Goal: Information Seeking & Learning: Learn about a topic

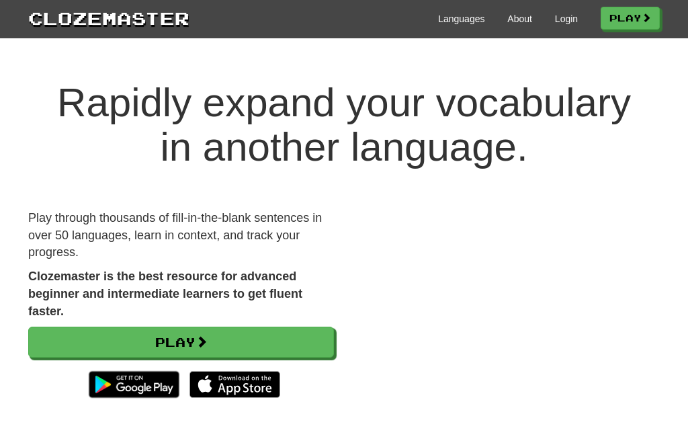
click at [560, 19] on link "Login" at bounding box center [566, 18] width 23 height 13
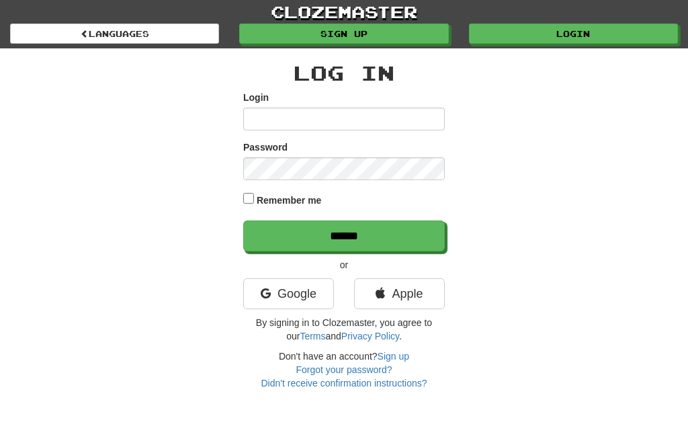
click at [299, 299] on link "Google" at bounding box center [288, 293] width 91 height 31
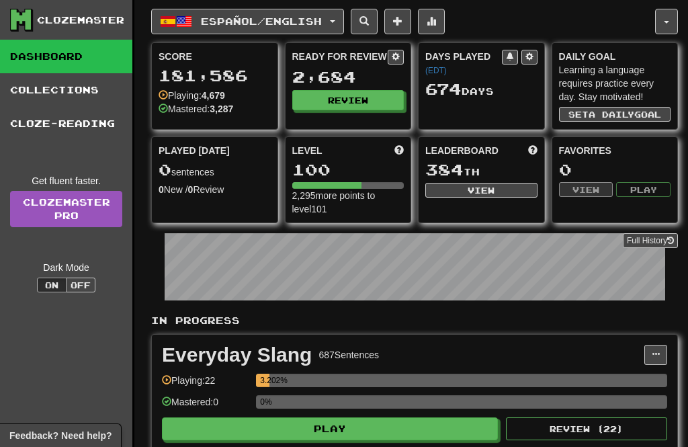
click at [322, 26] on span "Español / English" at bounding box center [261, 20] width 121 height 11
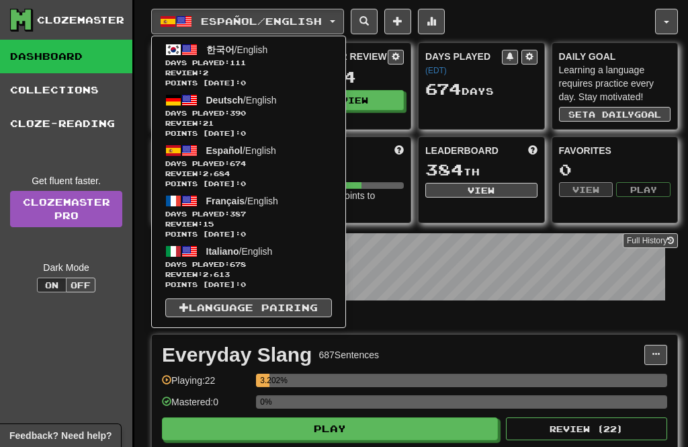
click at [286, 69] on span "Review: 2" at bounding box center [248, 73] width 167 height 10
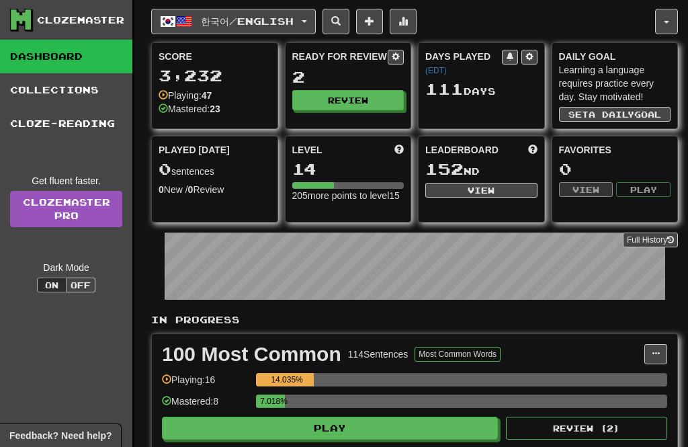
click at [352, 97] on button "Review" at bounding box center [348, 100] width 112 height 20
select select "**"
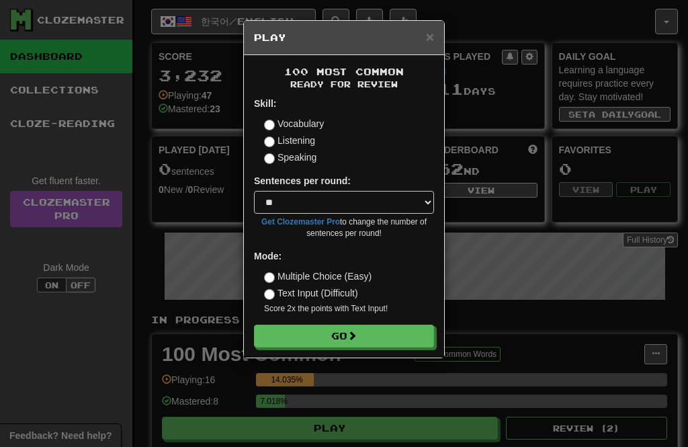
click at [393, 329] on button "Go" at bounding box center [344, 336] width 180 height 23
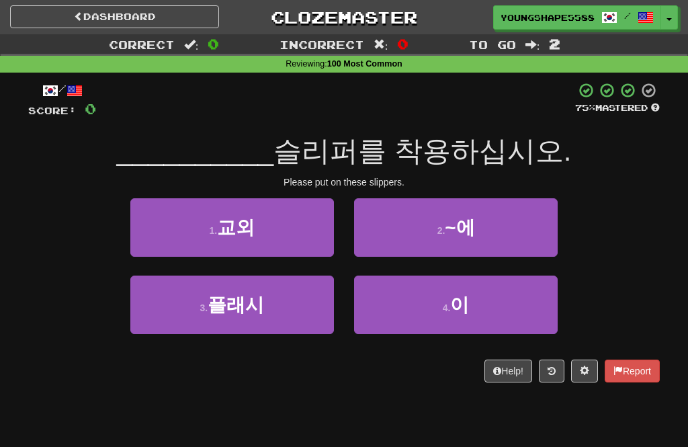
click at [487, 302] on button "4 . 이" at bounding box center [456, 305] width 204 height 58
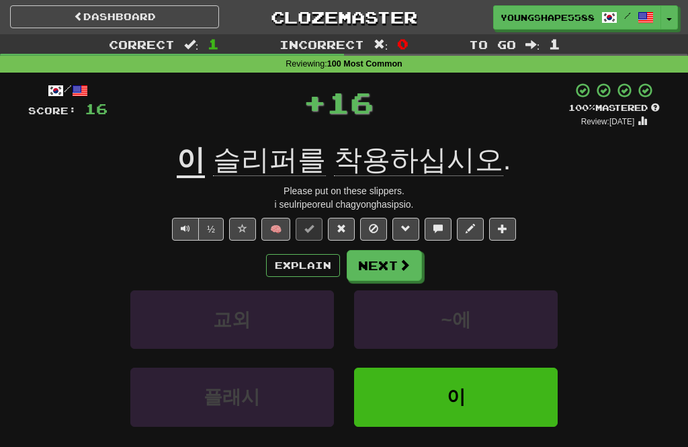
click at [387, 266] on button "Next" at bounding box center [384, 265] width 75 height 31
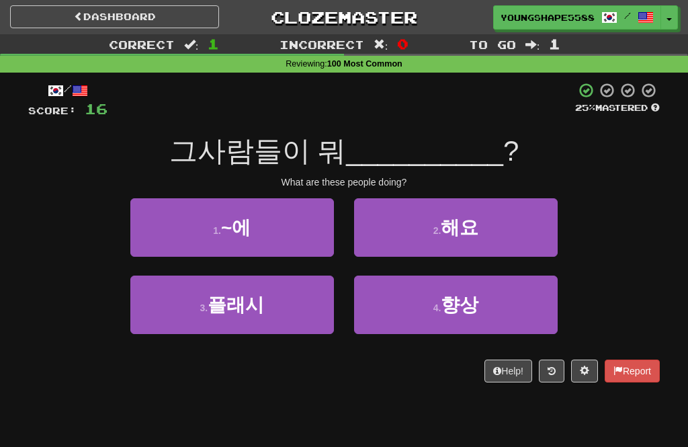
click at [522, 237] on button "2 . 해요" at bounding box center [456, 227] width 204 height 58
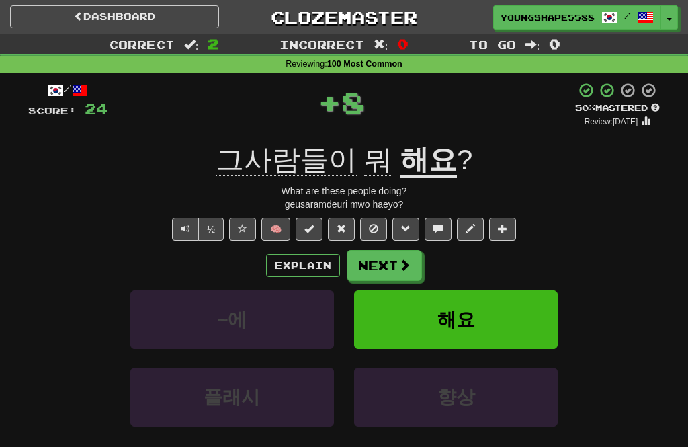
click at [390, 270] on button "Next" at bounding box center [384, 265] width 75 height 31
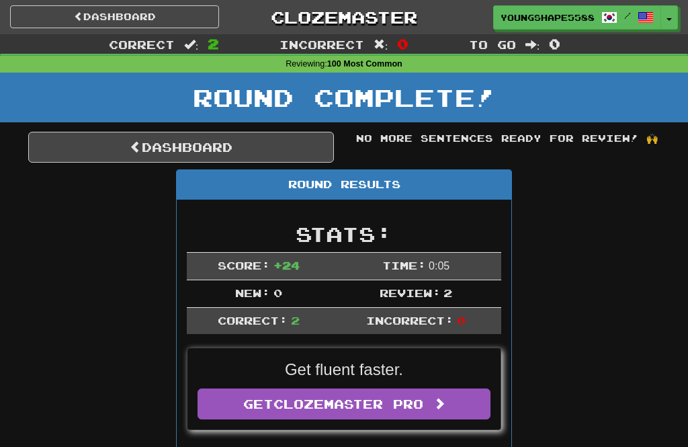
click at [257, 153] on link "Dashboard" at bounding box center [181, 147] width 306 height 31
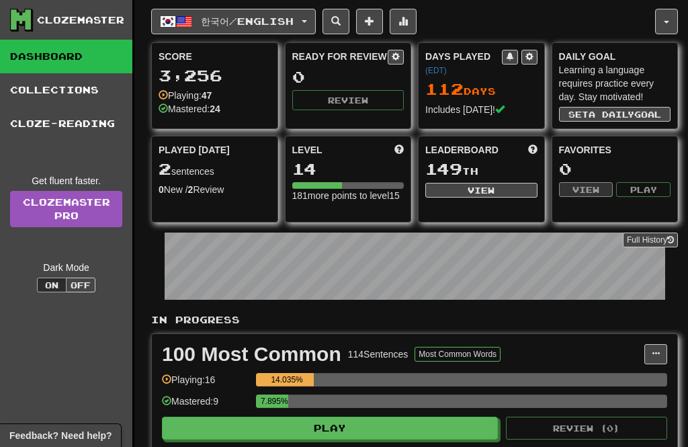
click at [261, 26] on span "한국어 / English" at bounding box center [247, 20] width 93 height 11
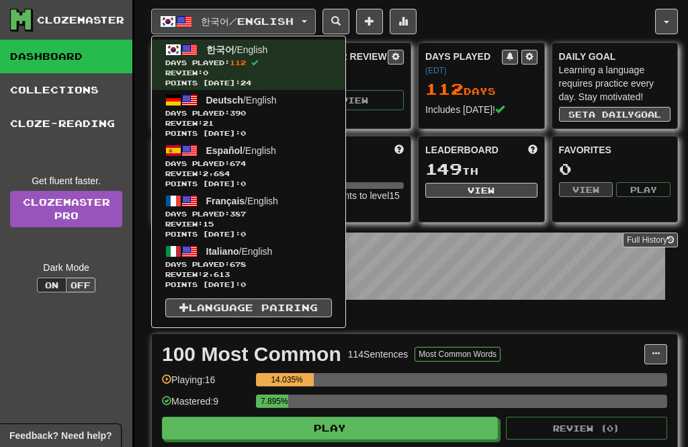
click at [294, 213] on span "Days Played: 387" at bounding box center [248, 214] width 167 height 10
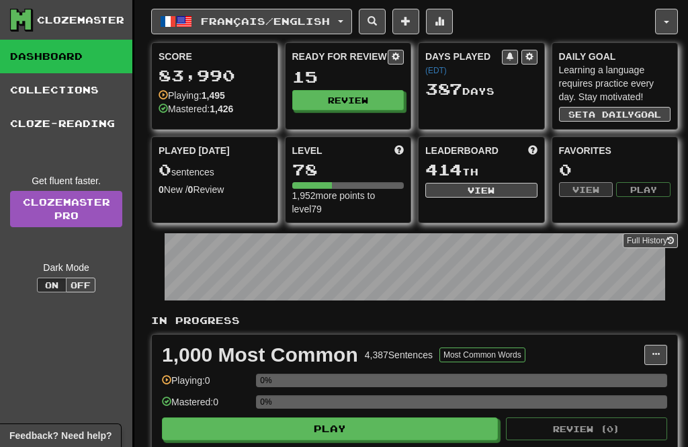
click at [365, 97] on button "Review" at bounding box center [348, 100] width 112 height 20
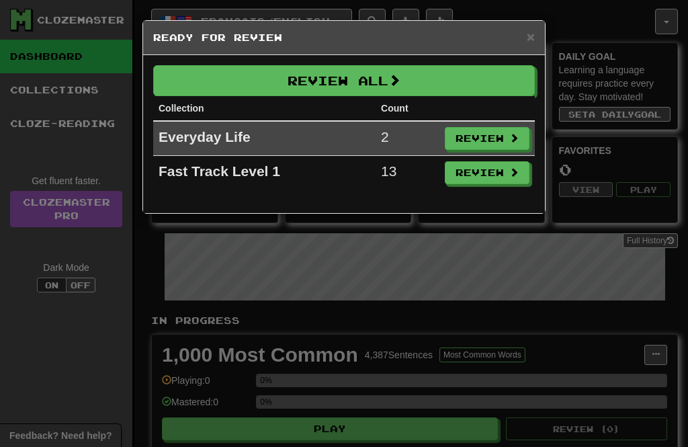
click at [401, 83] on span at bounding box center [395, 80] width 12 height 12
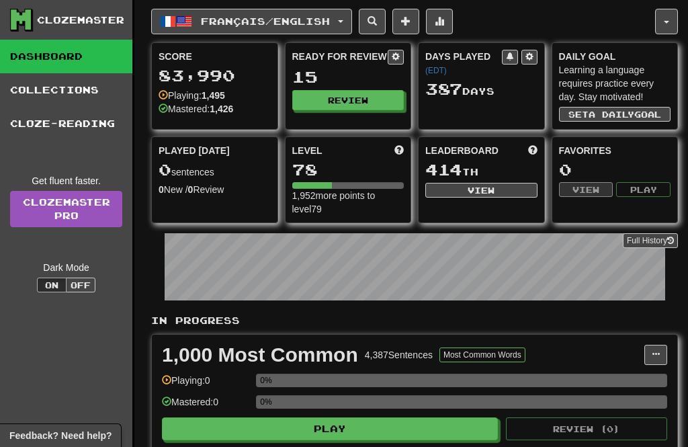
select select "**"
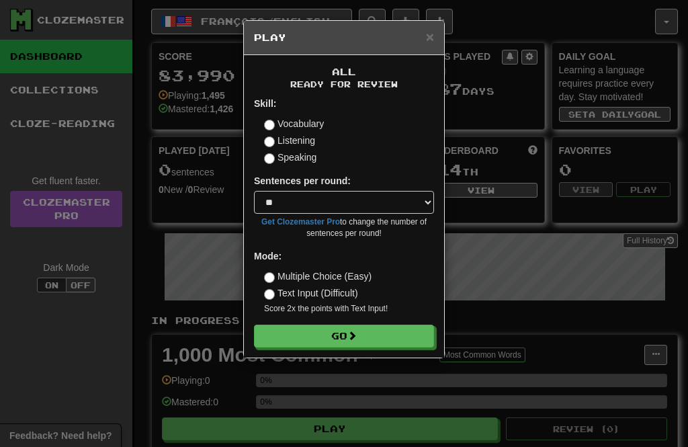
click at [385, 329] on button "Go" at bounding box center [344, 336] width 180 height 23
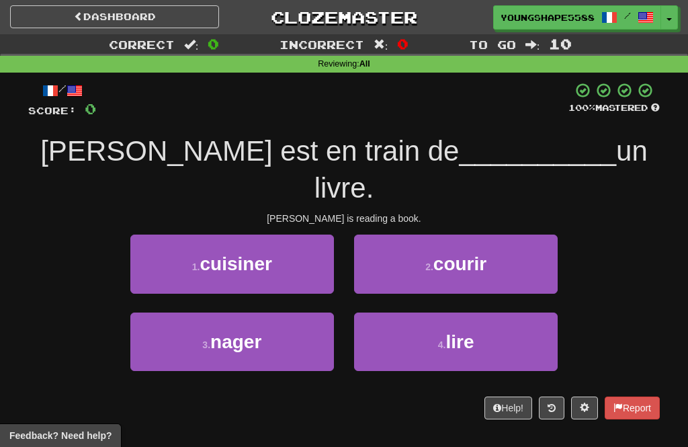
click at [426, 313] on button "4 . lire" at bounding box center [456, 342] width 204 height 58
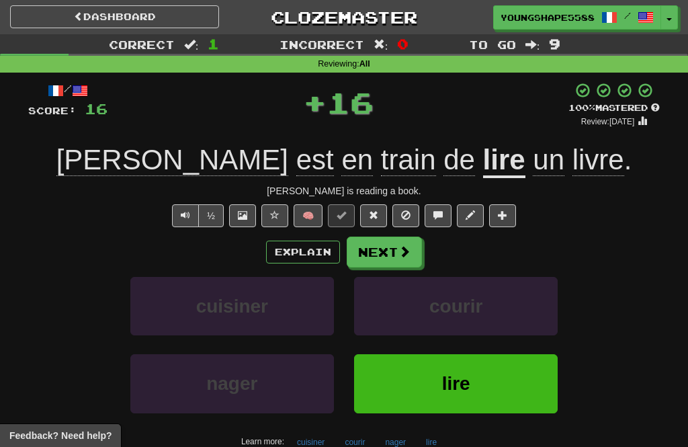
click at [390, 251] on button "Next" at bounding box center [384, 252] width 75 height 31
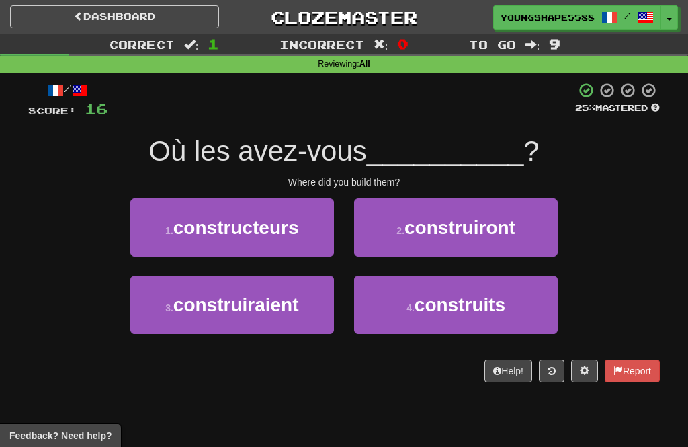
click at [442, 309] on span "construits" at bounding box center [460, 304] width 91 height 21
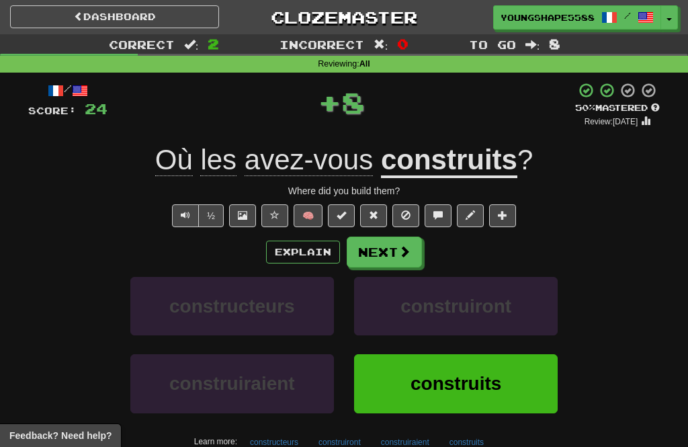
click at [387, 257] on button "Next" at bounding box center [384, 252] width 75 height 31
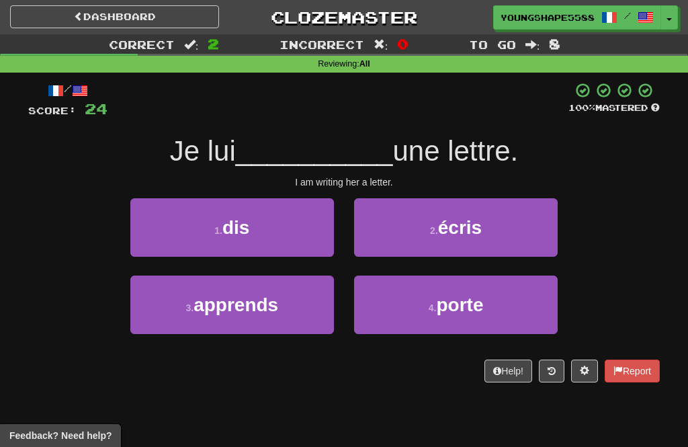
click at [485, 226] on button "2 . écris" at bounding box center [456, 227] width 204 height 58
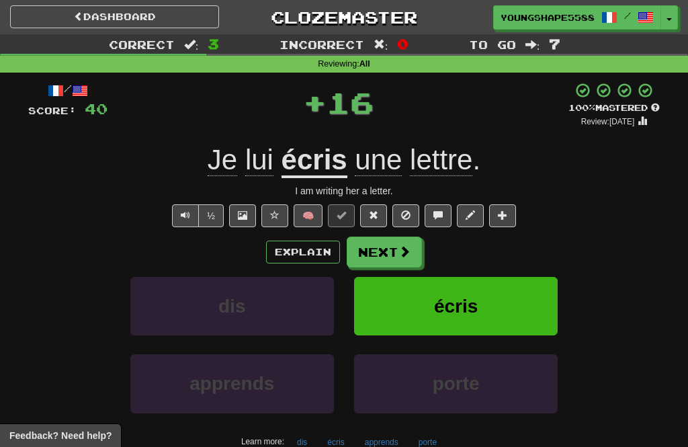
click at [390, 249] on button "Next" at bounding box center [384, 252] width 75 height 31
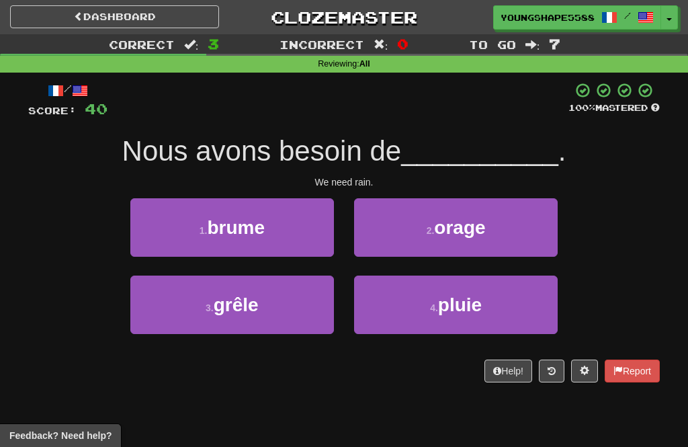
click at [476, 302] on span "pluie" at bounding box center [460, 304] width 44 height 21
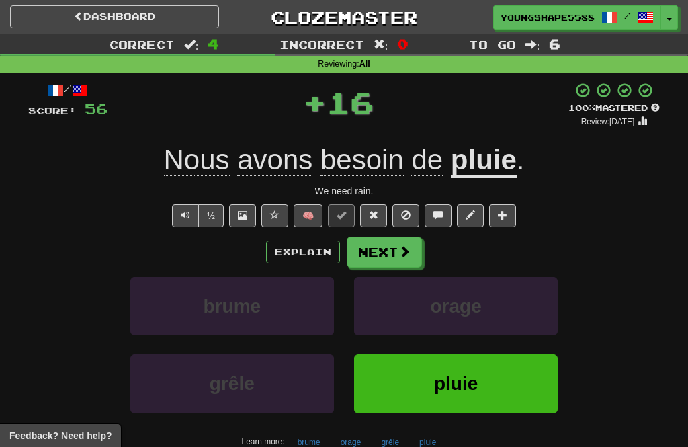
click at [395, 252] on button "Next" at bounding box center [384, 252] width 75 height 31
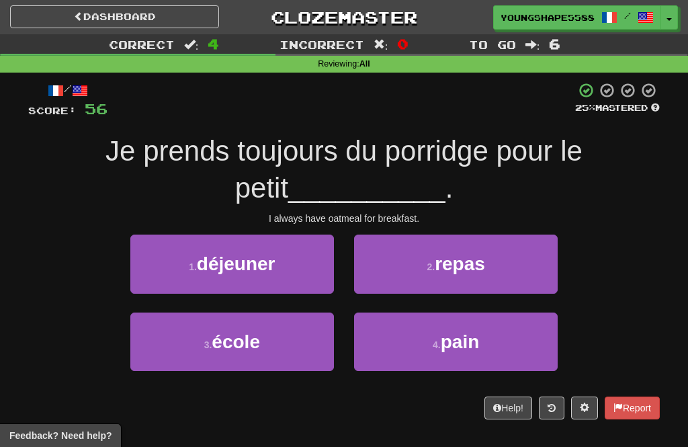
click at [270, 276] on button "1 . déjeuner" at bounding box center [232, 264] width 204 height 58
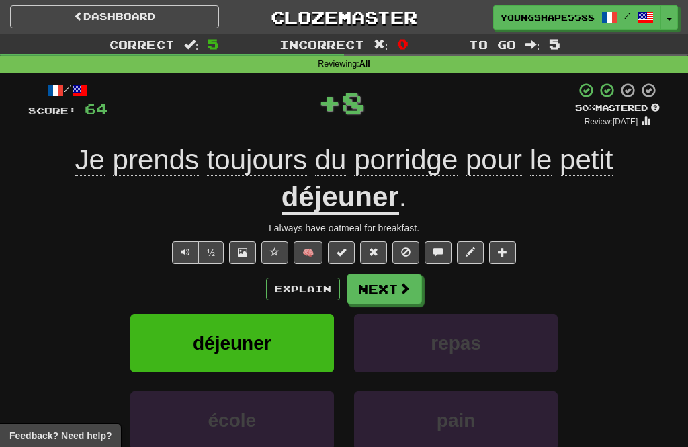
click at [420, 285] on button "Next" at bounding box center [384, 289] width 75 height 31
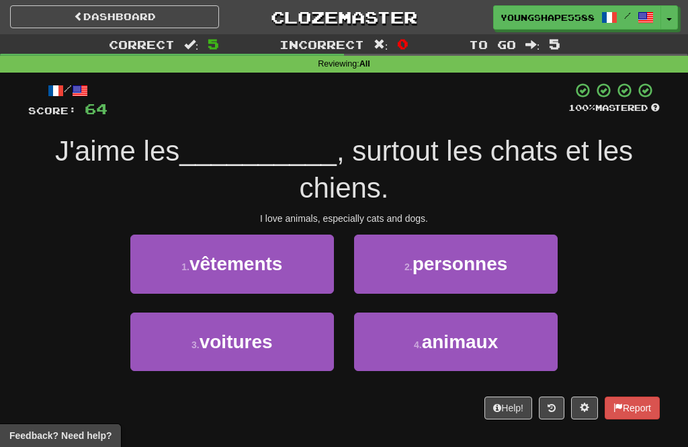
click at [477, 333] on span "animaux" at bounding box center [460, 341] width 77 height 21
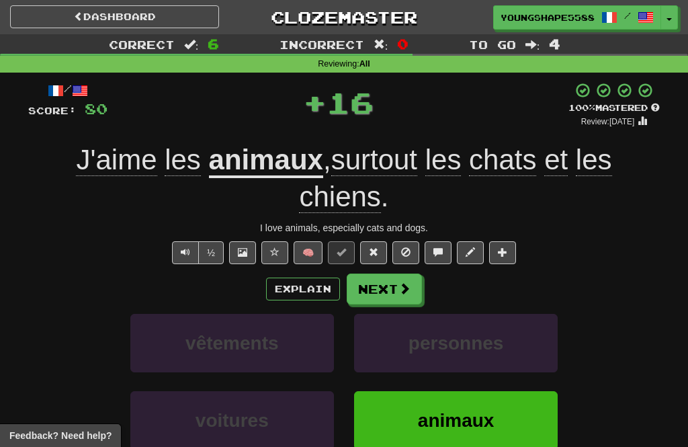
click at [397, 298] on button "Next" at bounding box center [384, 289] width 75 height 31
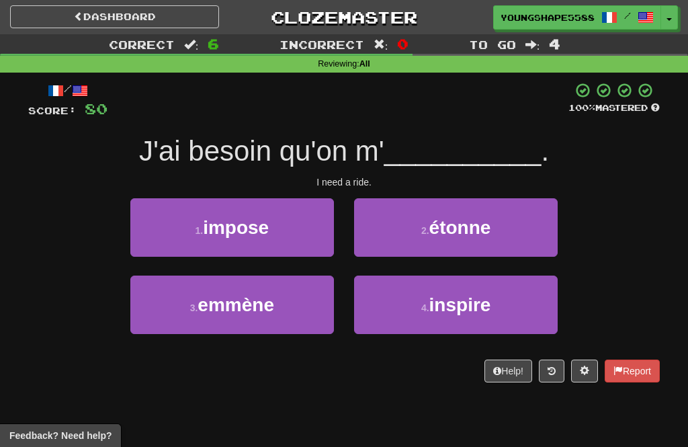
click at [294, 313] on button "3 . emmène" at bounding box center [232, 305] width 204 height 58
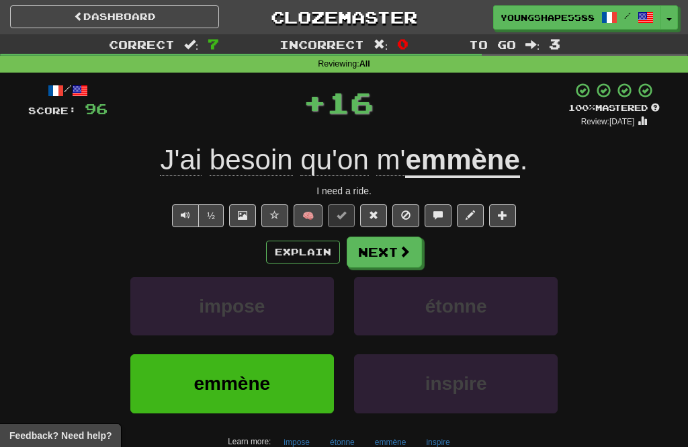
click at [400, 260] on button "Next" at bounding box center [384, 252] width 75 height 31
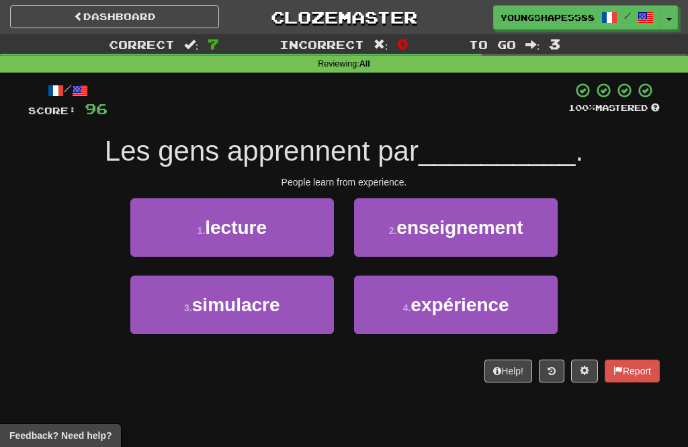
click at [464, 313] on span "expérience" at bounding box center [460, 304] width 98 height 21
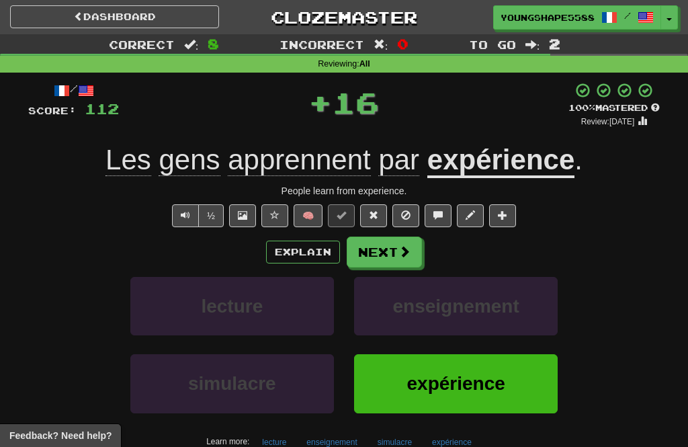
click at [402, 251] on span at bounding box center [405, 251] width 12 height 12
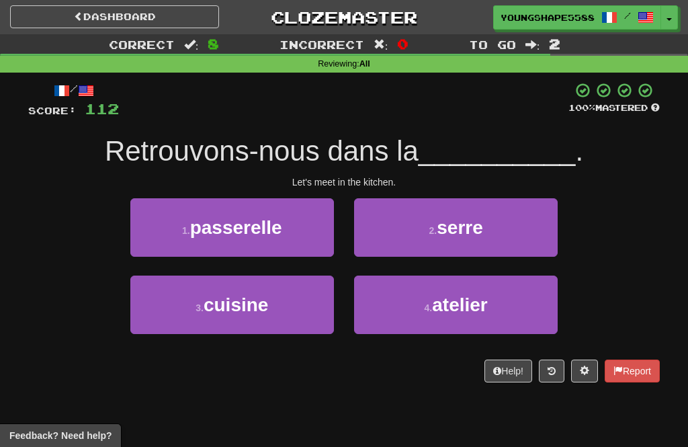
click at [264, 312] on span "cuisine" at bounding box center [236, 304] width 65 height 21
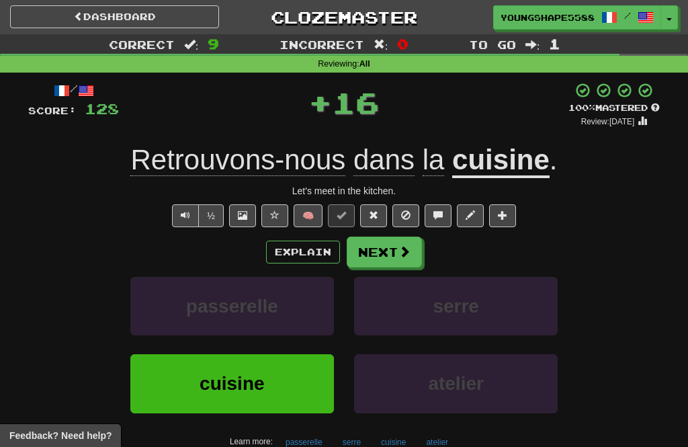
click at [413, 241] on button "Next" at bounding box center [384, 252] width 75 height 31
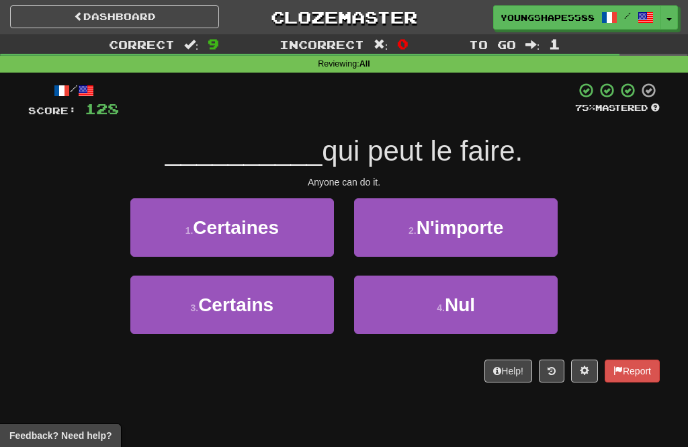
click at [481, 227] on span "N'importe" at bounding box center [460, 227] width 87 height 21
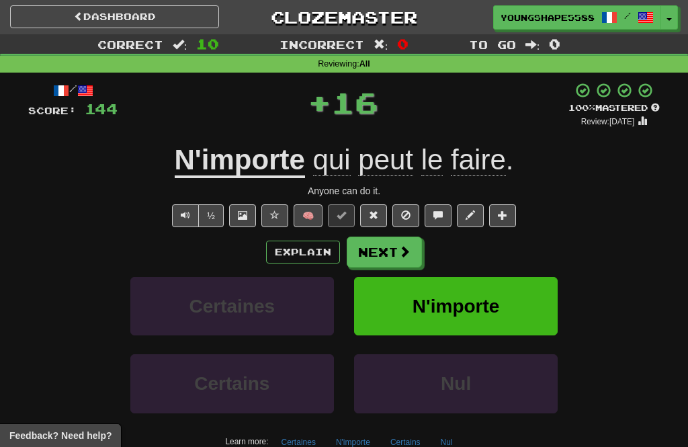
click at [382, 254] on button "Next" at bounding box center [384, 252] width 75 height 31
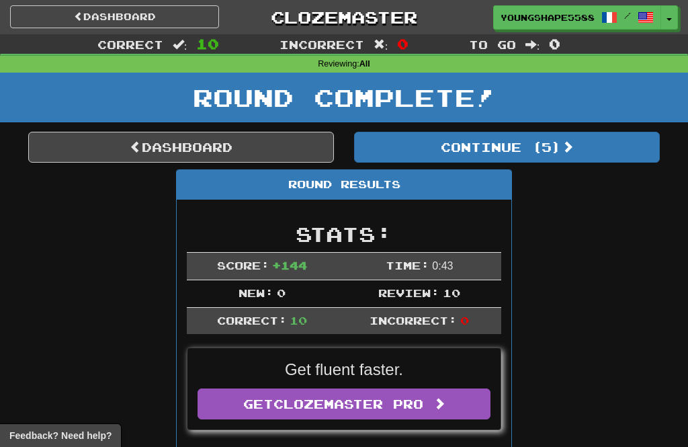
click at [513, 149] on button "Continue ( 5 )" at bounding box center [507, 147] width 306 height 31
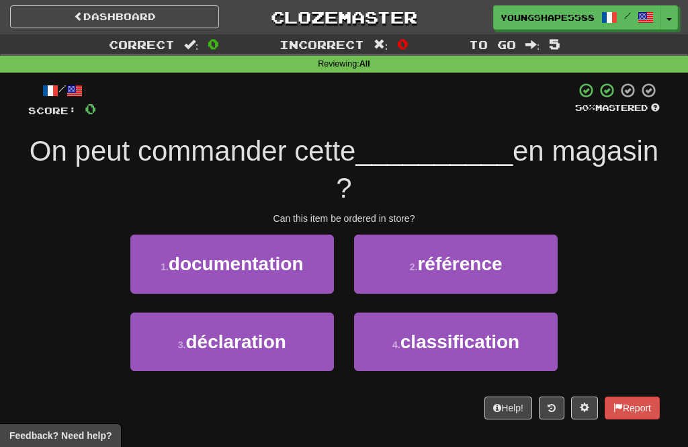
click at [292, 356] on button "3 . déclaration" at bounding box center [232, 342] width 204 height 58
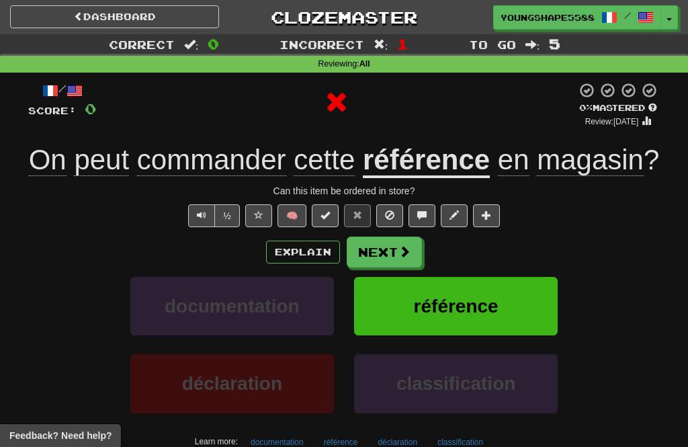
click at [393, 268] on button "Next" at bounding box center [384, 252] width 75 height 31
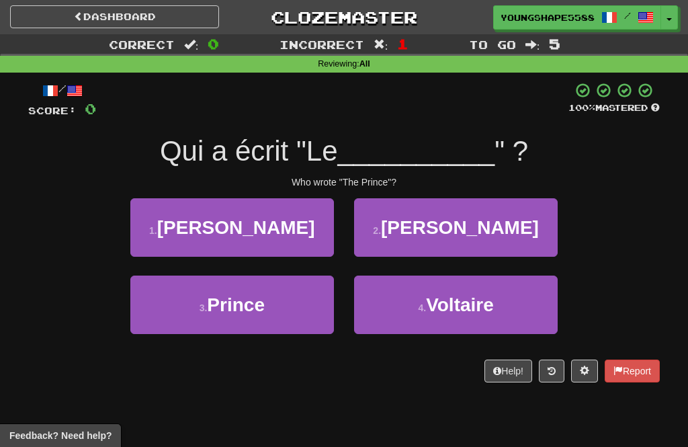
click at [299, 313] on button "3 . Prince" at bounding box center [232, 305] width 204 height 58
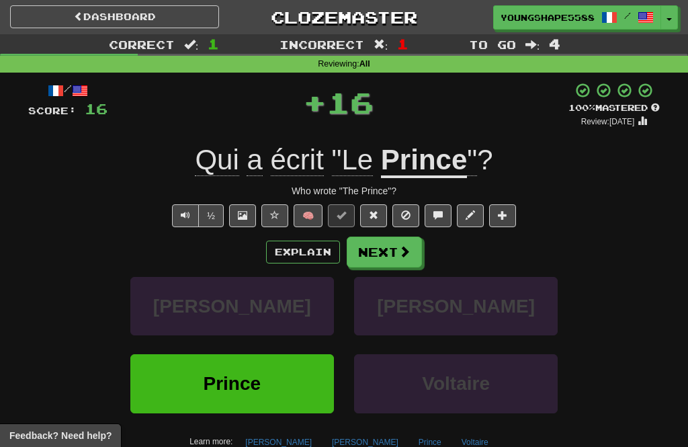
click at [390, 249] on button "Next" at bounding box center [384, 252] width 75 height 31
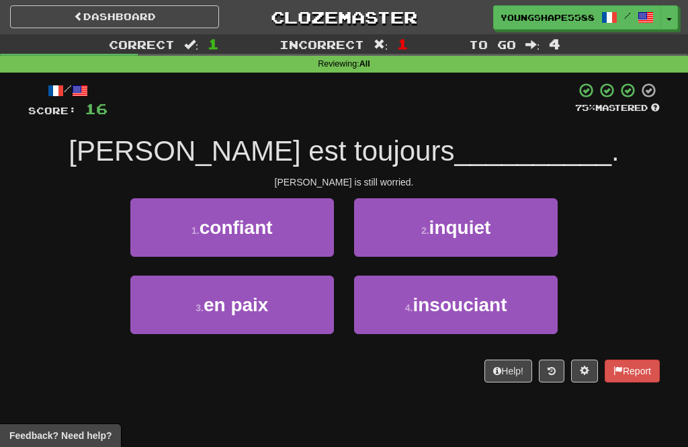
click at [458, 228] on span "inquiet" at bounding box center [461, 227] width 62 height 21
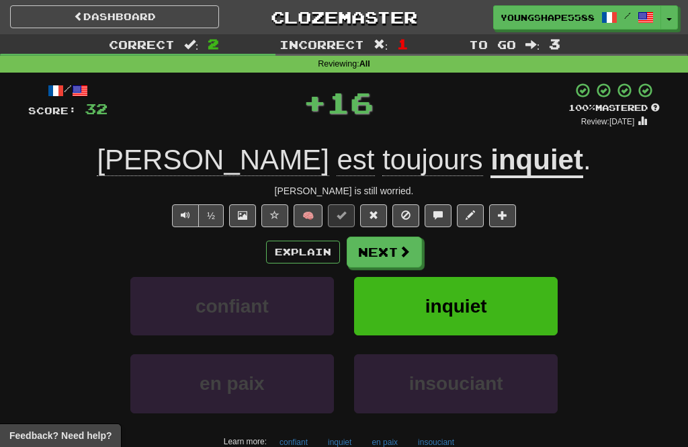
click at [391, 249] on button "Next" at bounding box center [384, 252] width 75 height 31
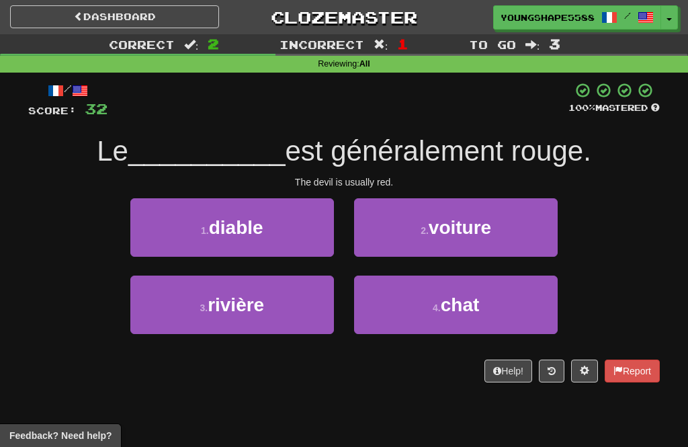
click at [280, 247] on button "1 . diable" at bounding box center [232, 227] width 204 height 58
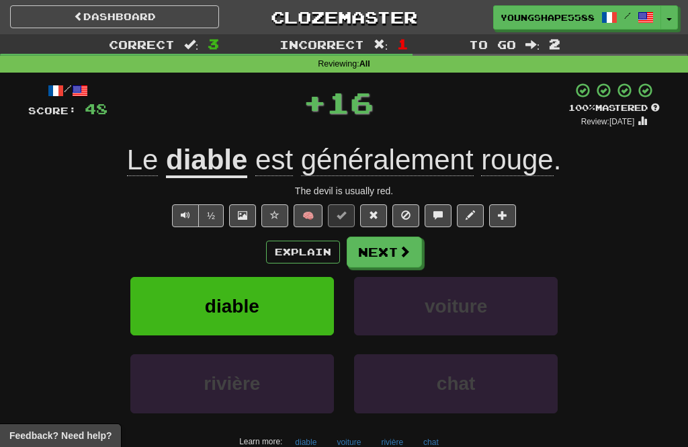
click at [396, 303] on button "voiture" at bounding box center [456, 306] width 204 height 58
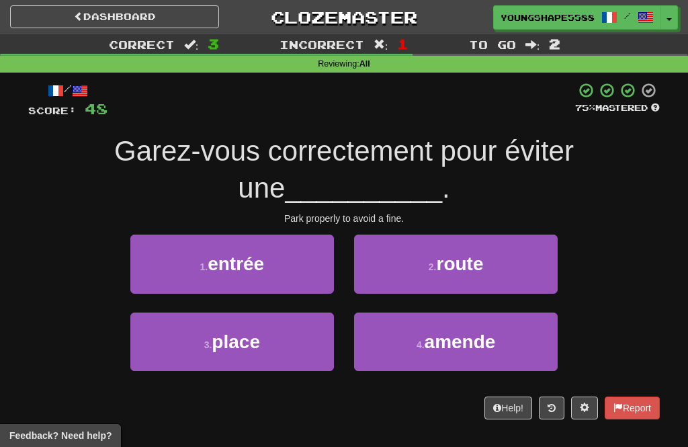
click at [480, 341] on span "amende" at bounding box center [460, 341] width 71 height 21
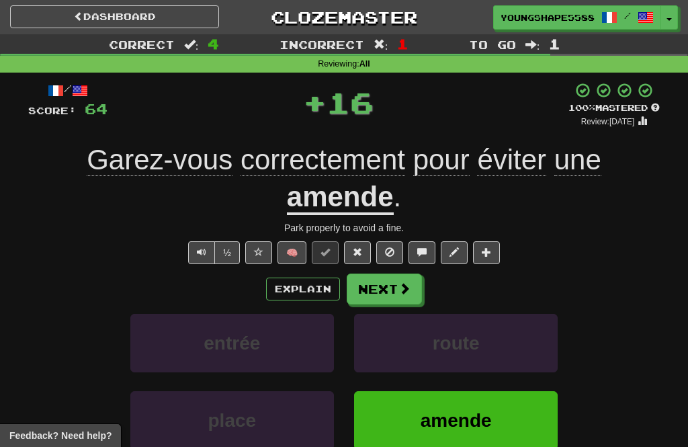
click at [395, 288] on button "Next" at bounding box center [384, 289] width 75 height 31
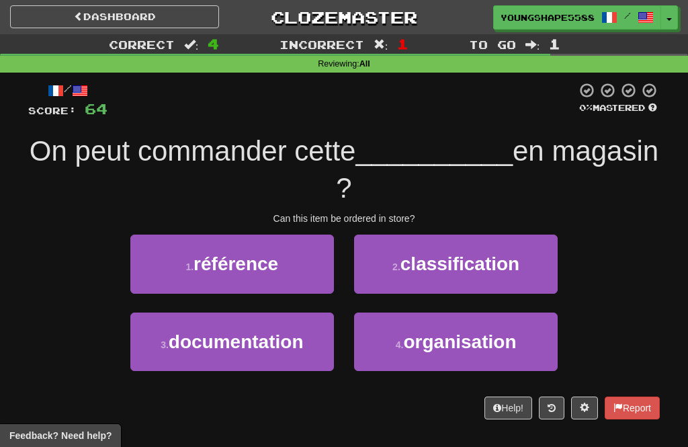
click at [262, 282] on button "1 . référence" at bounding box center [232, 264] width 204 height 58
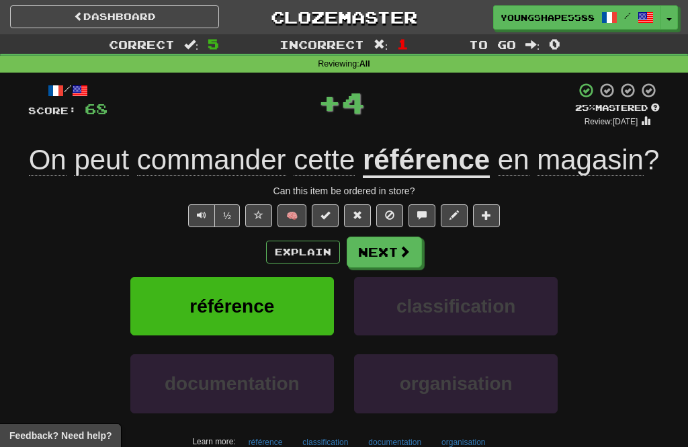
click at [393, 268] on button "Next" at bounding box center [384, 252] width 75 height 31
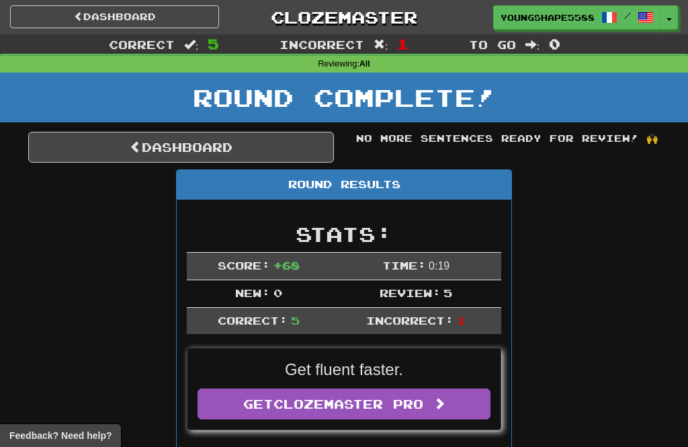
click at [286, 145] on link "Dashboard" at bounding box center [181, 147] width 306 height 31
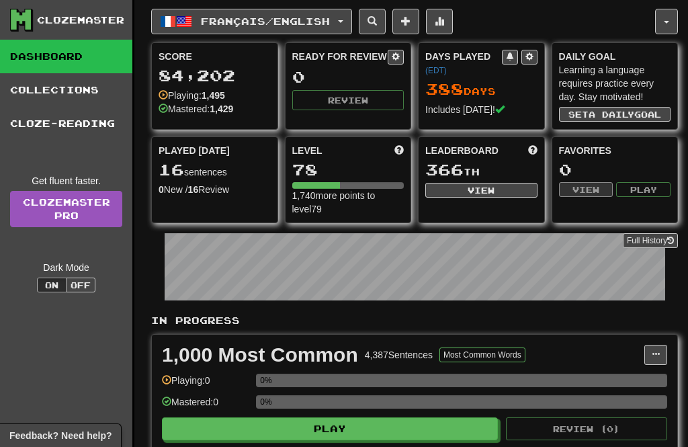
click at [317, 22] on span "Français / English" at bounding box center [265, 20] width 129 height 11
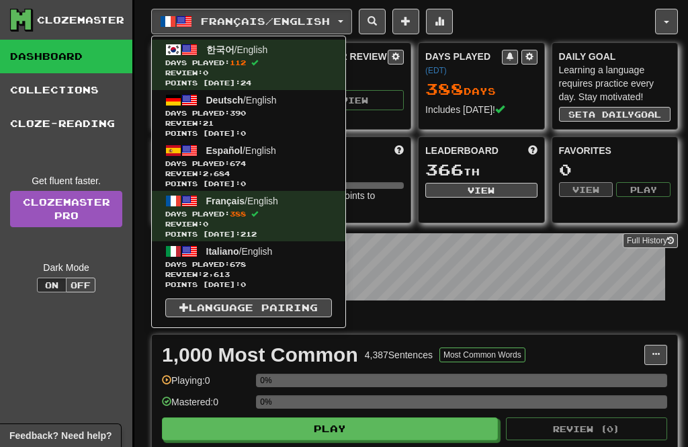
click at [290, 124] on span "Review: 21" at bounding box center [248, 123] width 167 height 10
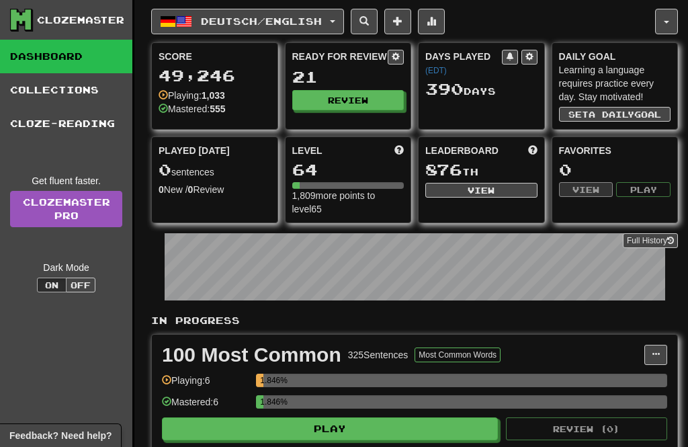
click at [374, 97] on button "Review" at bounding box center [348, 100] width 112 height 20
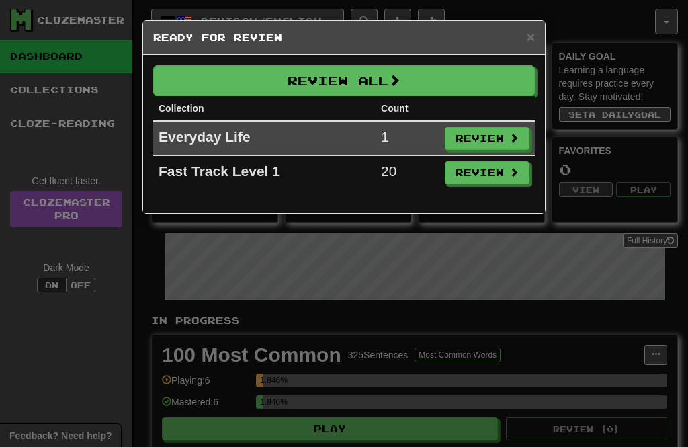
click at [473, 83] on button "Review All" at bounding box center [344, 80] width 382 height 31
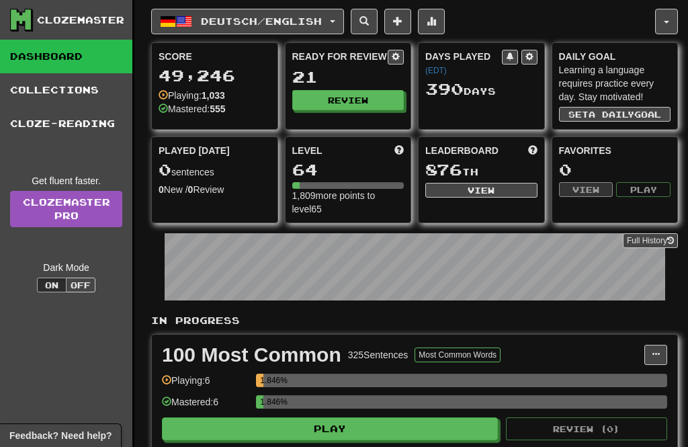
select select "**"
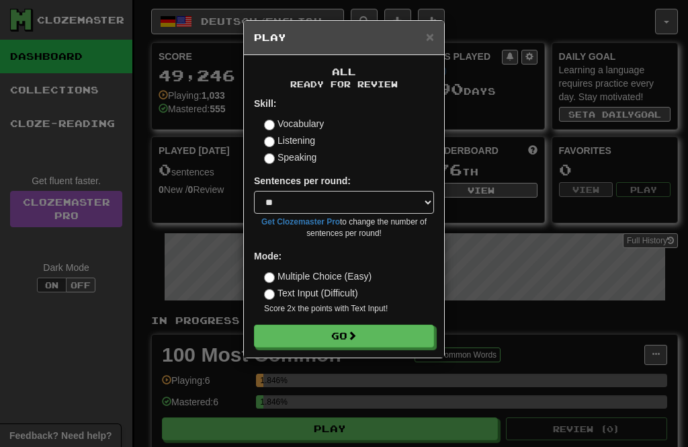
click at [399, 331] on button "Go" at bounding box center [344, 336] width 180 height 23
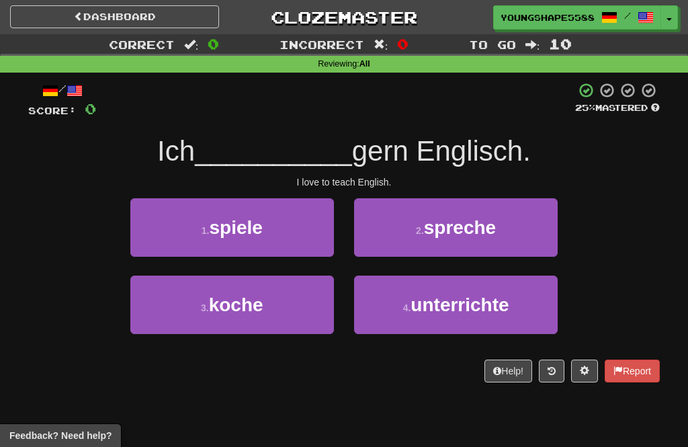
click at [438, 236] on span "spreche" at bounding box center [460, 227] width 72 height 21
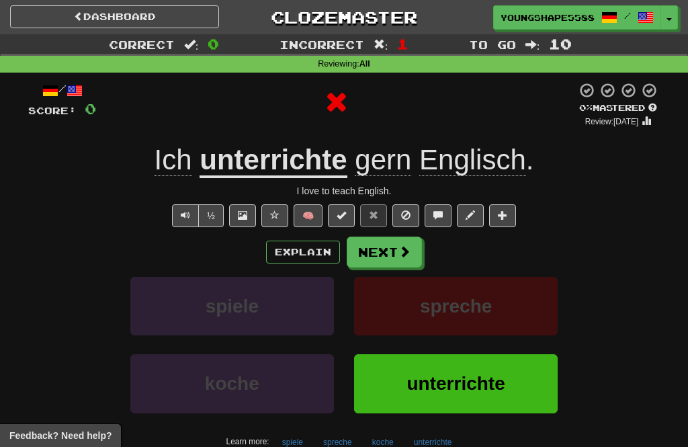
click at [391, 249] on button "Next" at bounding box center [384, 252] width 75 height 31
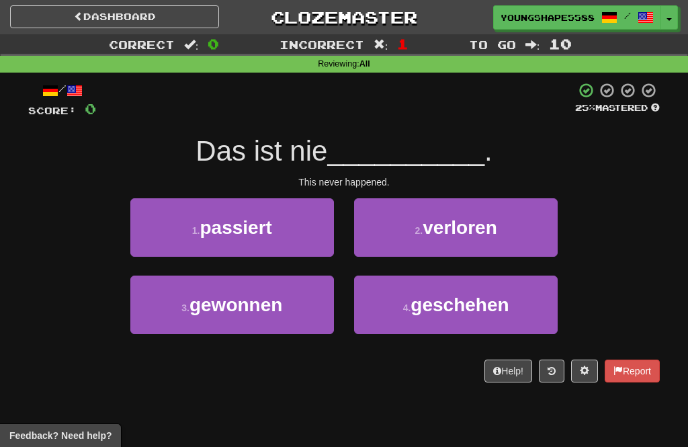
click at [280, 313] on span "gewonnen" at bounding box center [236, 304] width 93 height 21
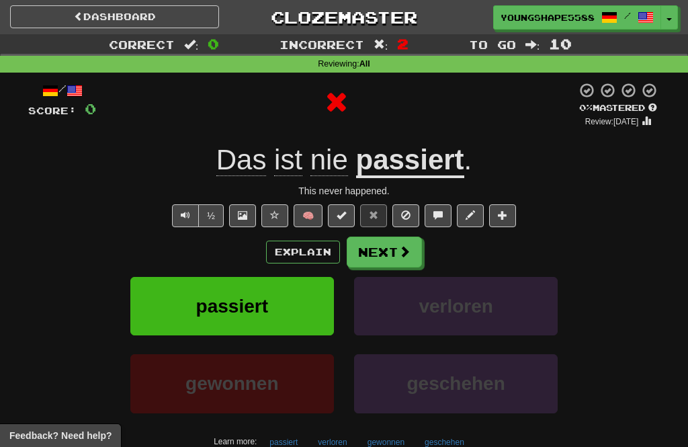
click at [401, 253] on span at bounding box center [405, 251] width 12 height 12
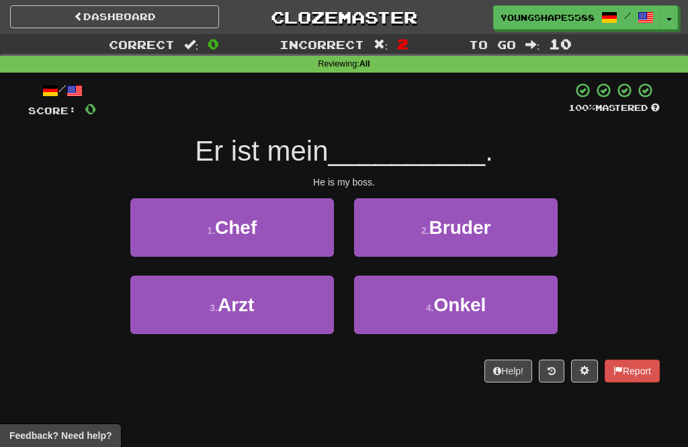
click at [261, 233] on button "1 . Chef" at bounding box center [232, 227] width 204 height 58
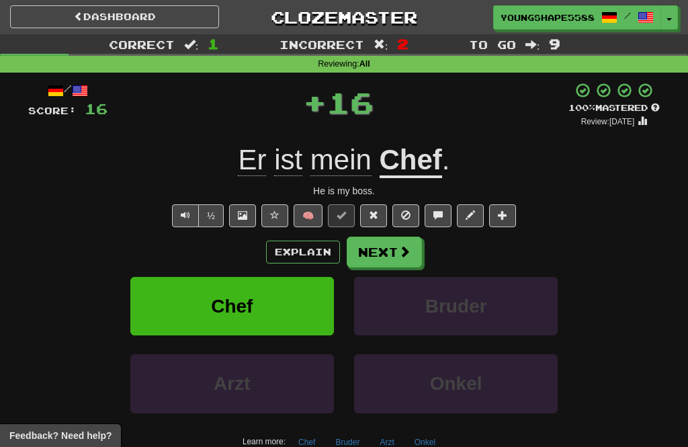
click at [406, 258] on button "Next" at bounding box center [384, 252] width 75 height 31
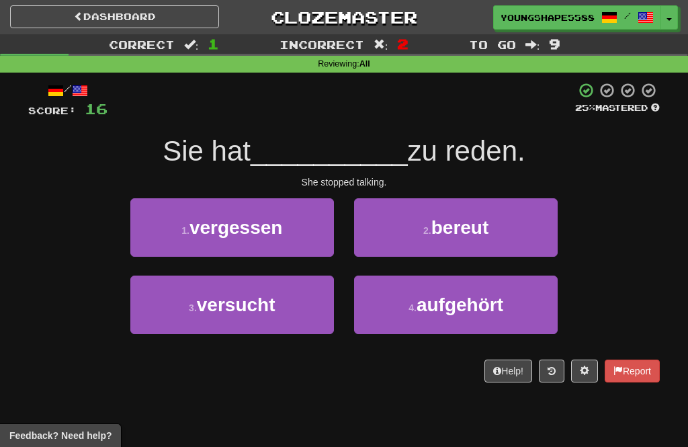
click at [290, 232] on button "1 . vergessen" at bounding box center [232, 227] width 204 height 58
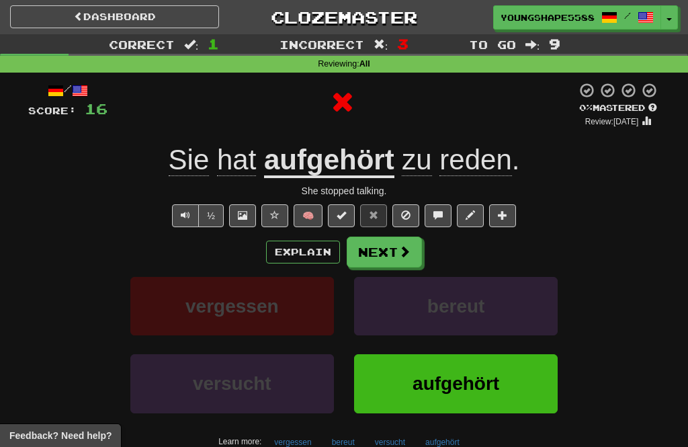
click at [408, 254] on span at bounding box center [405, 251] width 12 height 12
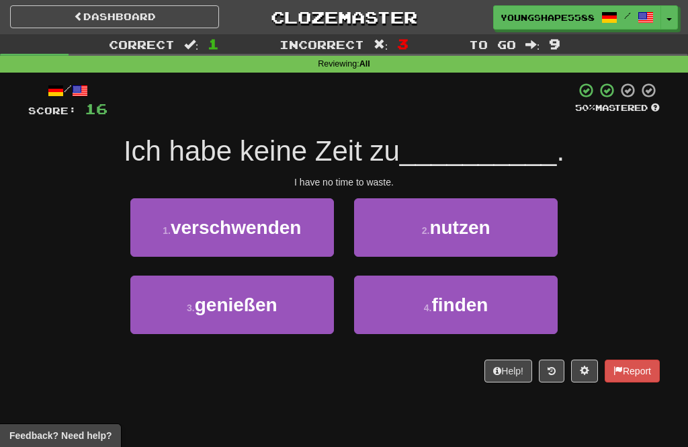
click at [479, 238] on button "2 . nutzen" at bounding box center [456, 227] width 204 height 58
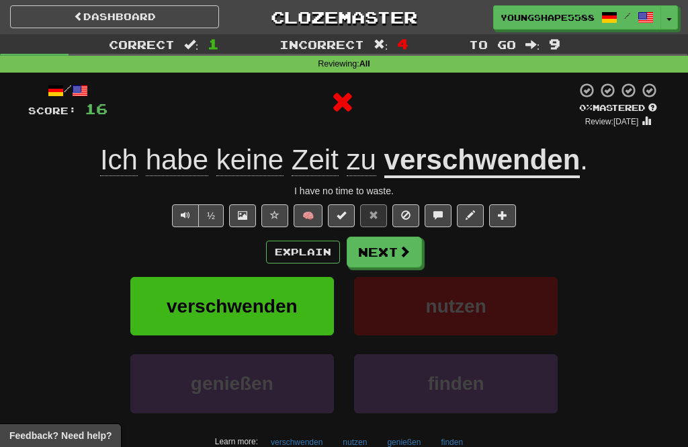
click at [408, 255] on span at bounding box center [405, 251] width 12 height 12
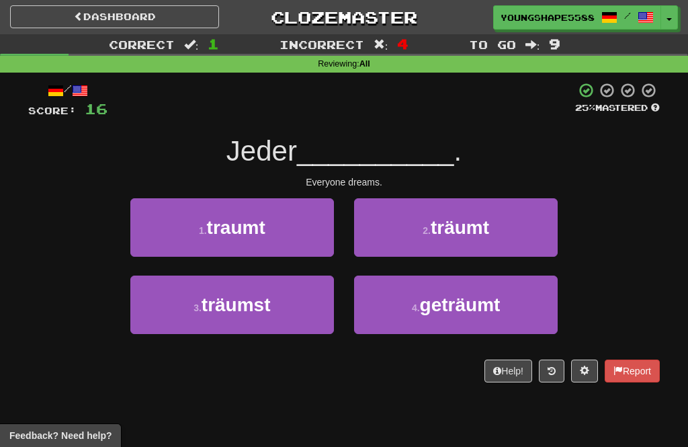
click at [292, 234] on button "1 . traumt" at bounding box center [232, 227] width 204 height 58
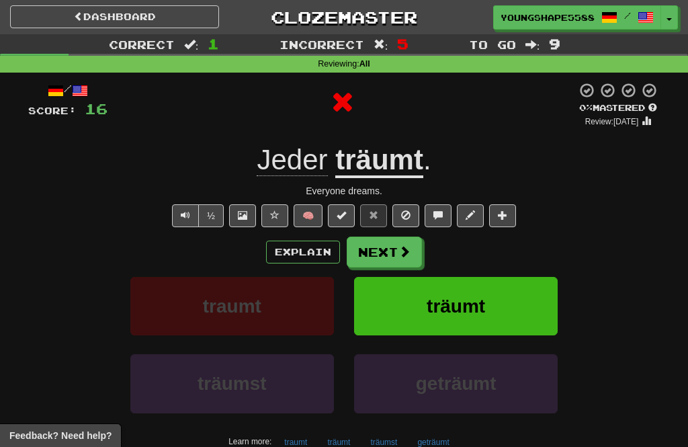
click at [399, 254] on span at bounding box center [405, 251] width 12 height 12
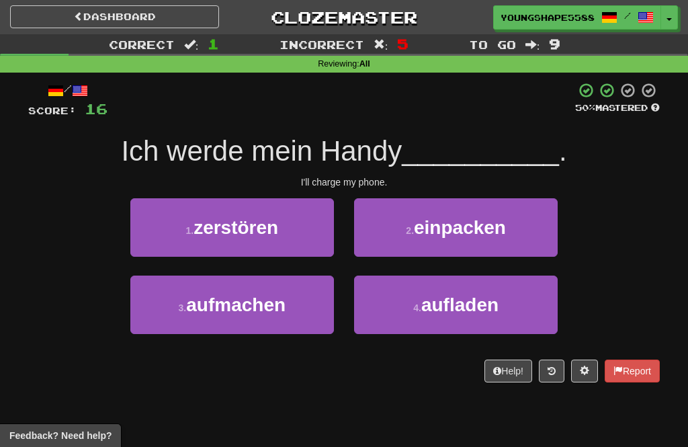
click at [290, 243] on button "1 . zerstören" at bounding box center [232, 227] width 204 height 58
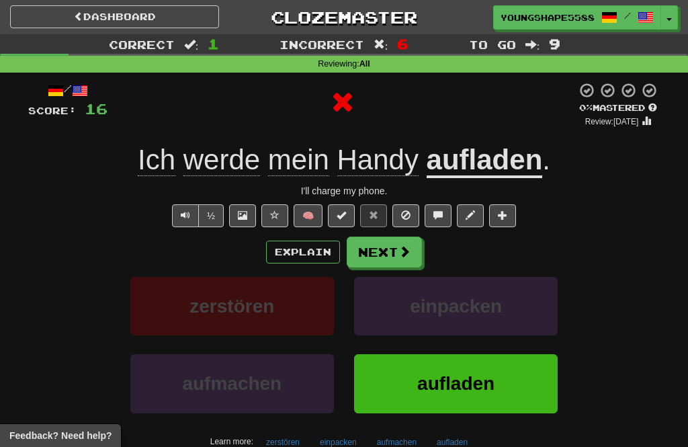
click at [418, 251] on button "Next" at bounding box center [384, 252] width 75 height 31
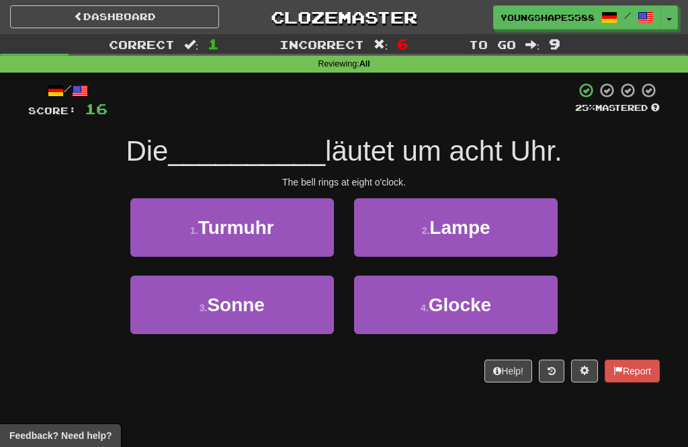
click at [299, 307] on button "3 . Sonne" at bounding box center [232, 305] width 204 height 58
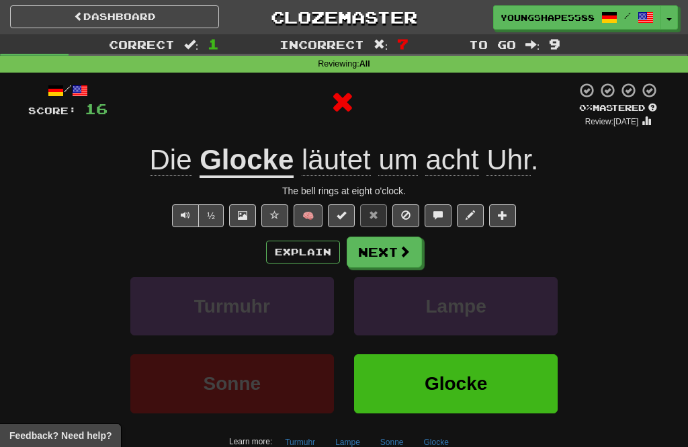
click at [404, 250] on span at bounding box center [405, 251] width 12 height 12
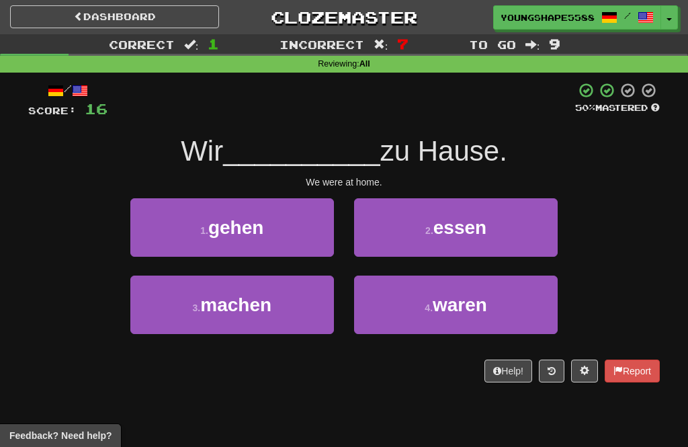
click at [479, 303] on span "waren" at bounding box center [460, 304] width 54 height 21
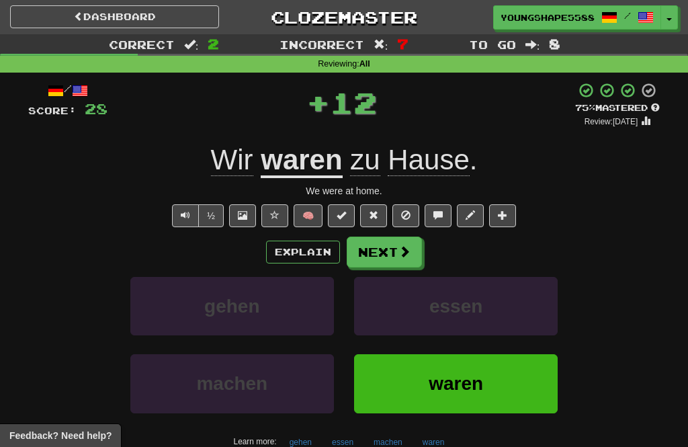
click at [384, 255] on button "Next" at bounding box center [384, 252] width 75 height 31
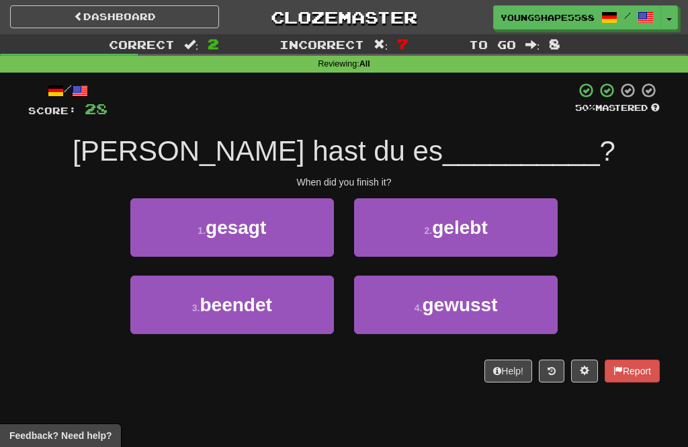
click at [459, 300] on span "gewusst" at bounding box center [459, 304] width 75 height 21
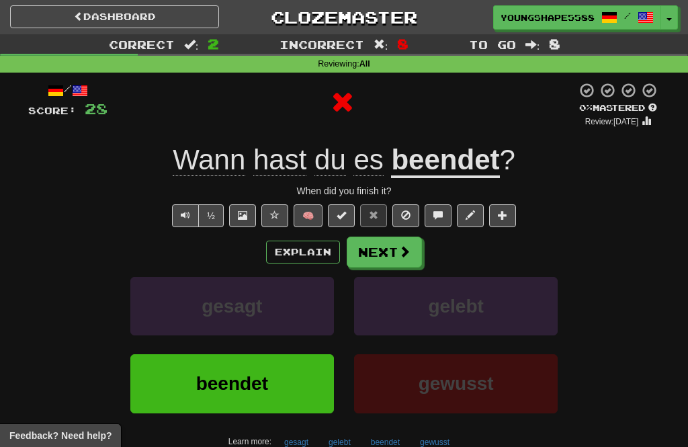
click at [416, 245] on button "Next" at bounding box center [384, 252] width 75 height 31
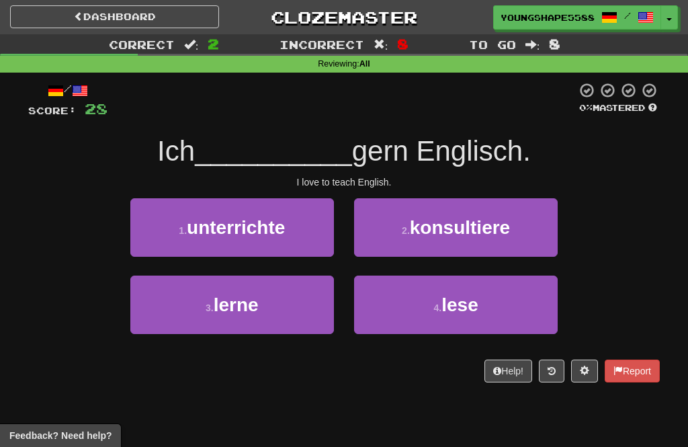
click at [311, 251] on button "1 . unterrichte" at bounding box center [232, 227] width 204 height 58
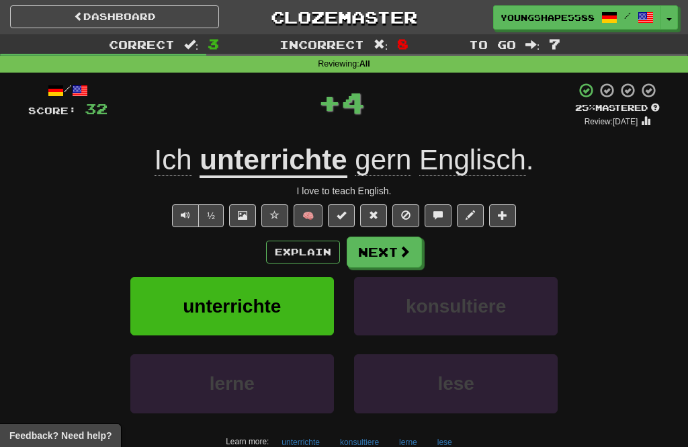
click at [401, 249] on span at bounding box center [405, 251] width 12 height 12
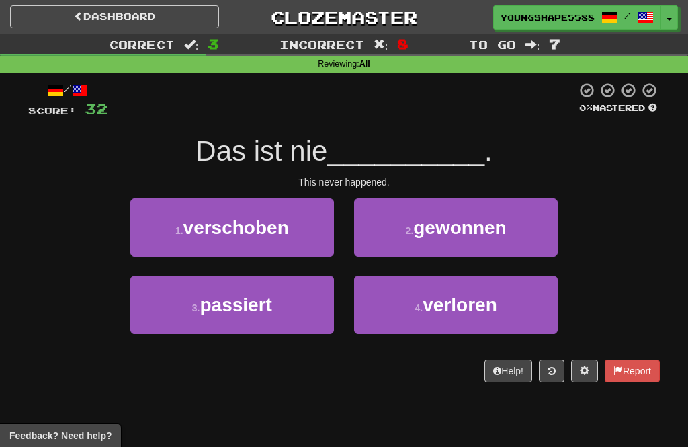
click at [295, 307] on button "3 . passiert" at bounding box center [232, 305] width 204 height 58
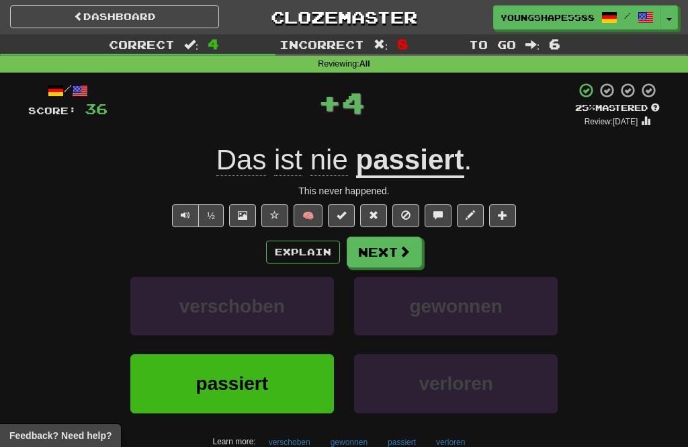
click at [403, 255] on span at bounding box center [405, 251] width 12 height 12
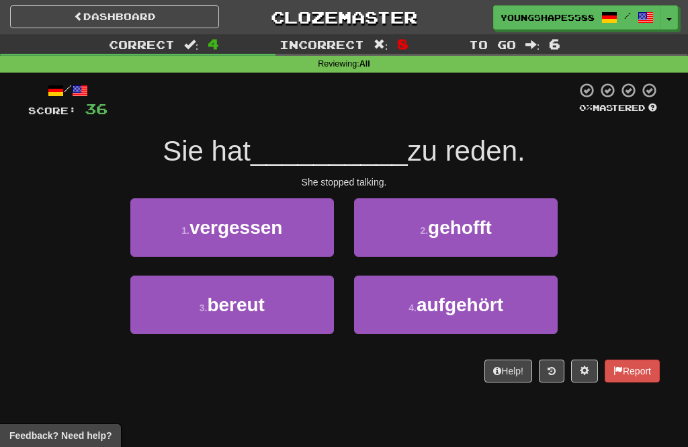
click at [502, 300] on span "aufgehört" at bounding box center [460, 304] width 87 height 21
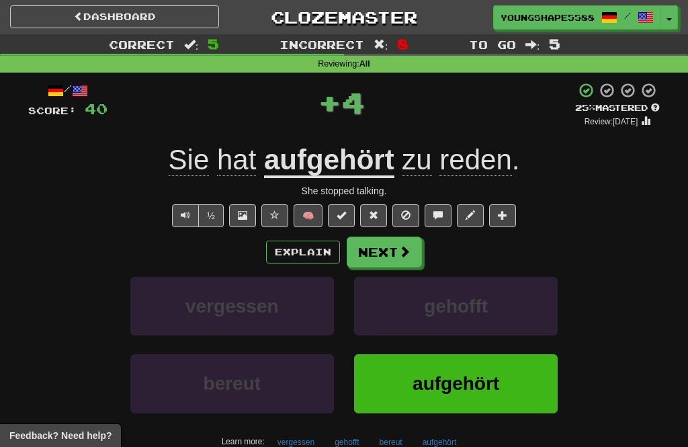
click at [409, 254] on span at bounding box center [405, 251] width 12 height 12
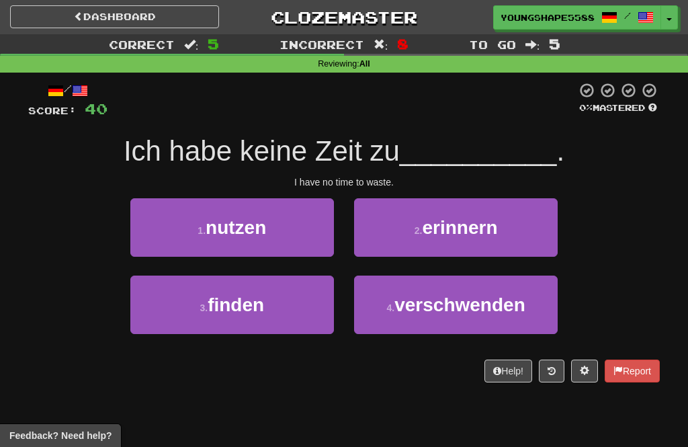
click at [493, 309] on span "verschwenden" at bounding box center [460, 304] width 131 height 21
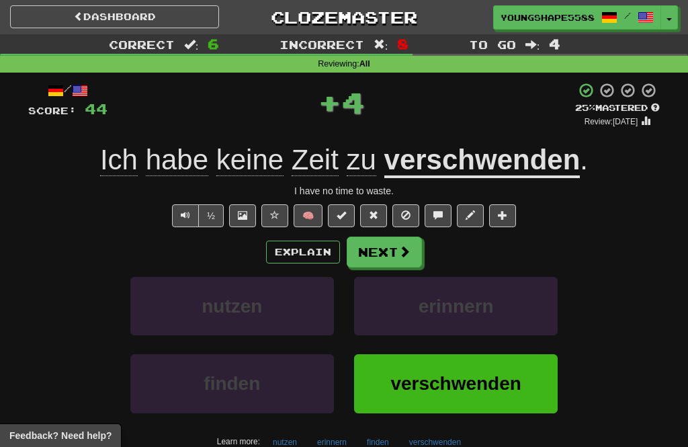
click at [390, 260] on button "Next" at bounding box center [384, 252] width 75 height 31
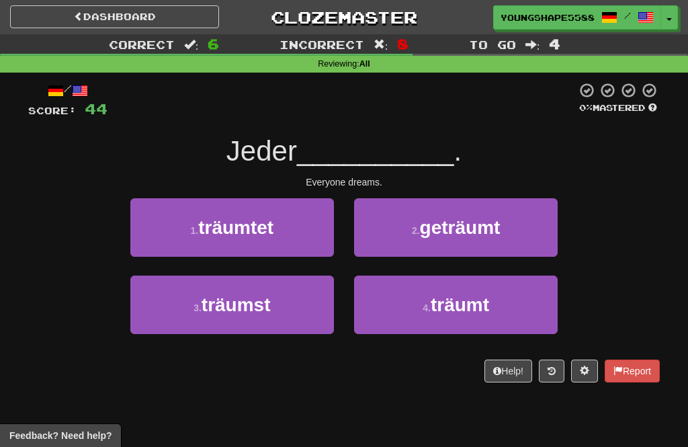
click at [470, 305] on span "träumt" at bounding box center [460, 304] width 58 height 21
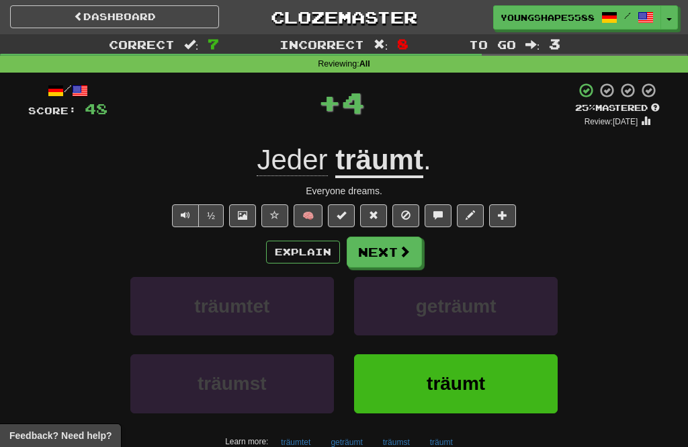
click at [405, 255] on span at bounding box center [405, 251] width 12 height 12
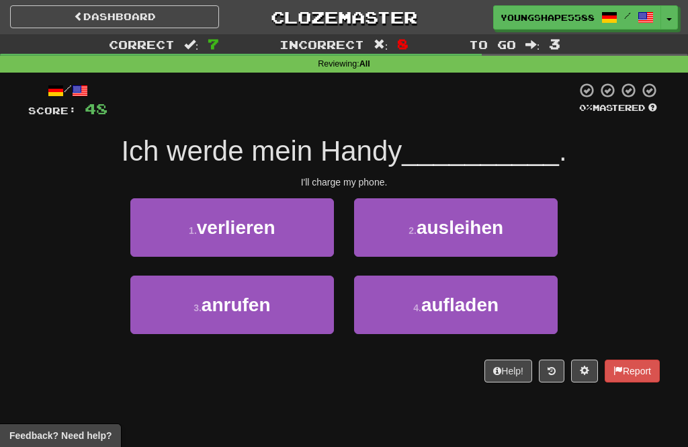
click at [508, 307] on button "4 . aufladen" at bounding box center [456, 305] width 204 height 58
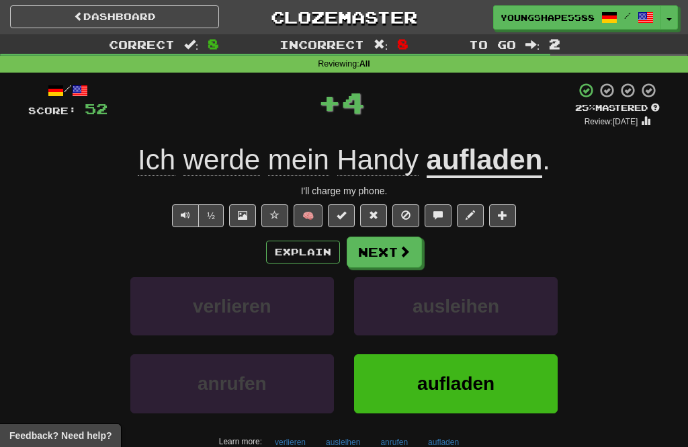
click at [391, 251] on button "Next" at bounding box center [384, 252] width 75 height 31
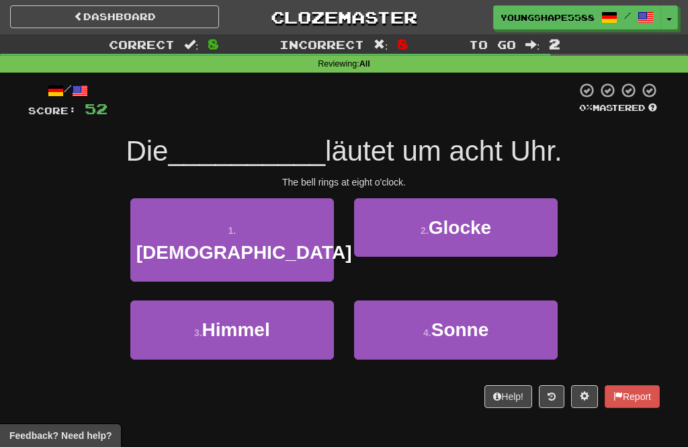
click at [477, 227] on span "Glocke" at bounding box center [460, 227] width 63 height 21
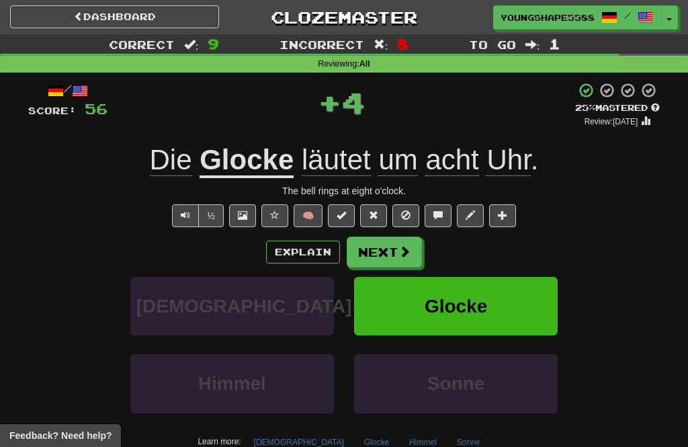
click at [386, 251] on button "Next" at bounding box center [384, 252] width 75 height 31
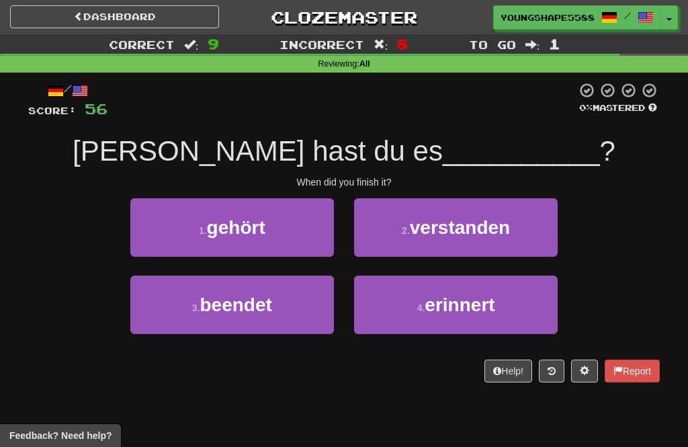
click at [503, 237] on span "verstanden" at bounding box center [460, 227] width 100 height 21
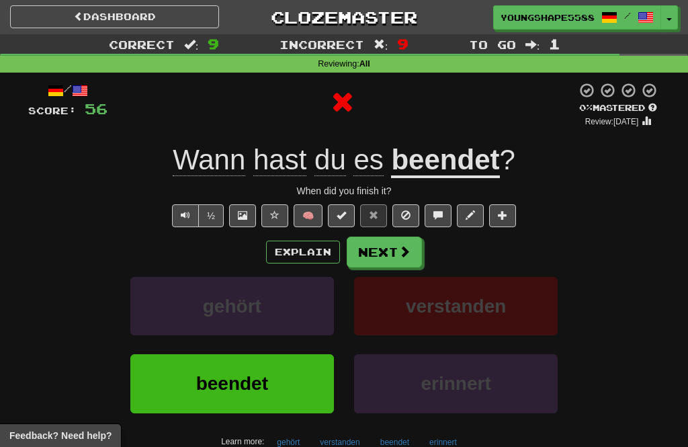
click at [406, 255] on span at bounding box center [405, 251] width 12 height 12
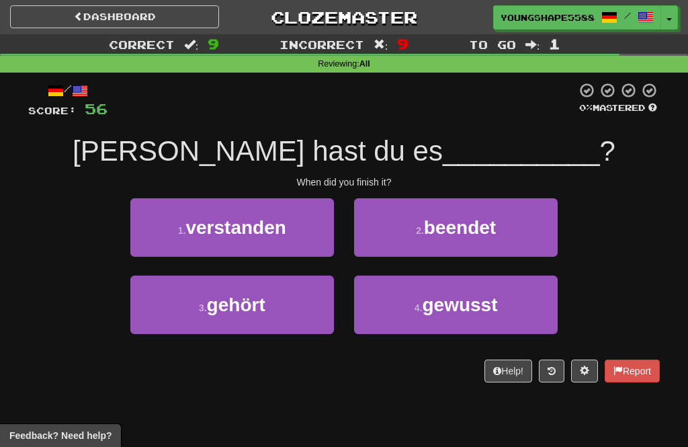
click at [274, 235] on span "verstanden" at bounding box center [236, 227] width 100 height 21
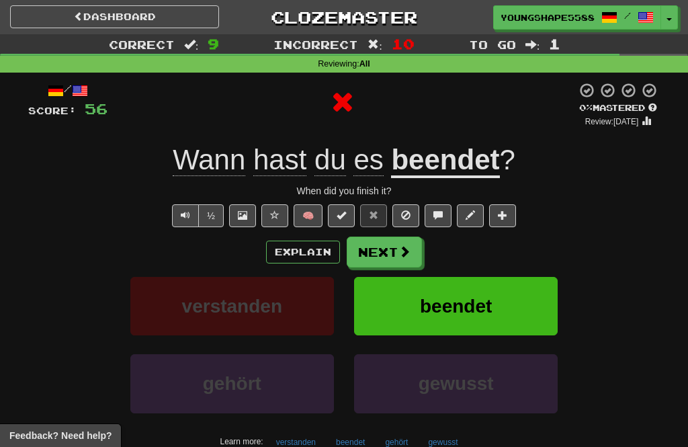
click at [395, 256] on button "Next" at bounding box center [384, 252] width 75 height 31
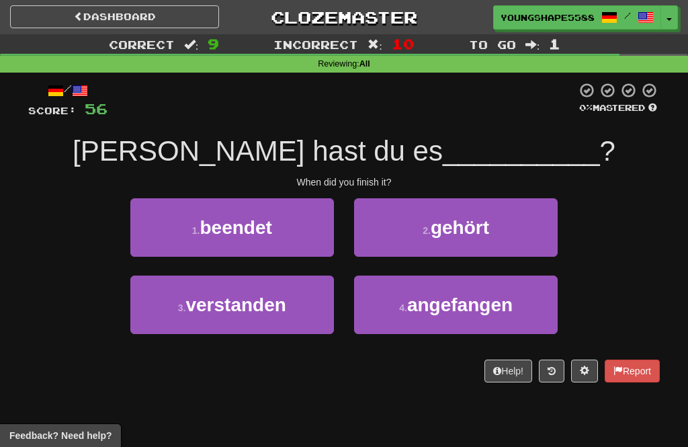
click at [308, 235] on button "1 . beendet" at bounding box center [232, 227] width 204 height 58
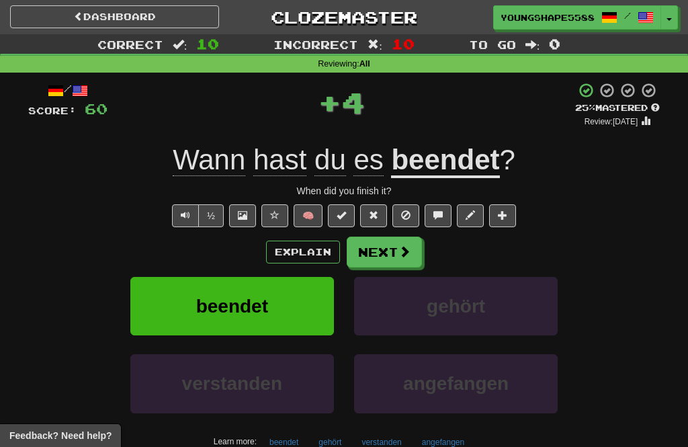
click at [407, 252] on span at bounding box center [405, 251] width 12 height 12
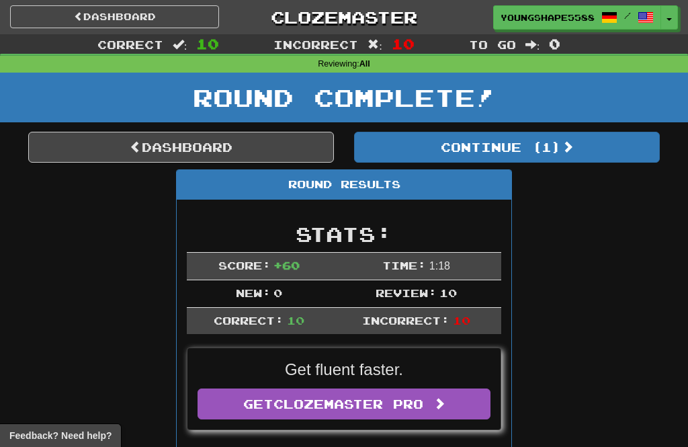
click at [498, 158] on button "Continue ( 1 )" at bounding box center [507, 147] width 306 height 31
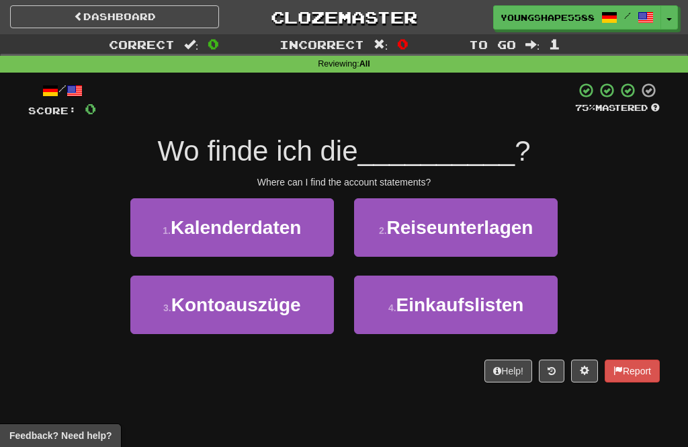
click at [290, 323] on button "3 . Kontoauszüge" at bounding box center [232, 305] width 204 height 58
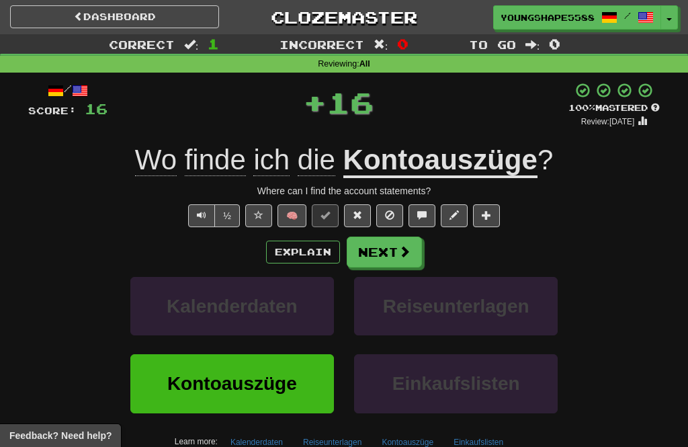
click at [407, 264] on button "Next" at bounding box center [384, 252] width 75 height 31
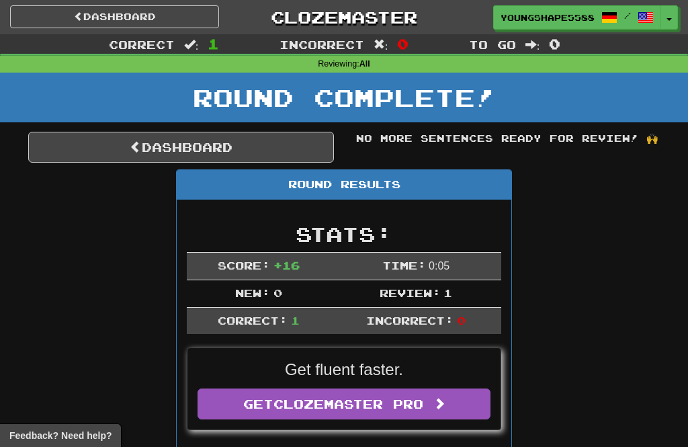
click at [254, 144] on link "Dashboard" at bounding box center [181, 147] width 306 height 31
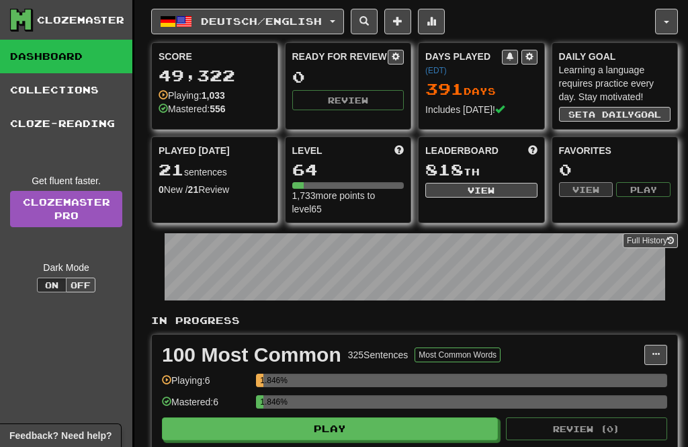
click at [300, 28] on button "Deutsch / English" at bounding box center [247, 22] width 193 height 26
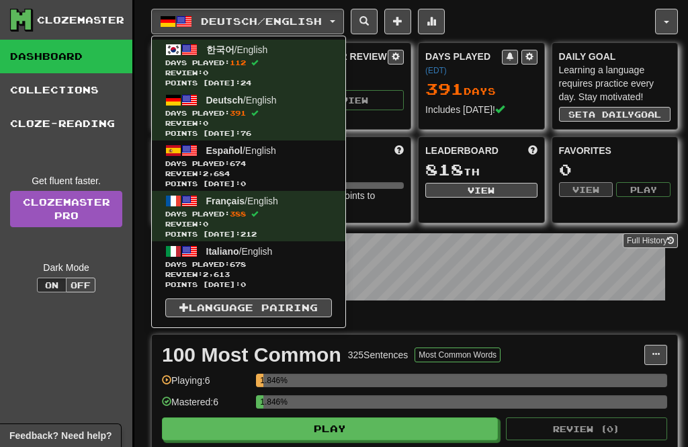
click at [287, 264] on span "Days Played: 678" at bounding box center [248, 265] width 167 height 10
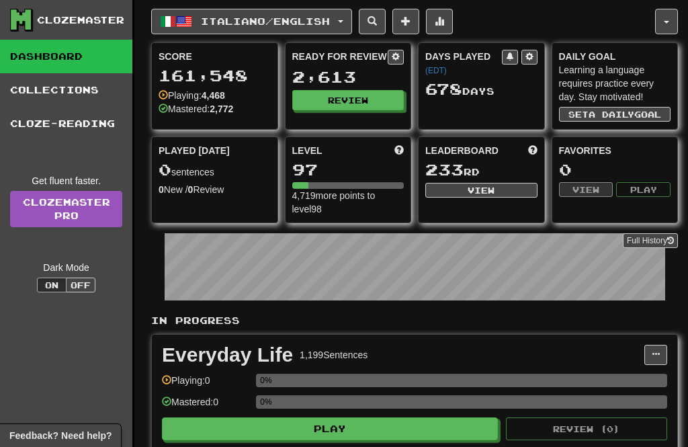
click at [354, 109] on button "Review" at bounding box center [348, 100] width 112 height 20
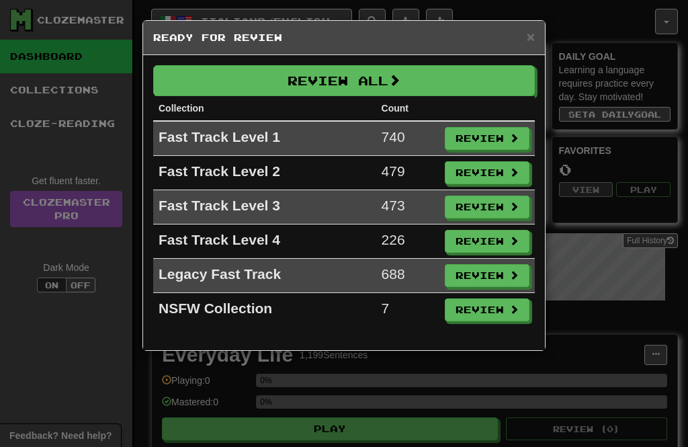
click at [389, 86] on button "Review All" at bounding box center [344, 80] width 382 height 31
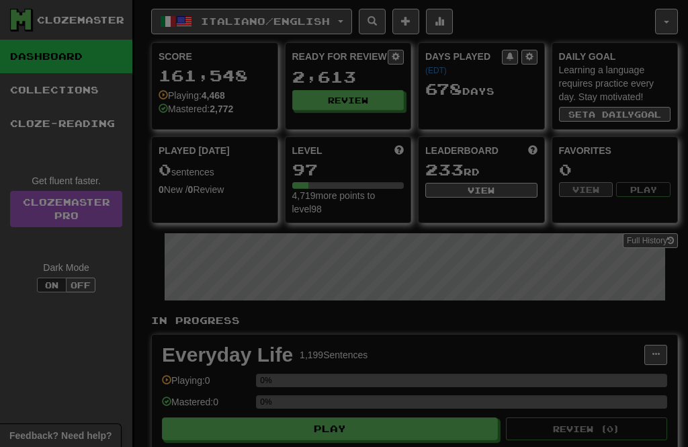
select select "**"
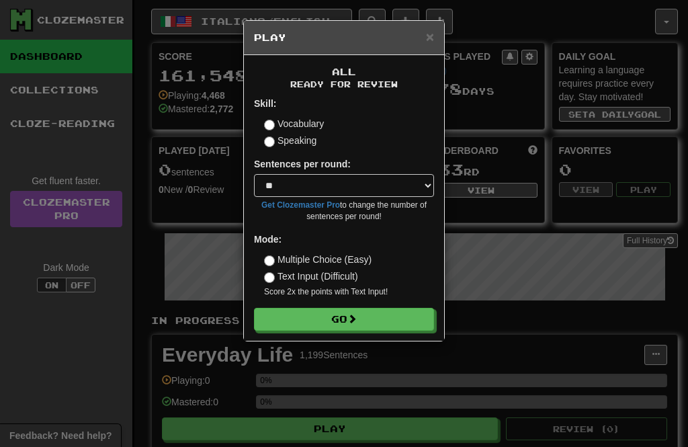
click at [399, 317] on button "Go" at bounding box center [344, 319] width 180 height 23
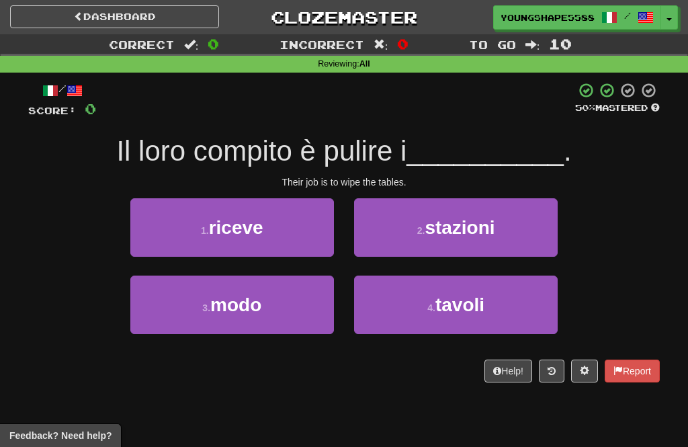
click at [439, 294] on span "tavoli" at bounding box center [460, 304] width 49 height 21
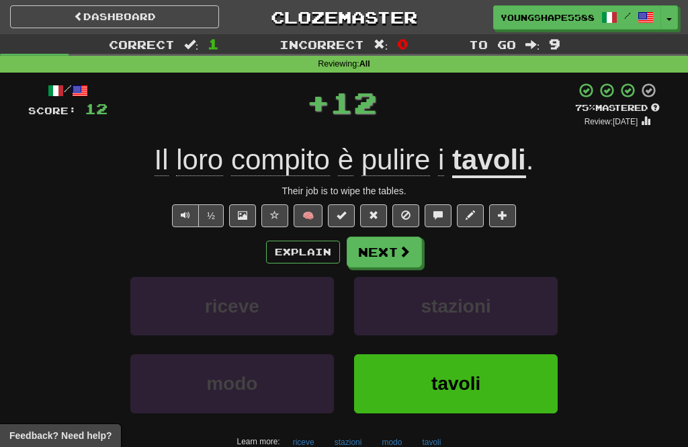
click at [403, 253] on span at bounding box center [405, 251] width 12 height 12
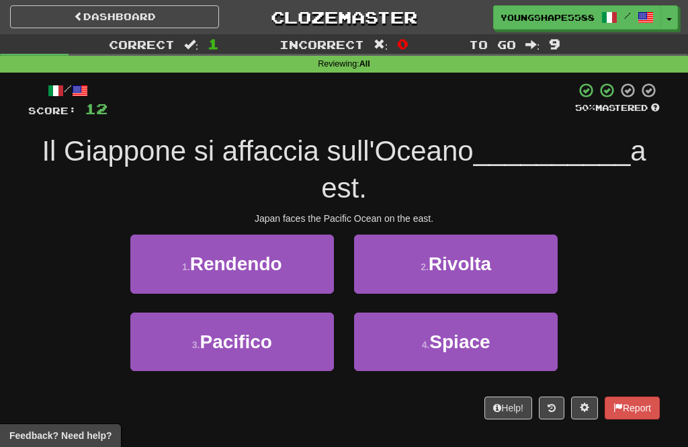
click at [278, 333] on button "3 . Pacifico" at bounding box center [232, 342] width 204 height 58
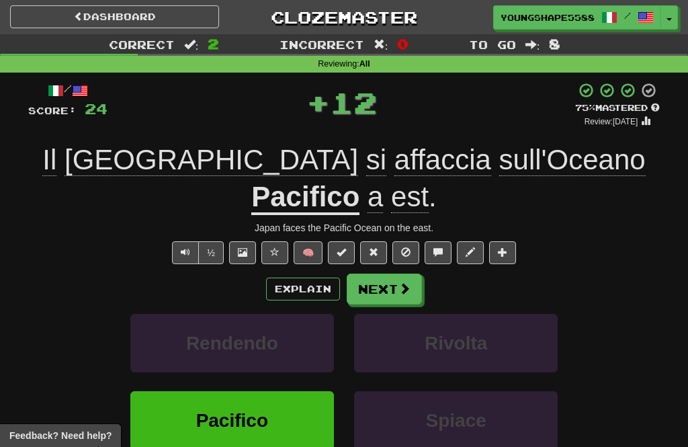
click at [386, 274] on button "Next" at bounding box center [384, 289] width 75 height 31
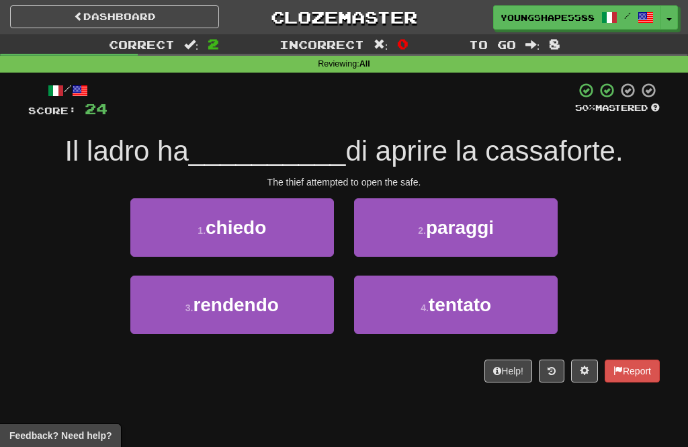
click at [457, 306] on span "tentato" at bounding box center [460, 304] width 63 height 21
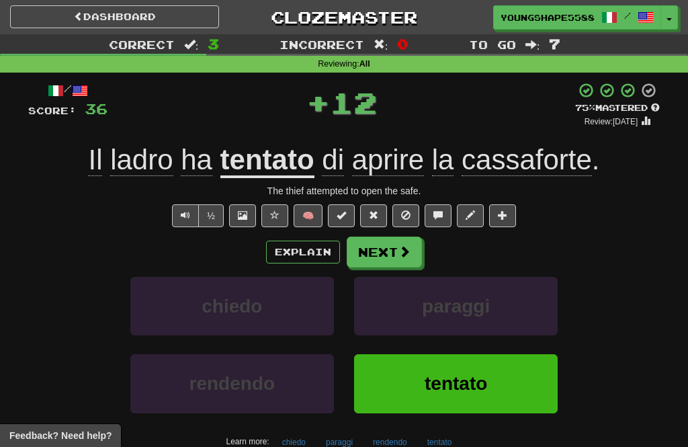
click at [393, 247] on button "Next" at bounding box center [384, 252] width 75 height 31
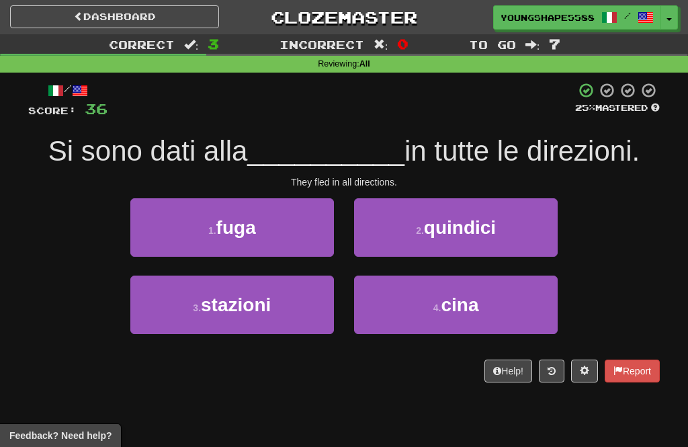
click at [274, 235] on button "1 . fuga" at bounding box center [232, 227] width 204 height 58
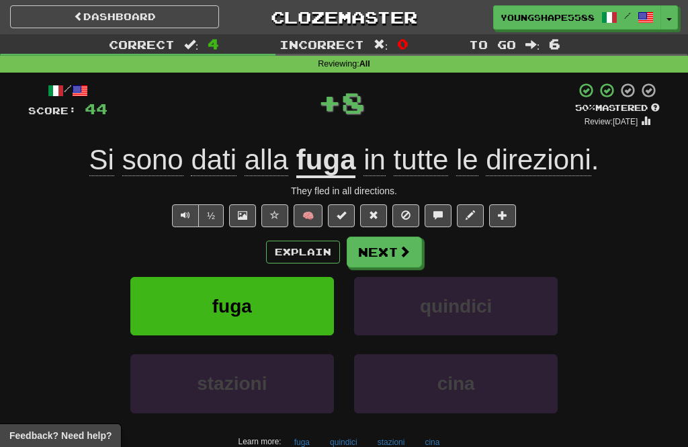
click at [399, 256] on span at bounding box center [405, 251] width 12 height 12
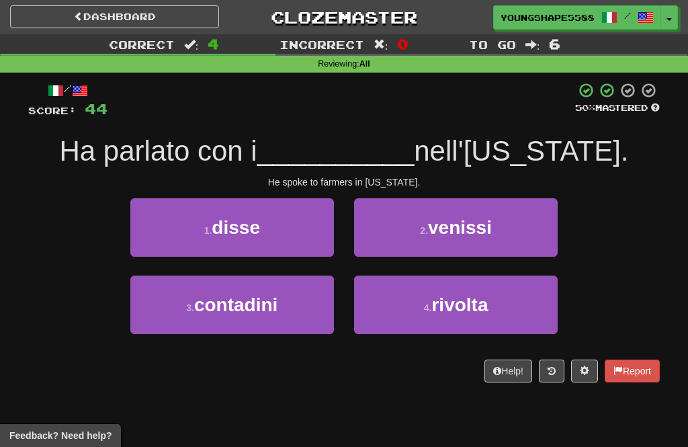
click at [257, 325] on button "3 . contadini" at bounding box center [232, 305] width 204 height 58
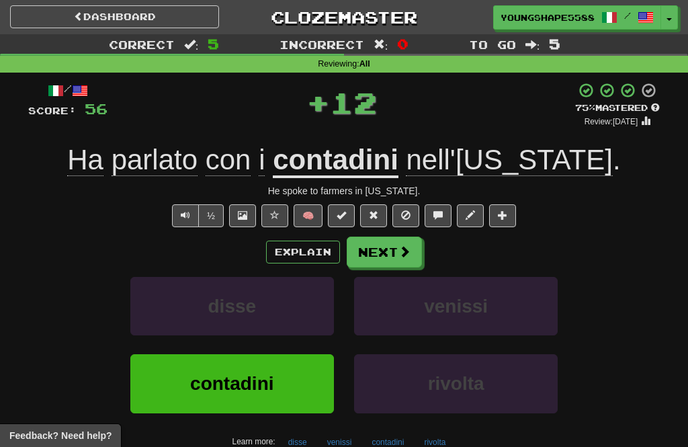
click at [391, 246] on button "Next" at bounding box center [384, 252] width 75 height 31
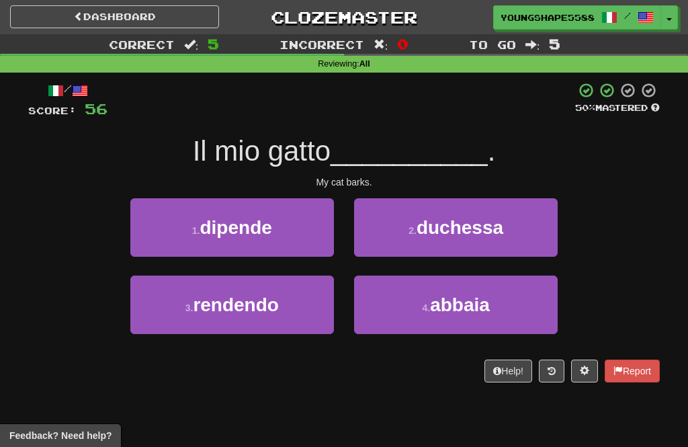
click at [458, 307] on span "abbaia" at bounding box center [460, 304] width 60 height 21
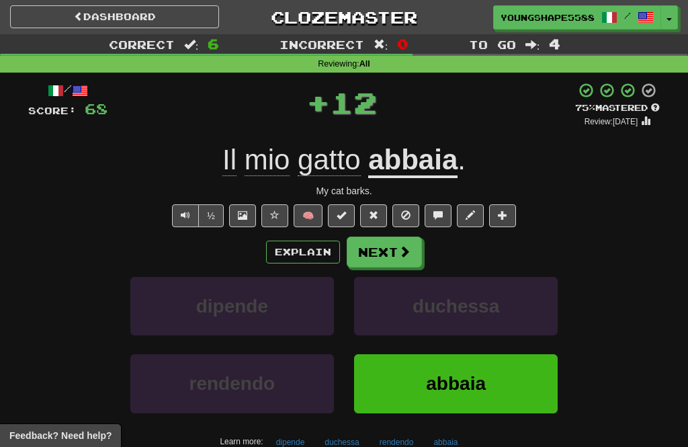
click at [409, 245] on span at bounding box center [405, 251] width 12 height 12
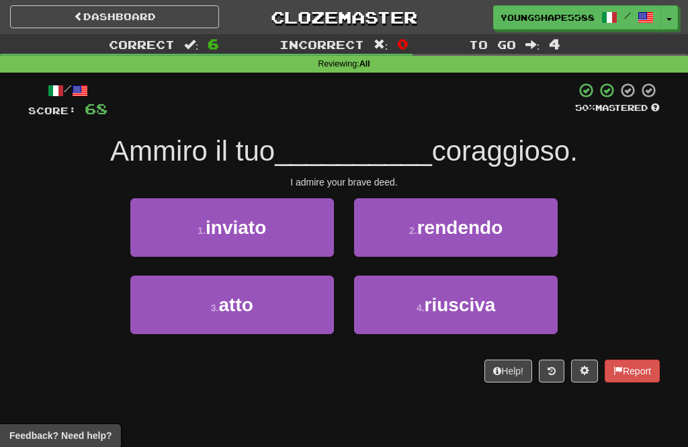
click at [465, 297] on span "riusciva" at bounding box center [460, 304] width 71 height 21
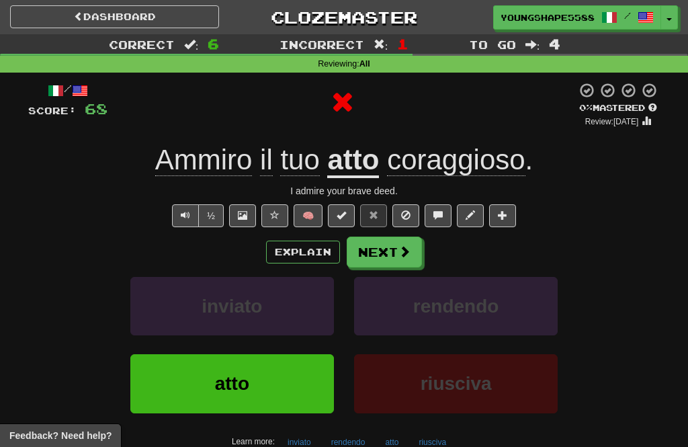
click at [381, 251] on button "Next" at bounding box center [384, 252] width 75 height 31
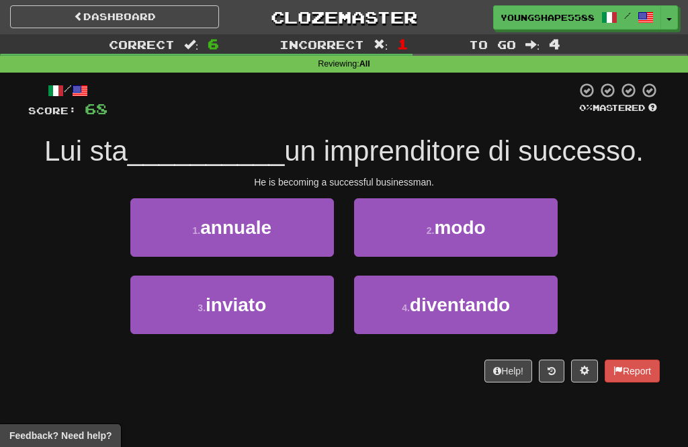
click at [429, 303] on span "diventando" at bounding box center [460, 304] width 100 height 21
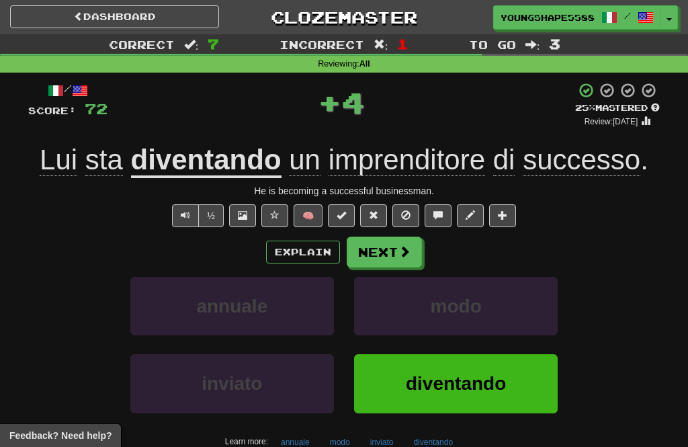
click at [369, 254] on button "Next" at bounding box center [384, 252] width 75 height 31
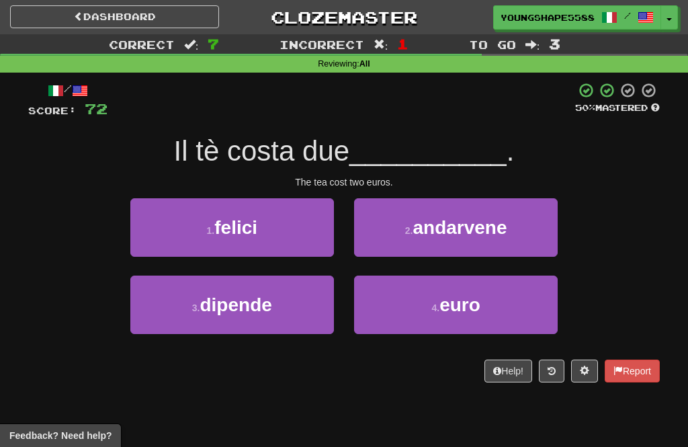
click at [438, 310] on small "4 ." at bounding box center [436, 308] width 8 height 11
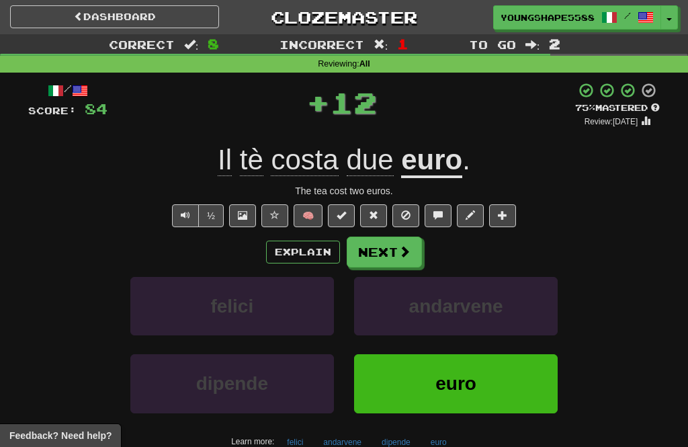
click at [408, 254] on span at bounding box center [405, 251] width 12 height 12
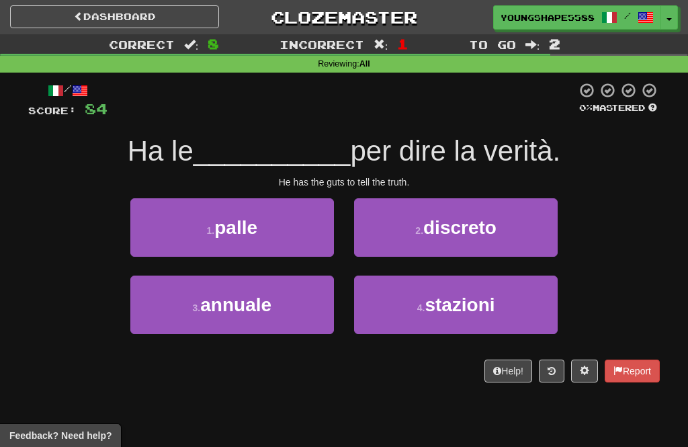
click at [299, 236] on button "1 . palle" at bounding box center [232, 227] width 204 height 58
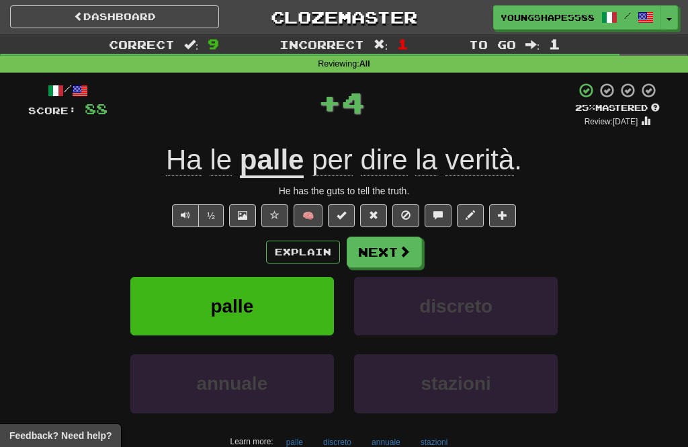
click at [395, 248] on button "Next" at bounding box center [384, 252] width 75 height 31
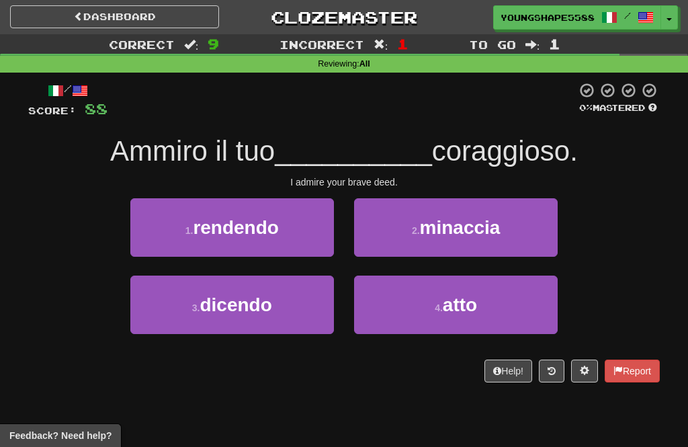
click at [469, 305] on span "atto" at bounding box center [460, 304] width 34 height 21
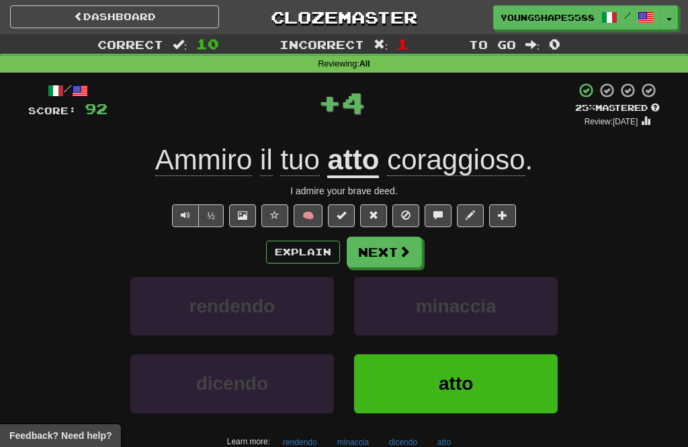
click at [410, 245] on span at bounding box center [405, 251] width 12 height 12
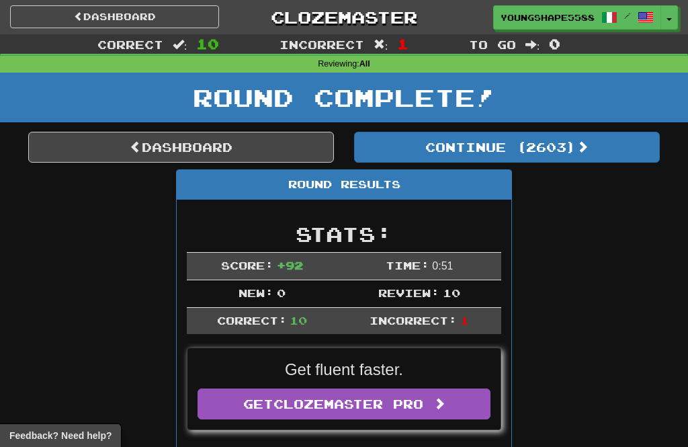
click at [503, 143] on button "Continue ( 2603 )" at bounding box center [507, 147] width 306 height 31
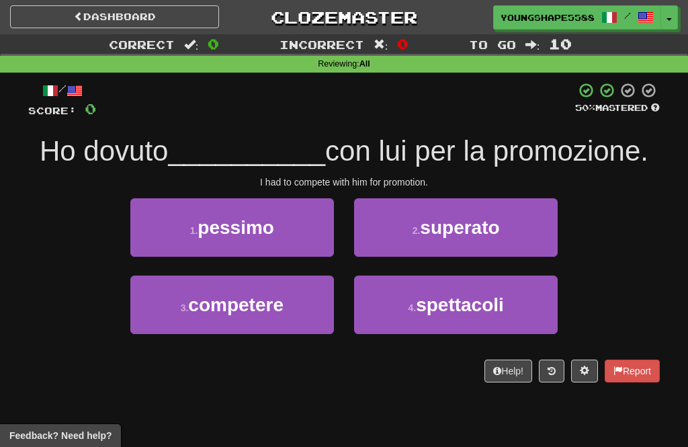
click at [276, 319] on button "3 . competere" at bounding box center [232, 305] width 204 height 58
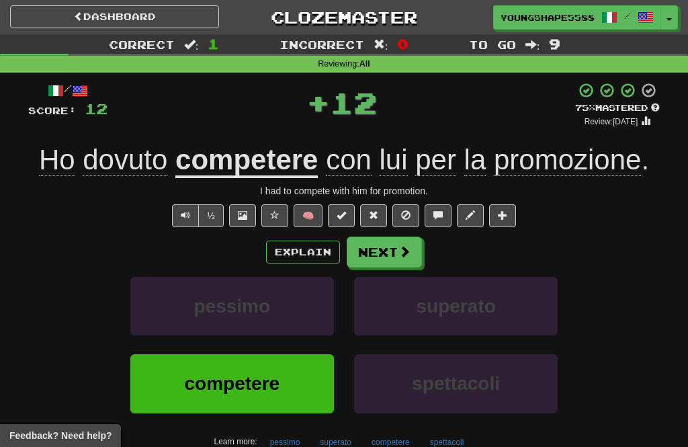
click at [389, 248] on button "Next" at bounding box center [384, 252] width 75 height 31
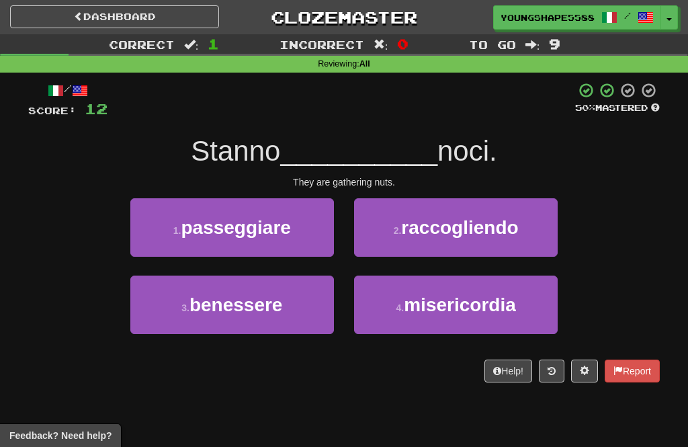
click at [479, 233] on span "raccogliendo" at bounding box center [459, 227] width 117 height 21
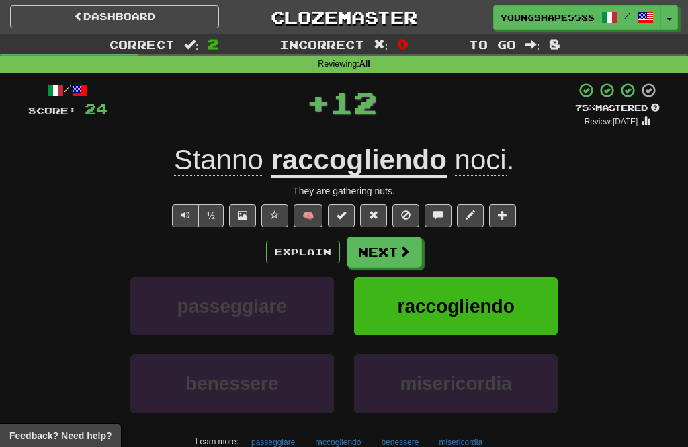
click at [399, 245] on span at bounding box center [405, 251] width 12 height 12
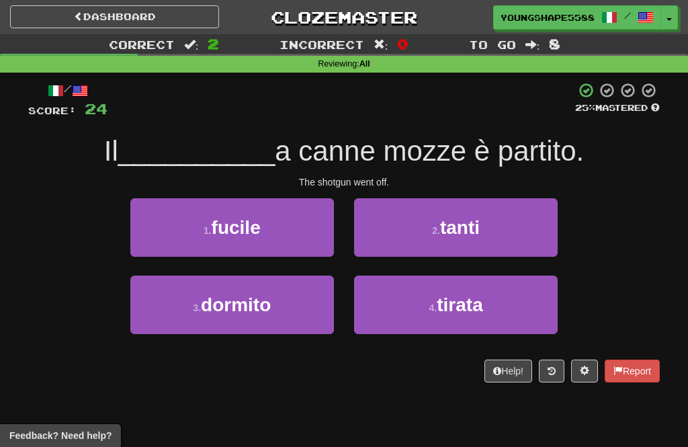
click at [288, 243] on button "1 . fucile" at bounding box center [232, 227] width 204 height 58
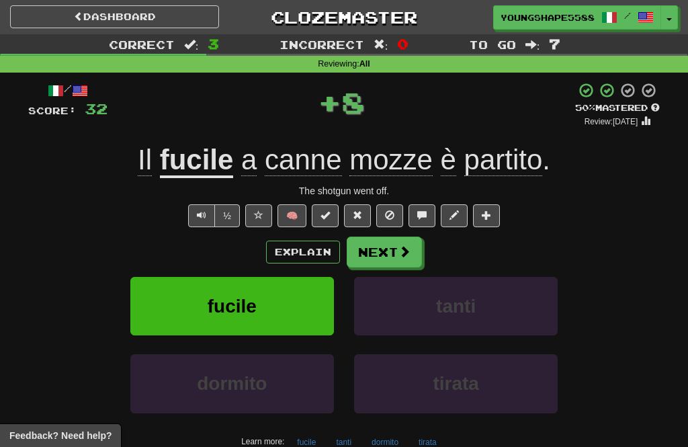
click at [395, 246] on button "Next" at bounding box center [384, 252] width 75 height 31
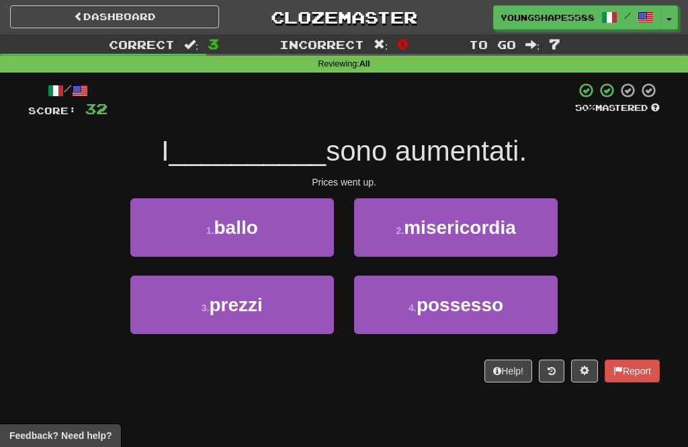
click at [278, 311] on button "3 . prezzi" at bounding box center [232, 305] width 204 height 58
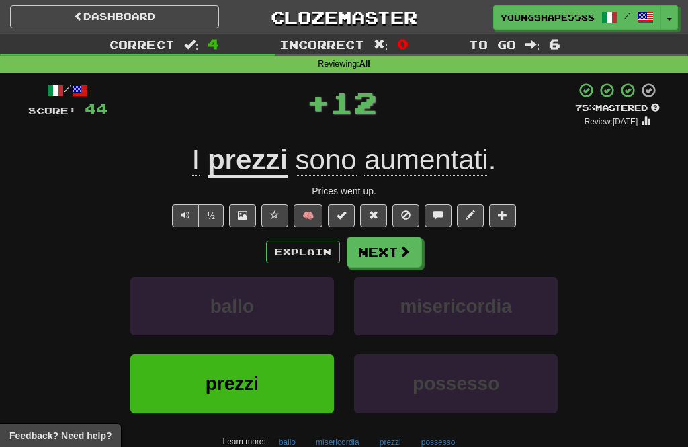
click at [396, 249] on button "Next" at bounding box center [384, 252] width 75 height 31
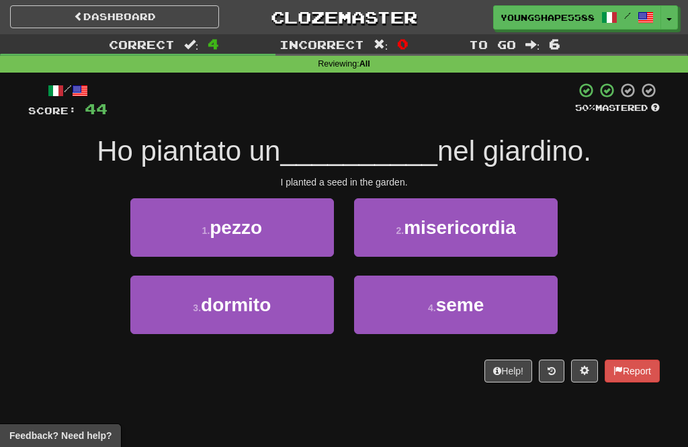
click at [292, 236] on button "1 . pezzo" at bounding box center [232, 227] width 204 height 58
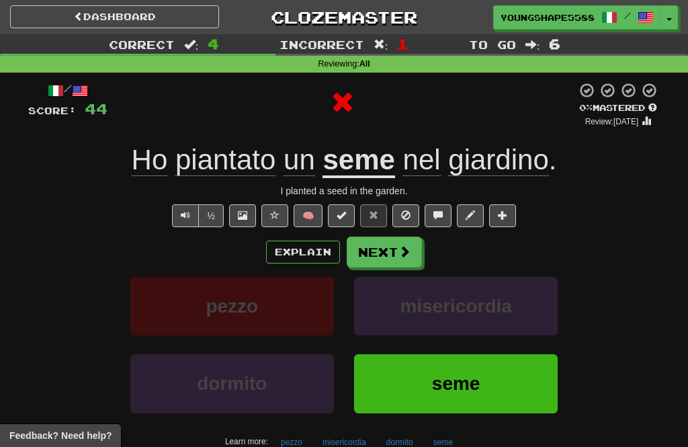
click at [405, 249] on span at bounding box center [405, 251] width 12 height 12
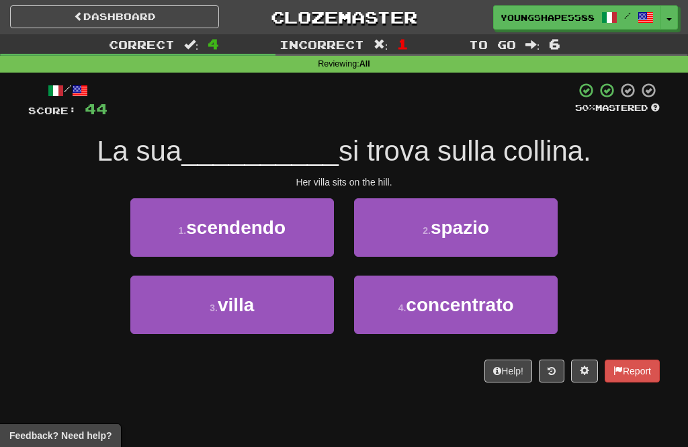
click at [294, 307] on button "3 . villa" at bounding box center [232, 305] width 204 height 58
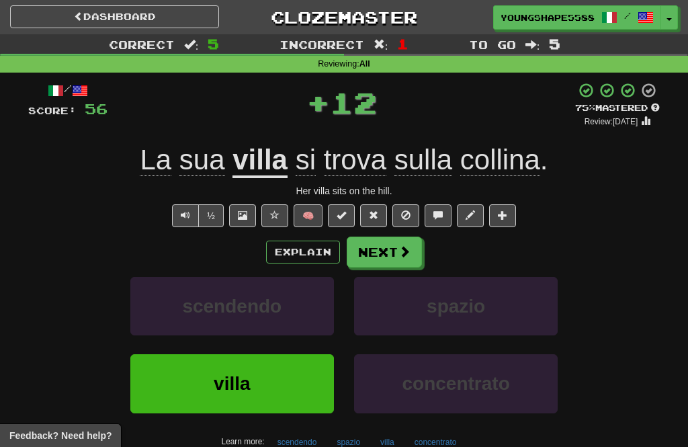
click at [395, 250] on button "Next" at bounding box center [384, 252] width 75 height 31
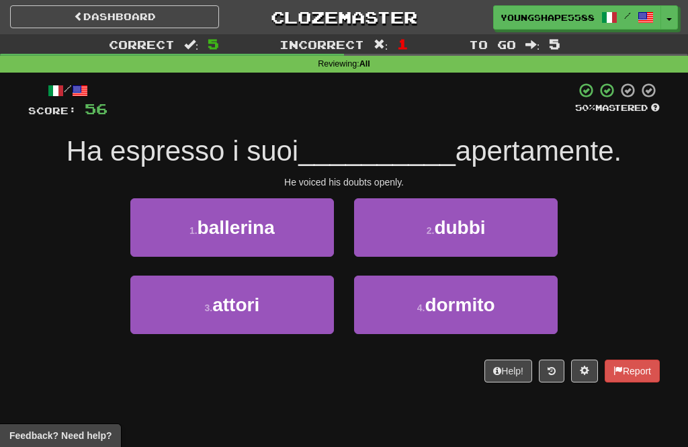
click at [504, 229] on button "2 . dubbi" at bounding box center [456, 227] width 204 height 58
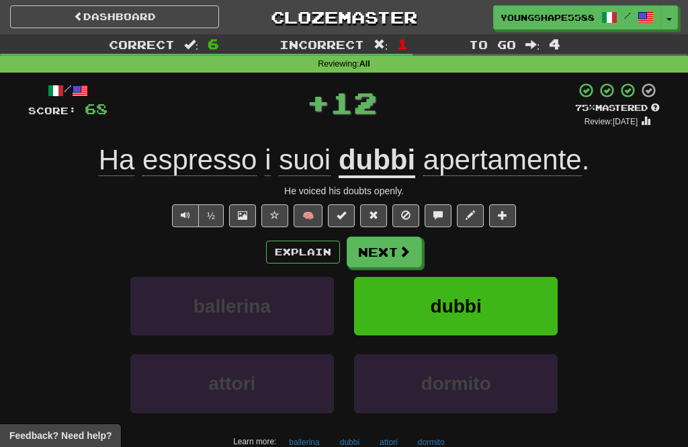
click at [382, 251] on button "Next" at bounding box center [384, 252] width 75 height 31
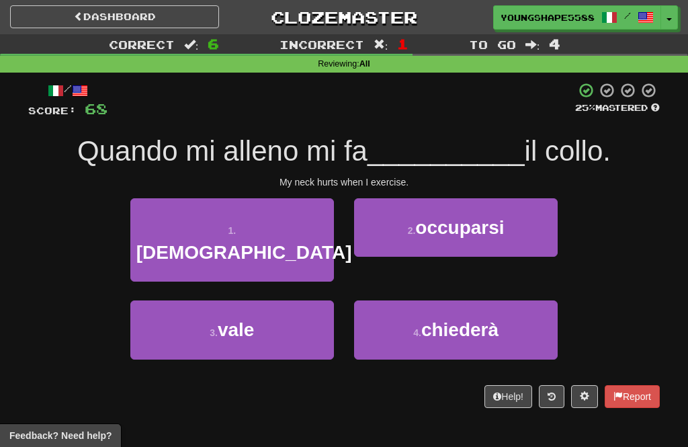
click at [271, 239] on button "1 . male" at bounding box center [232, 240] width 204 height 84
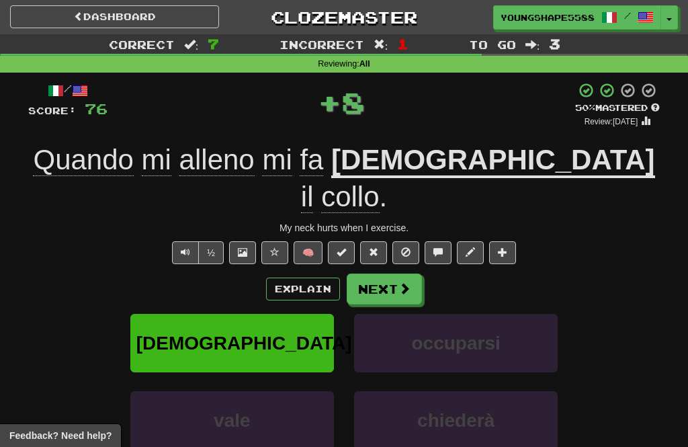
click at [391, 274] on button "Next" at bounding box center [384, 289] width 75 height 31
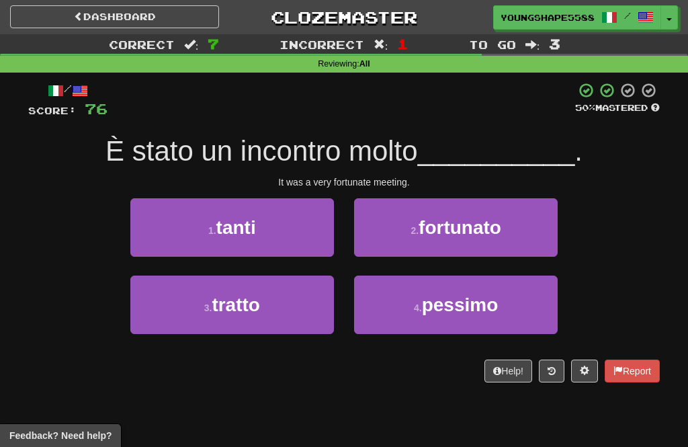
click at [482, 223] on span "fortunato" at bounding box center [460, 227] width 83 height 21
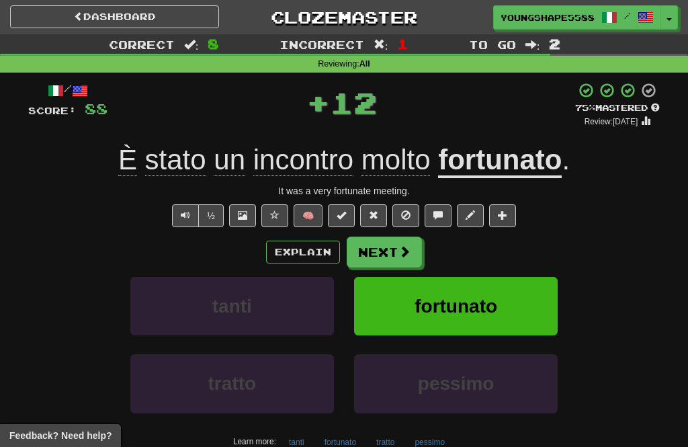
click at [397, 250] on button "Next" at bounding box center [384, 252] width 75 height 31
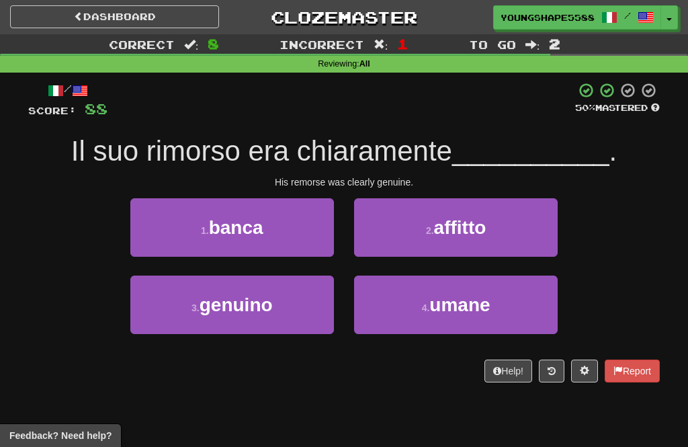
click at [270, 303] on span "genuino" at bounding box center [236, 304] width 73 height 21
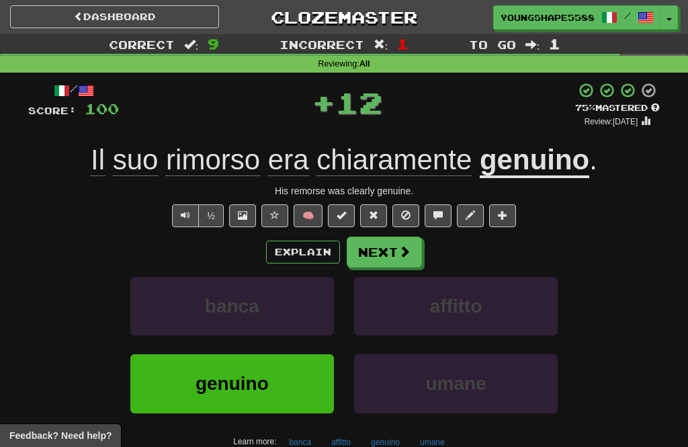
click at [399, 260] on button "Next" at bounding box center [384, 252] width 75 height 31
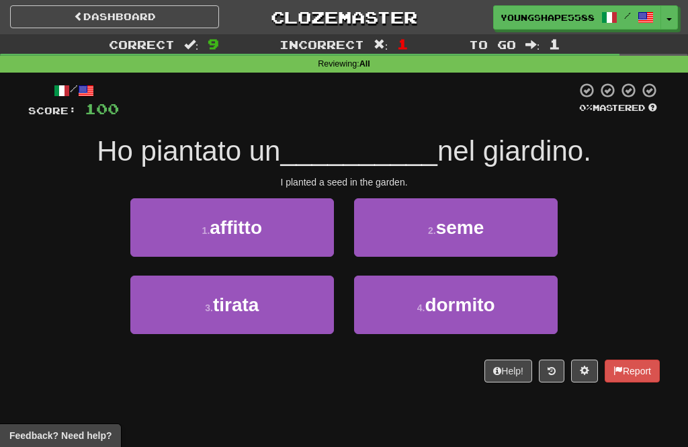
click at [482, 233] on span "seme" at bounding box center [460, 227] width 48 height 21
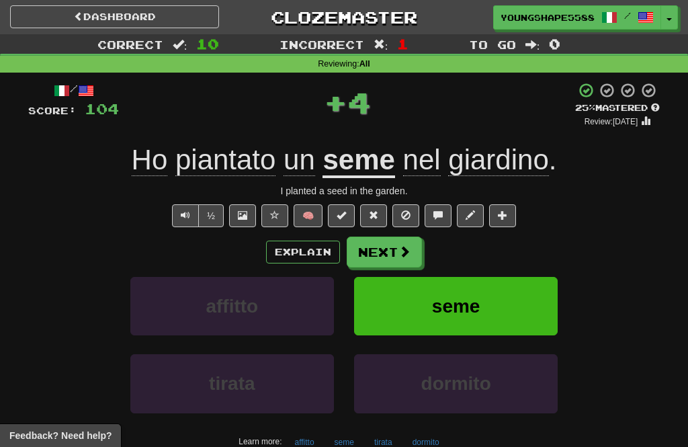
click at [390, 256] on button "Next" at bounding box center [384, 252] width 75 height 31
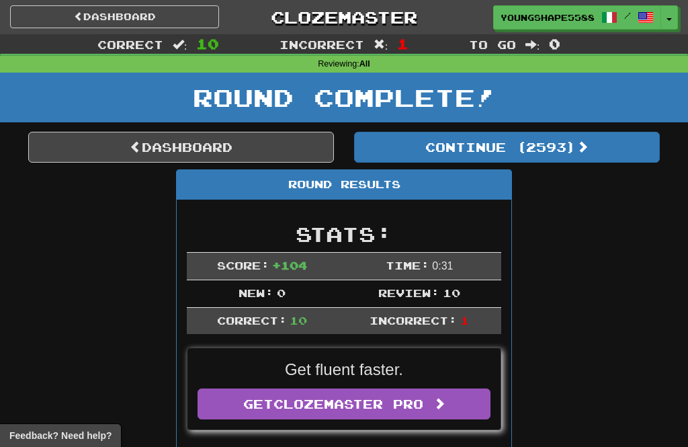
click at [490, 157] on button "Continue ( 2593 )" at bounding box center [507, 147] width 306 height 31
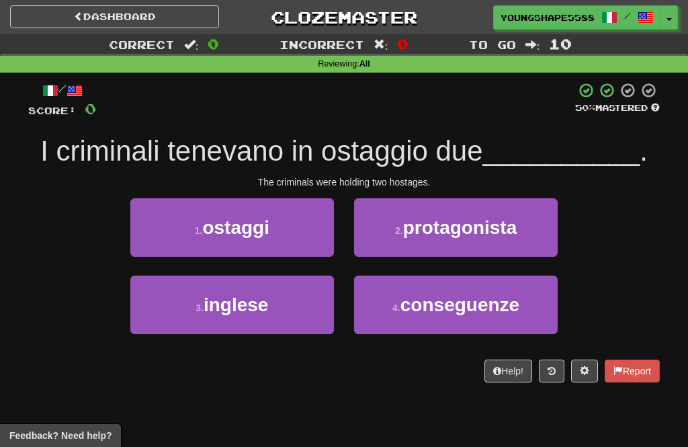
click at [285, 245] on button "1 . ostaggi" at bounding box center [232, 227] width 204 height 58
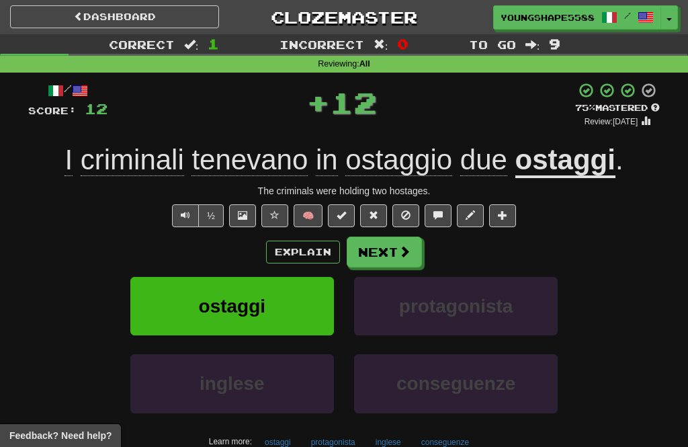
click at [404, 254] on span at bounding box center [405, 251] width 12 height 12
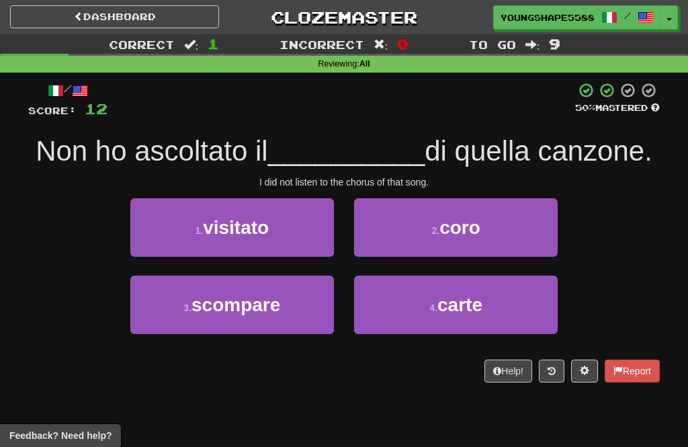
click at [465, 299] on span "carte" at bounding box center [460, 304] width 45 height 21
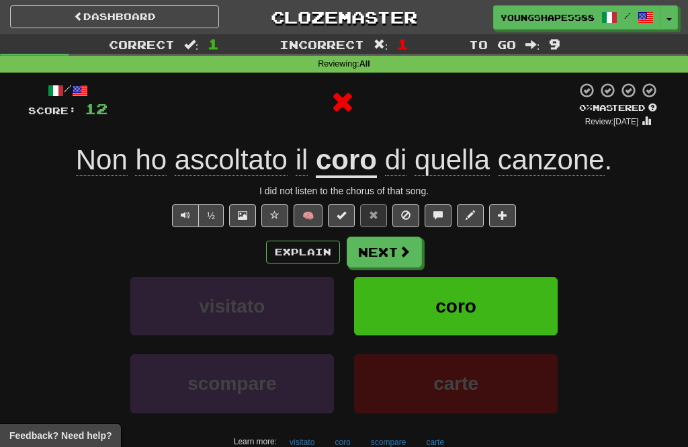
click at [399, 256] on span at bounding box center [405, 251] width 12 height 12
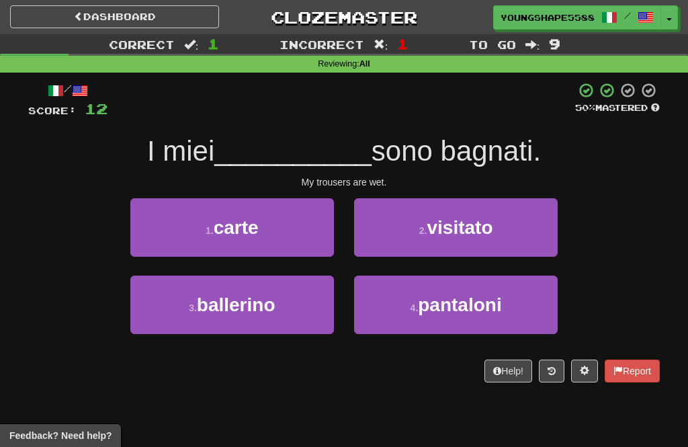
click at [498, 295] on span "pantaloni" at bounding box center [459, 304] width 83 height 21
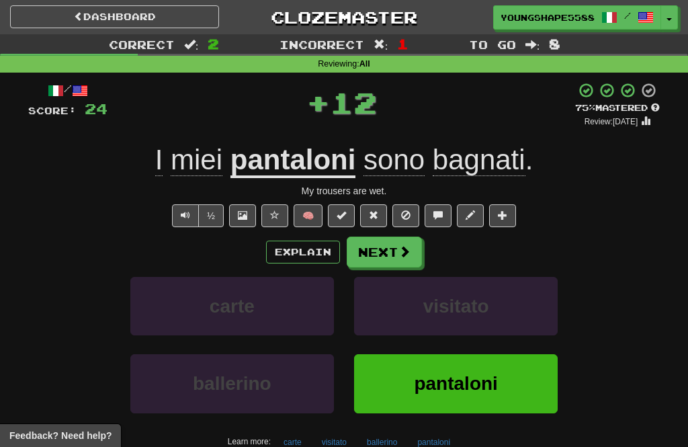
click at [395, 249] on button "Next" at bounding box center [384, 252] width 75 height 31
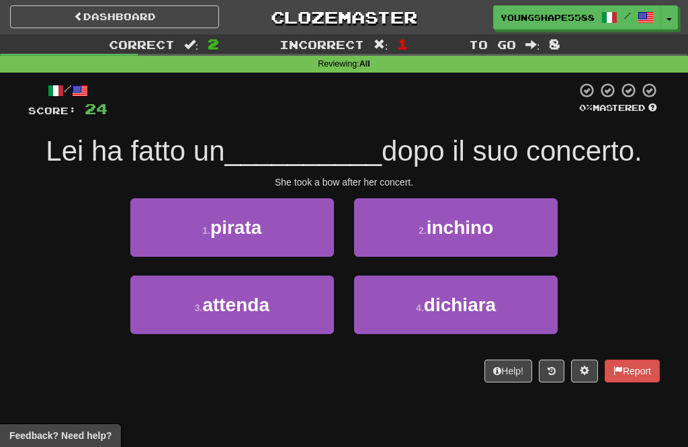
click at [511, 239] on button "2 . inchino" at bounding box center [456, 227] width 204 height 58
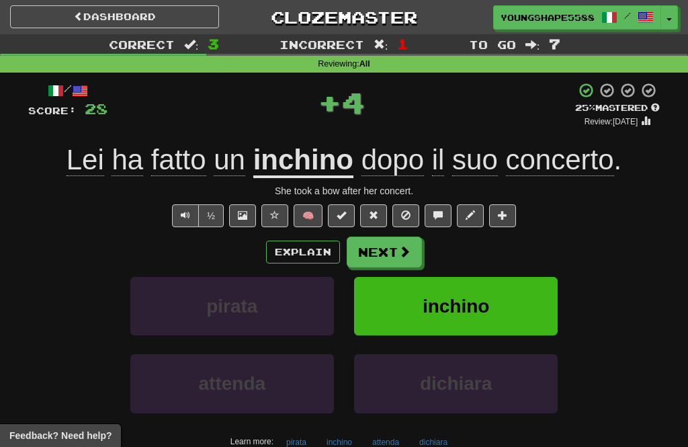
click at [415, 253] on button "Next" at bounding box center [384, 252] width 75 height 31
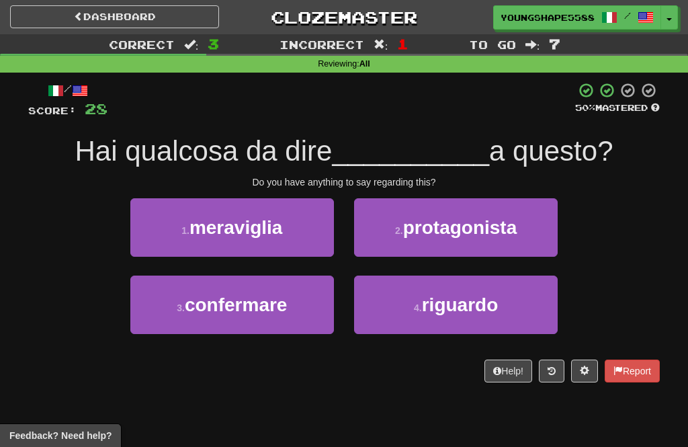
click at [457, 300] on span "riguardo" at bounding box center [460, 304] width 77 height 21
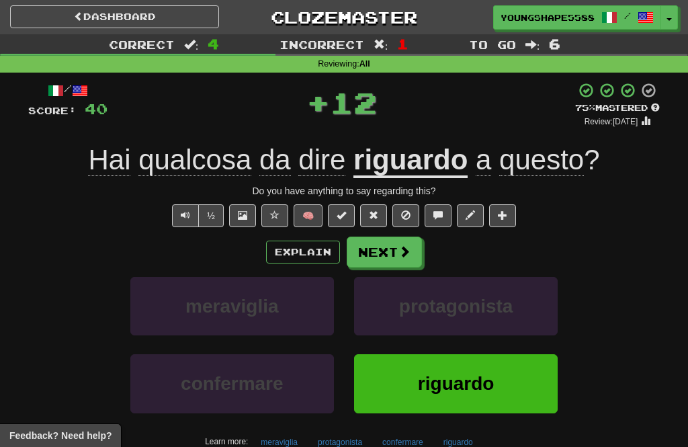
click at [405, 249] on span at bounding box center [405, 251] width 12 height 12
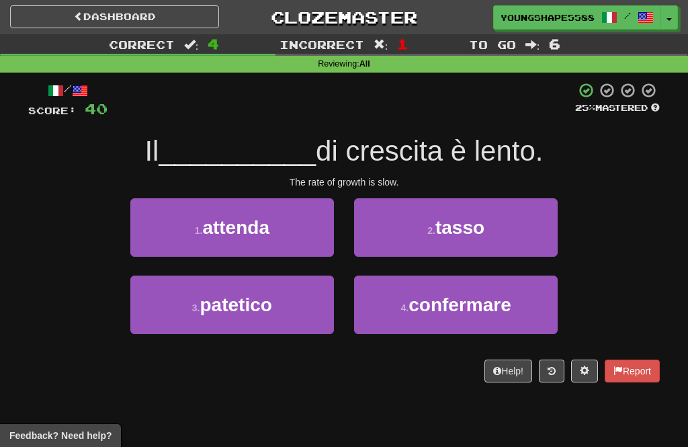
click at [468, 235] on span "tasso" at bounding box center [460, 227] width 49 height 21
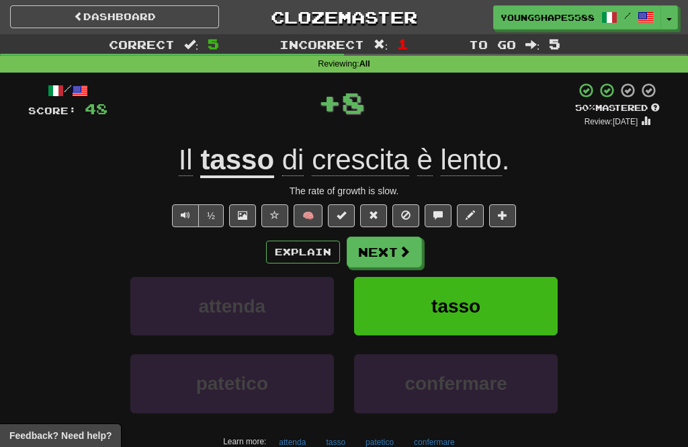
click at [401, 246] on span at bounding box center [405, 251] width 12 height 12
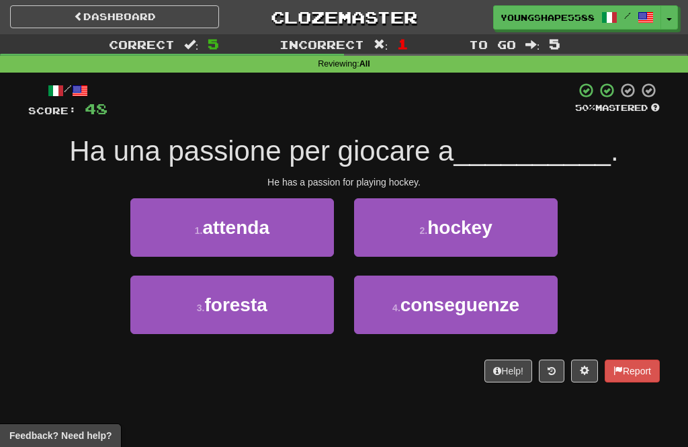
click at [495, 229] on button "2 . hockey" at bounding box center [456, 227] width 204 height 58
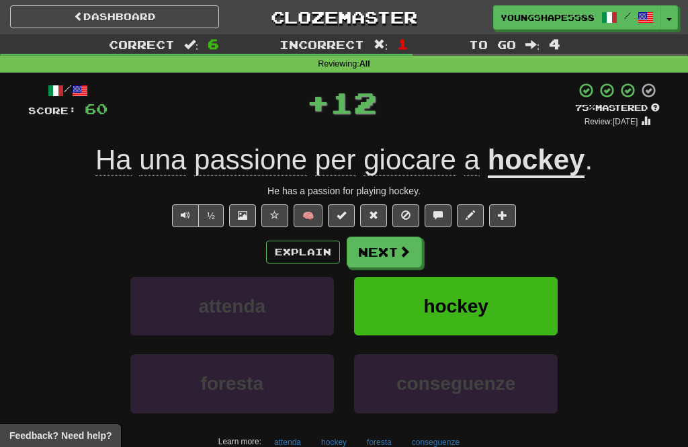
click at [395, 255] on button "Next" at bounding box center [384, 252] width 75 height 31
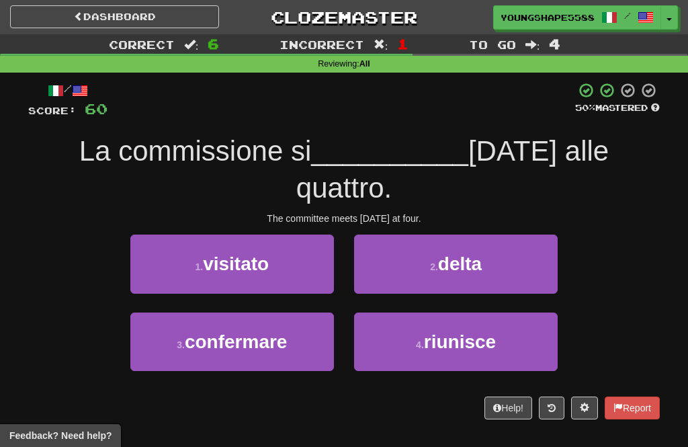
click at [454, 331] on span "riunisce" at bounding box center [460, 341] width 72 height 21
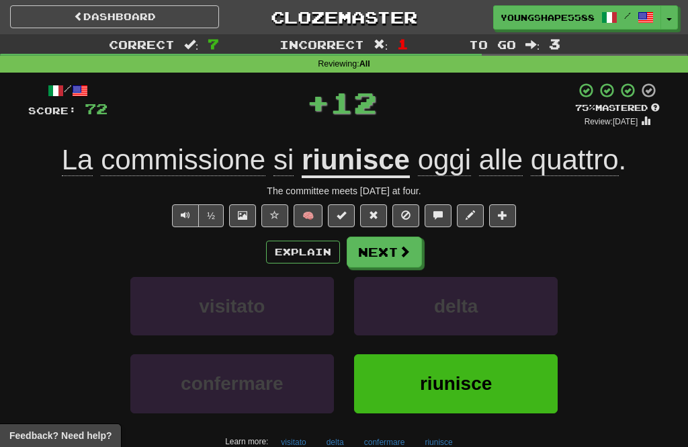
click at [384, 252] on button "Next" at bounding box center [384, 252] width 75 height 31
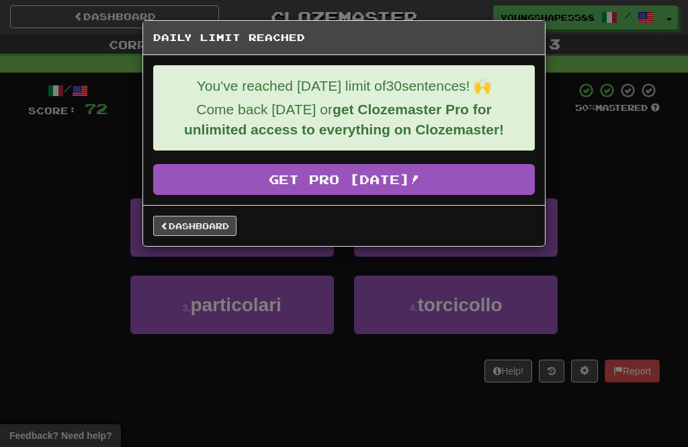
click at [219, 234] on link "Dashboard" at bounding box center [194, 226] width 83 height 20
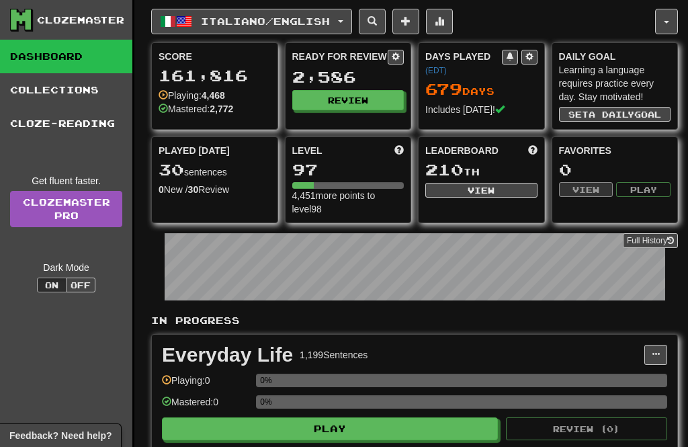
click at [321, 32] on button "Italiano / English" at bounding box center [251, 22] width 201 height 26
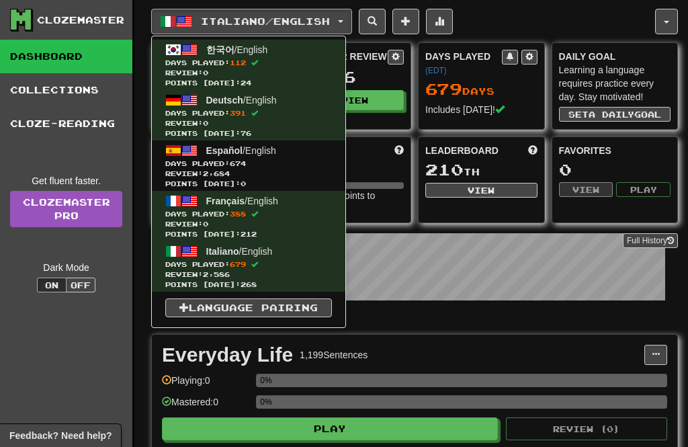
click at [268, 173] on span "Review: 2,684" at bounding box center [248, 174] width 167 height 10
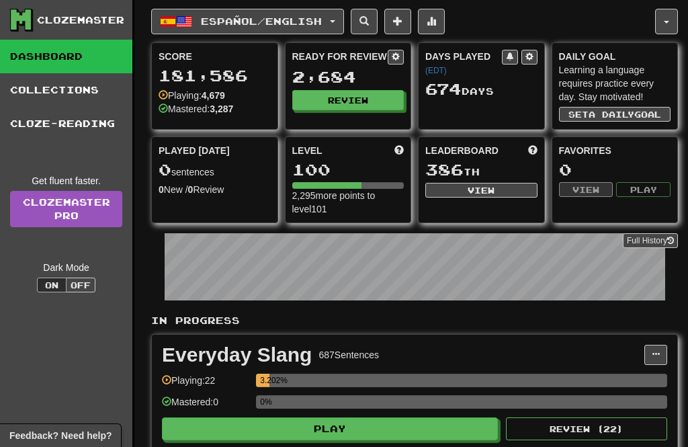
click at [363, 108] on button "Review" at bounding box center [348, 100] width 112 height 20
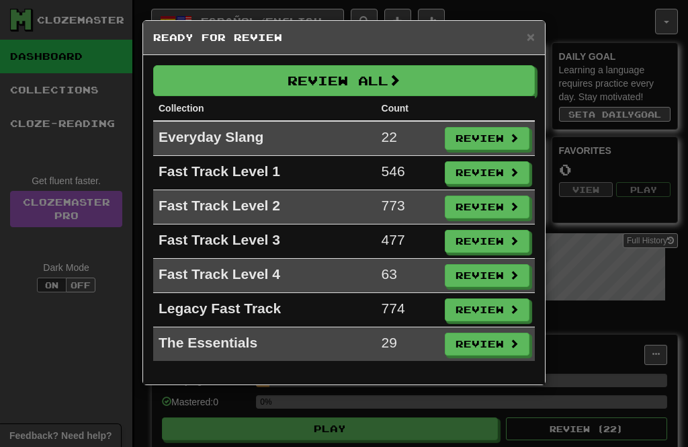
click at [325, 82] on button "Review All" at bounding box center [344, 80] width 382 height 31
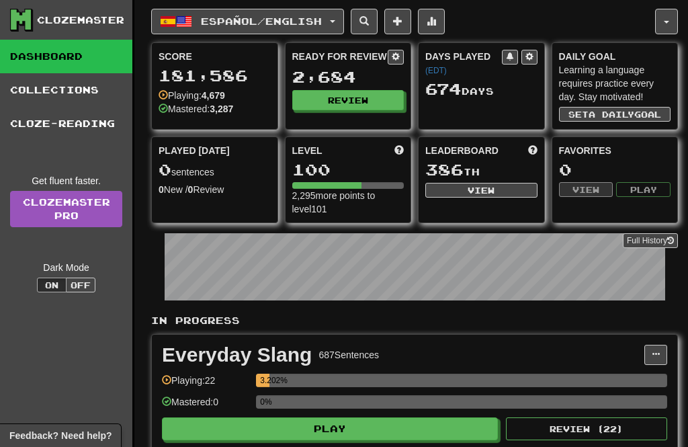
select select "**"
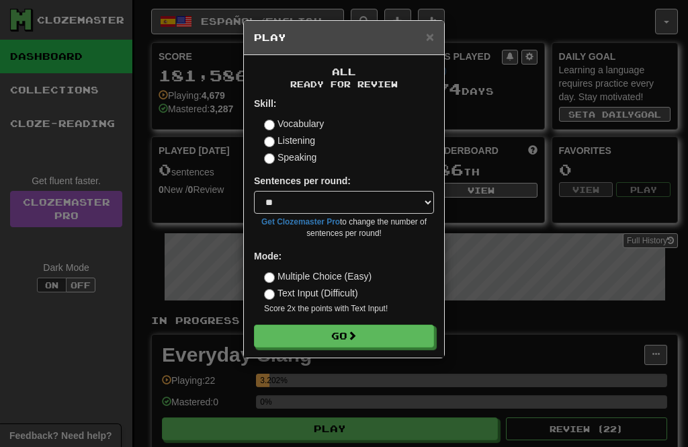
click at [346, 342] on button "Go" at bounding box center [344, 336] width 180 height 23
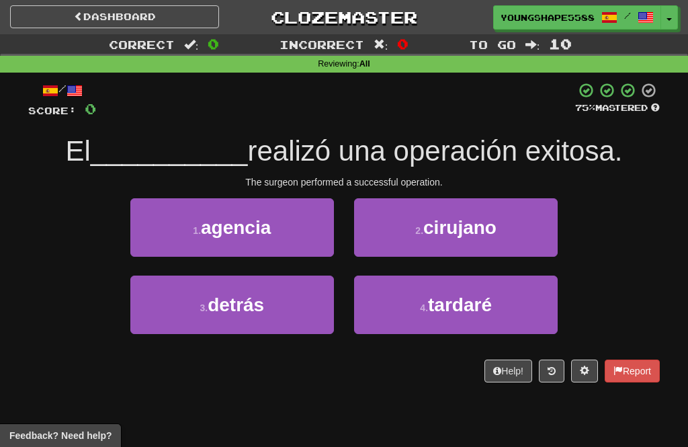
click at [495, 218] on span "cirujano" at bounding box center [460, 227] width 73 height 21
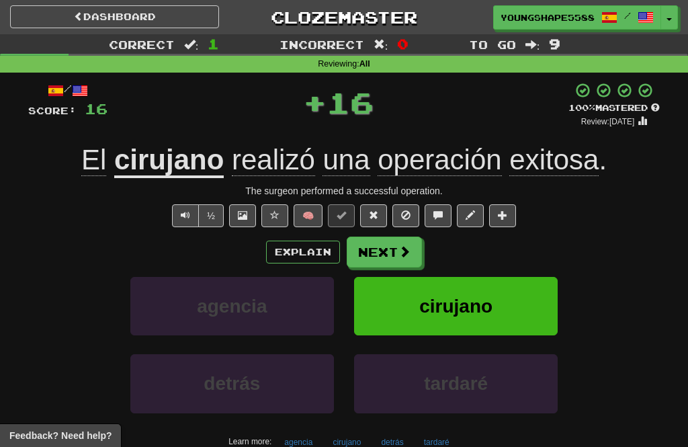
click at [372, 255] on button "Next" at bounding box center [384, 252] width 75 height 31
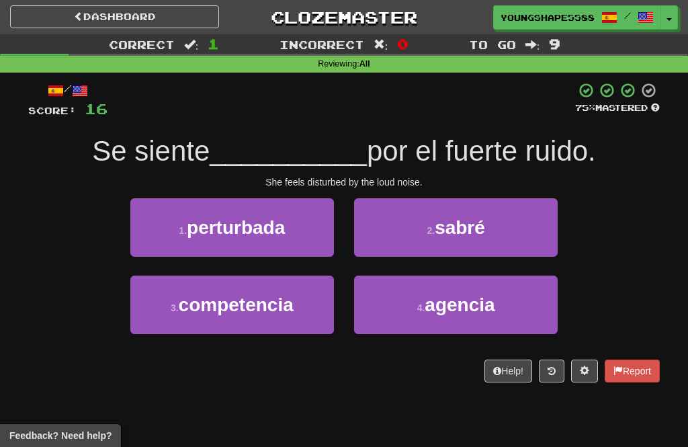
click at [303, 236] on button "1 . perturbada" at bounding box center [232, 227] width 204 height 58
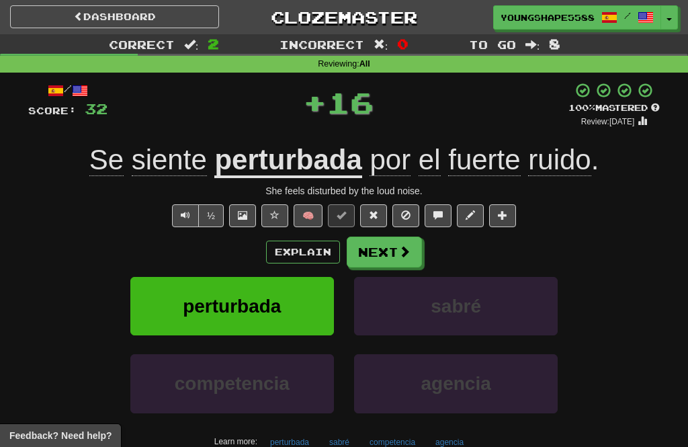
click at [395, 256] on button "Next" at bounding box center [384, 252] width 75 height 31
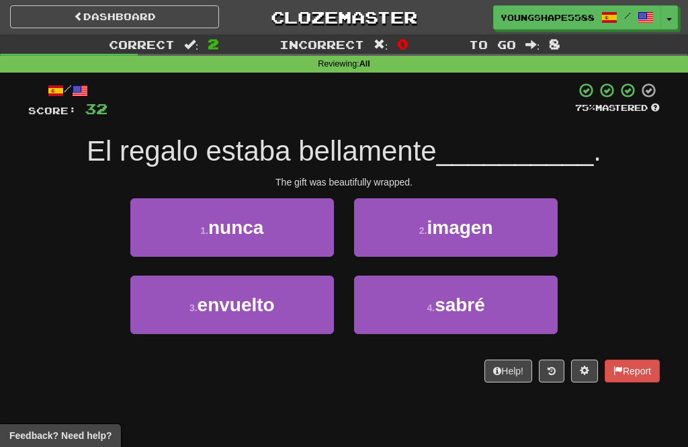
click at [272, 311] on span "envuelto" at bounding box center [236, 304] width 77 height 21
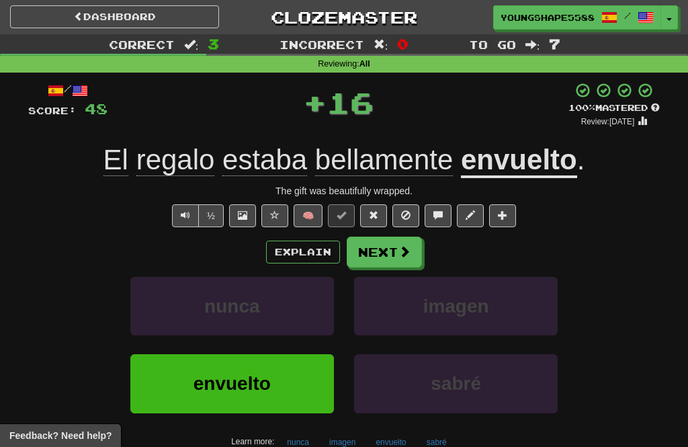
click at [401, 254] on span at bounding box center [405, 251] width 12 height 12
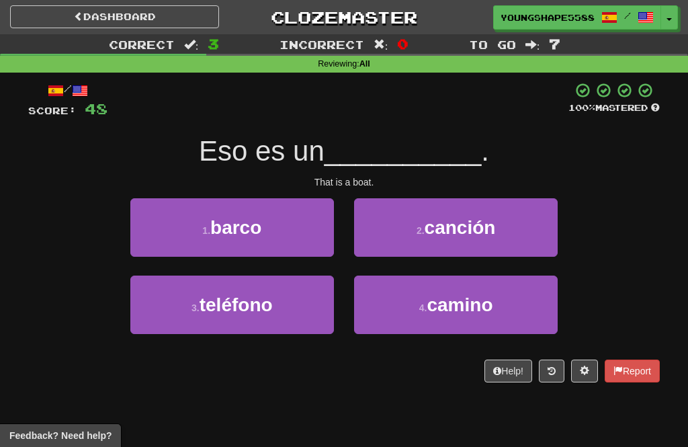
click at [311, 223] on button "1 . barco" at bounding box center [232, 227] width 204 height 58
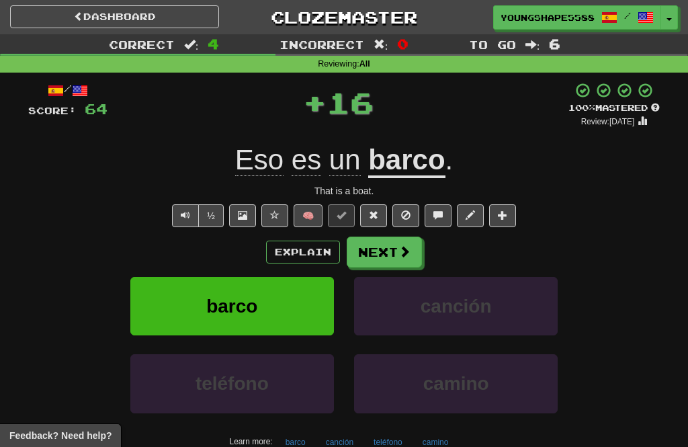
click at [403, 254] on span at bounding box center [405, 251] width 12 height 12
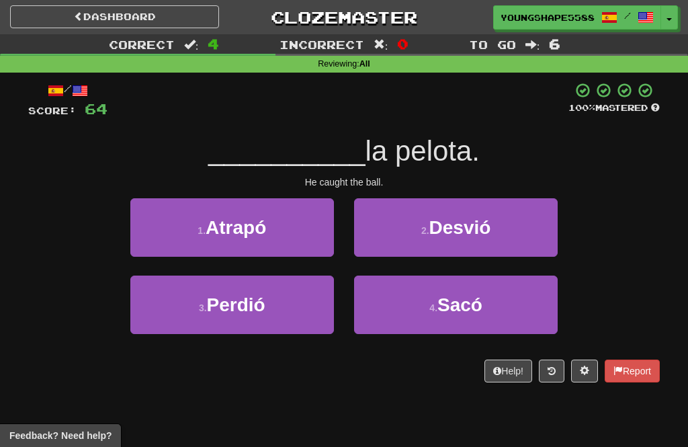
click at [293, 241] on button "1 . Atrapó" at bounding box center [232, 227] width 204 height 58
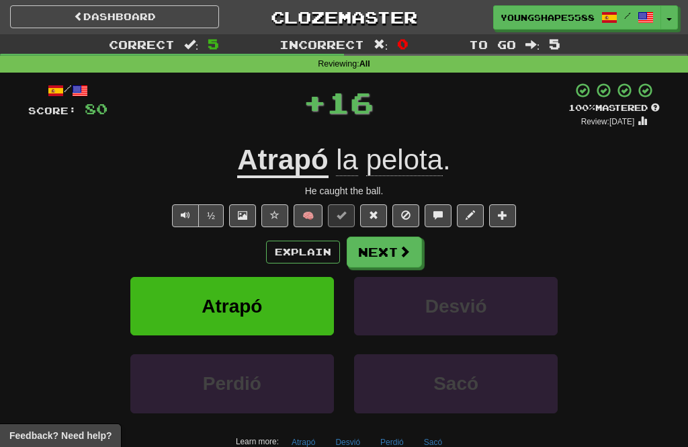
click at [413, 254] on button "Next" at bounding box center [384, 252] width 75 height 31
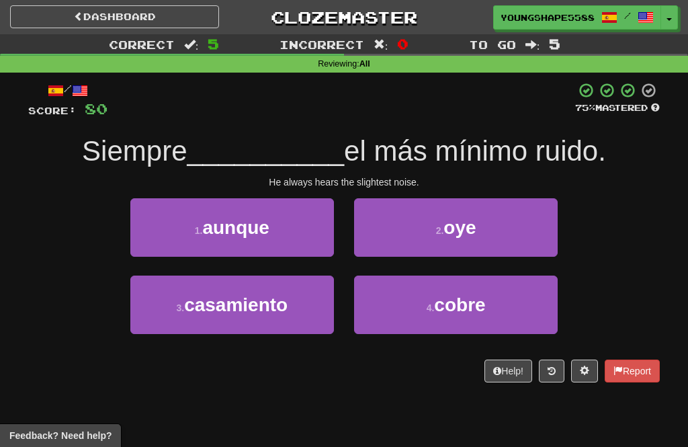
click at [438, 233] on small "2 ." at bounding box center [440, 230] width 8 height 11
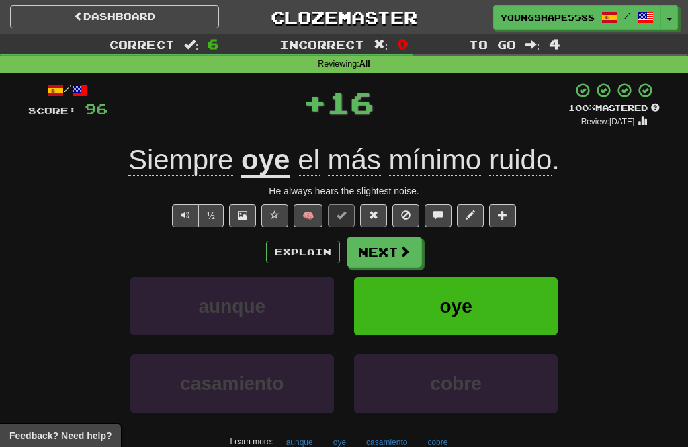
click at [411, 255] on button "Next" at bounding box center [384, 252] width 75 height 31
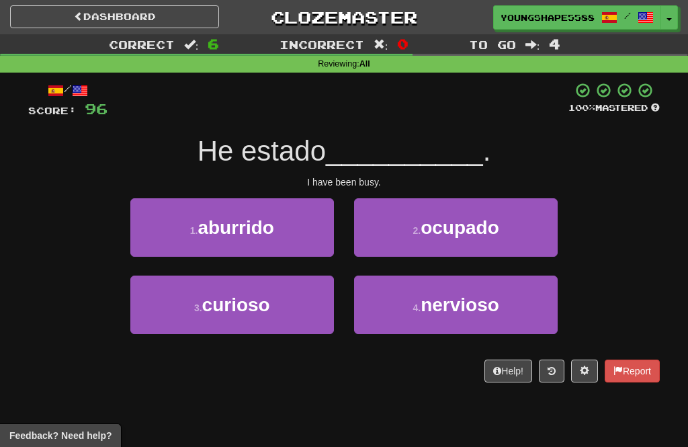
click at [471, 238] on button "2 . ocupado" at bounding box center [456, 227] width 204 height 58
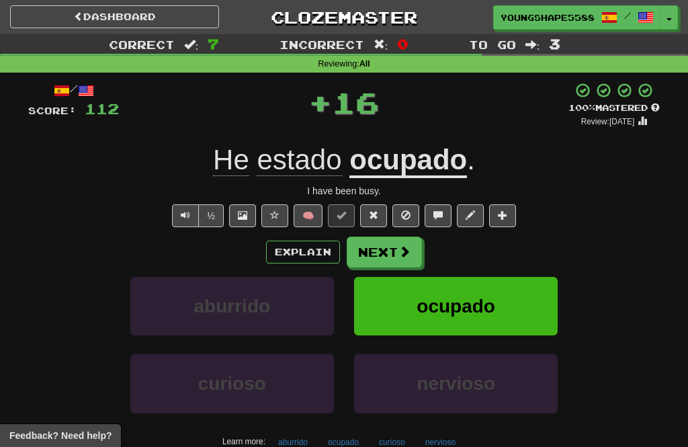
click at [397, 253] on button "Next" at bounding box center [384, 252] width 75 height 31
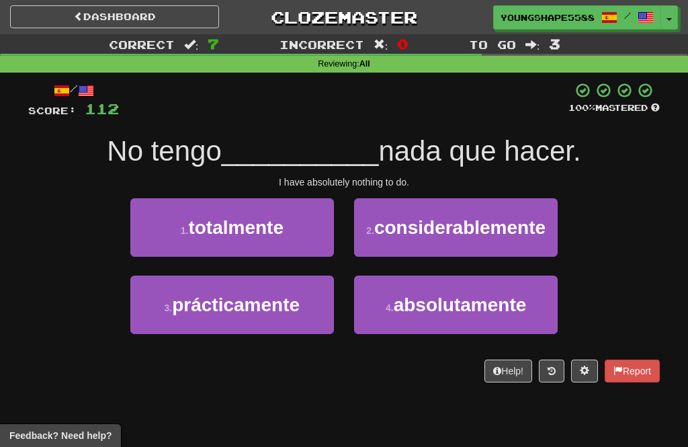
click at [438, 306] on span "absolutamente" at bounding box center [460, 304] width 133 height 21
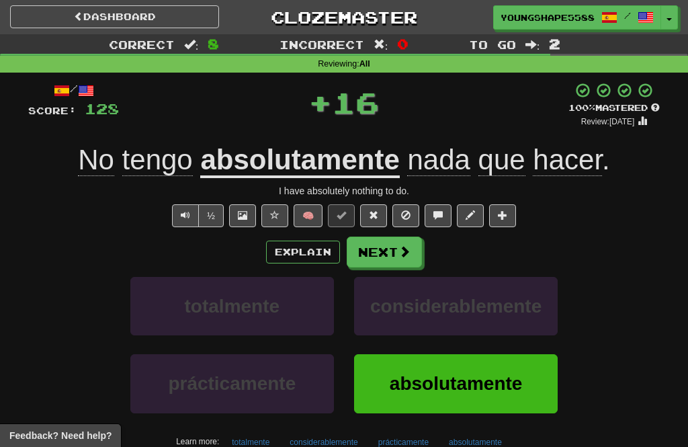
click at [375, 252] on button "Next" at bounding box center [384, 252] width 75 height 31
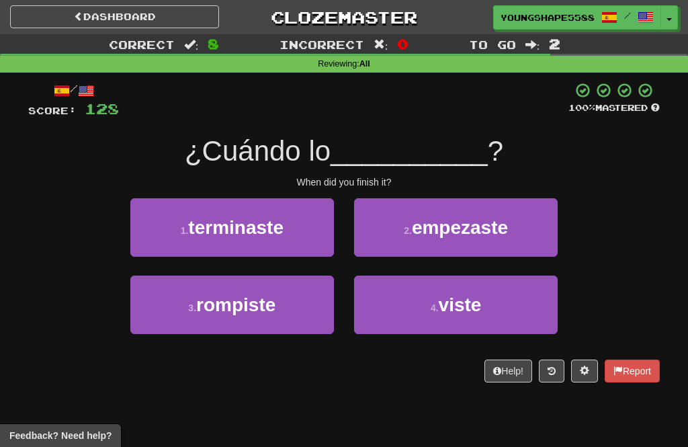
click at [275, 235] on span "terminaste" at bounding box center [235, 227] width 95 height 21
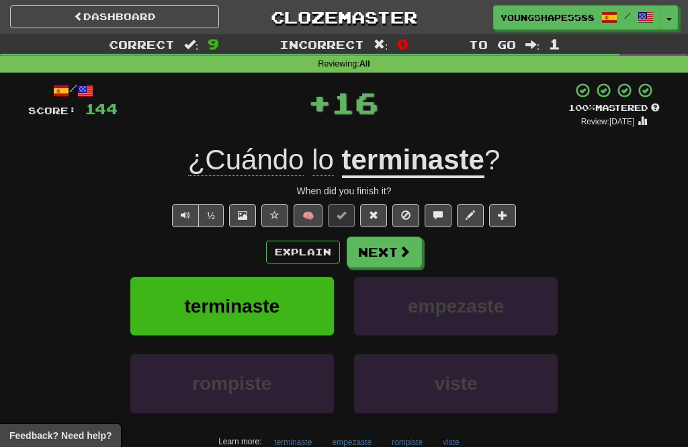
click at [389, 252] on button "Next" at bounding box center [384, 252] width 75 height 31
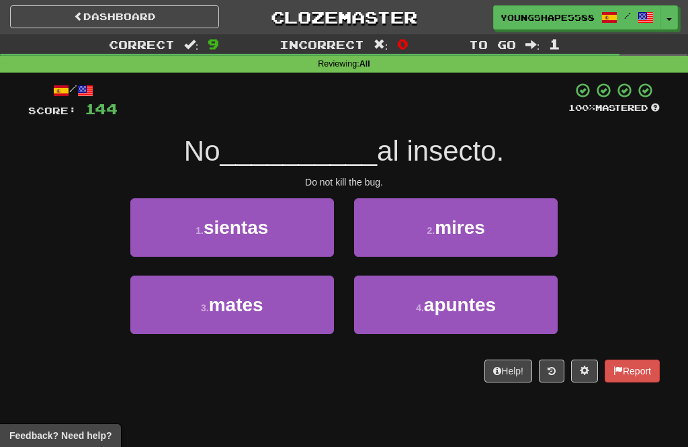
click at [454, 314] on span "apuntes" at bounding box center [460, 304] width 72 height 21
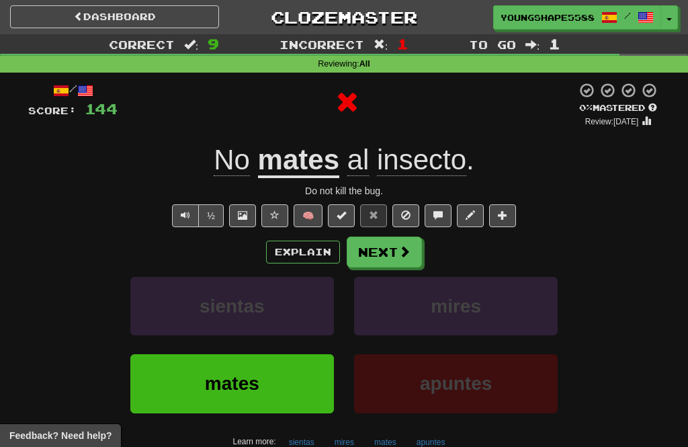
click at [377, 254] on button "Next" at bounding box center [384, 252] width 75 height 31
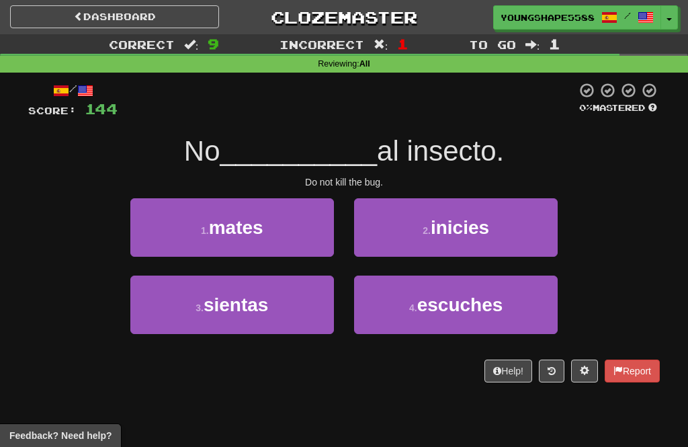
click at [293, 235] on button "1 . mates" at bounding box center [232, 227] width 204 height 58
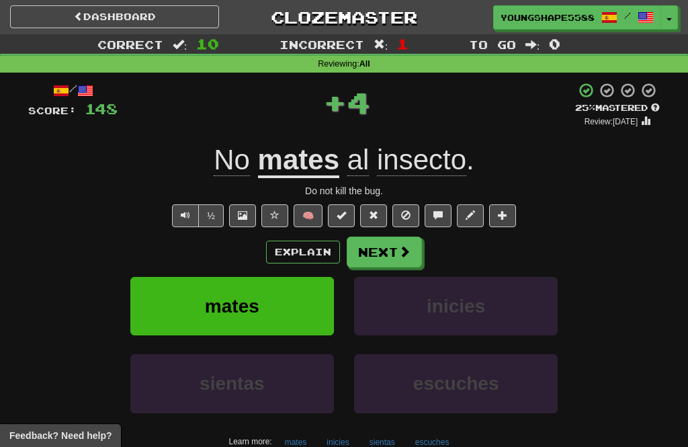
click at [397, 251] on button "Next" at bounding box center [384, 252] width 75 height 31
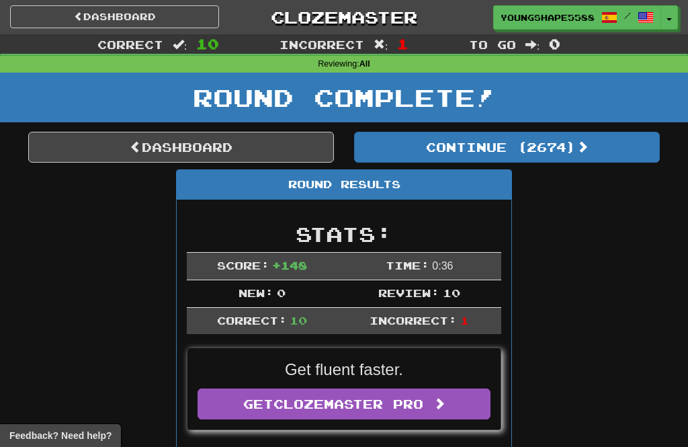
click at [530, 159] on button "Continue ( 2674 )" at bounding box center [507, 147] width 306 height 31
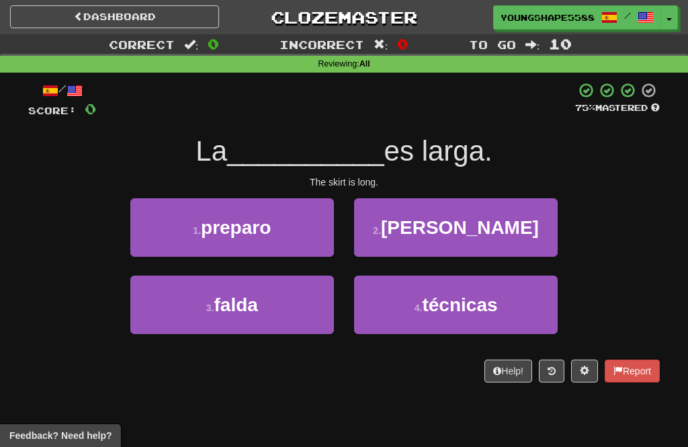
click at [301, 323] on button "3 . falda" at bounding box center [232, 305] width 204 height 58
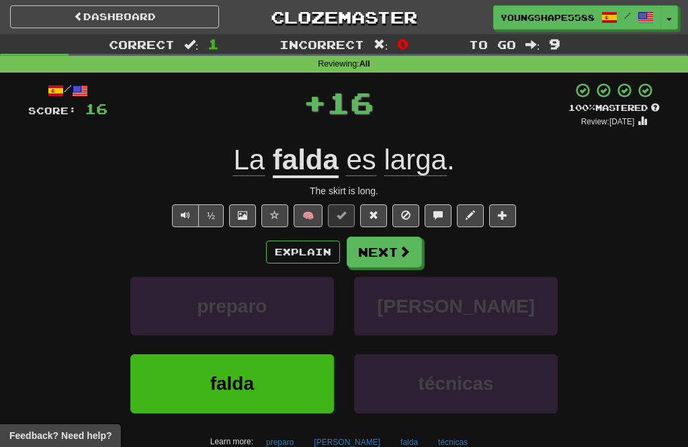
click at [397, 264] on button "Next" at bounding box center [384, 252] width 75 height 31
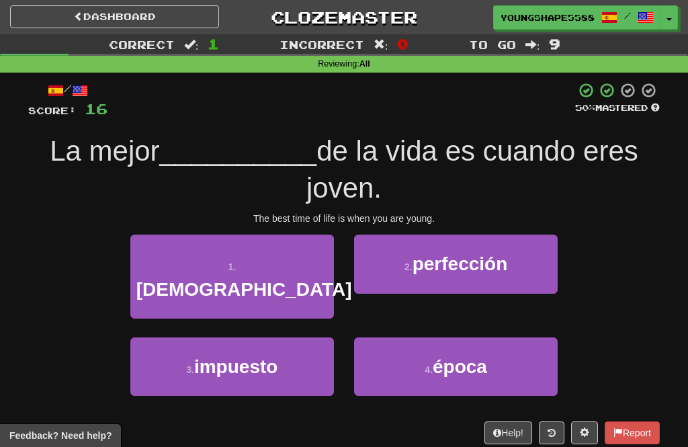
click at [466, 264] on span "perfección" at bounding box center [460, 263] width 95 height 21
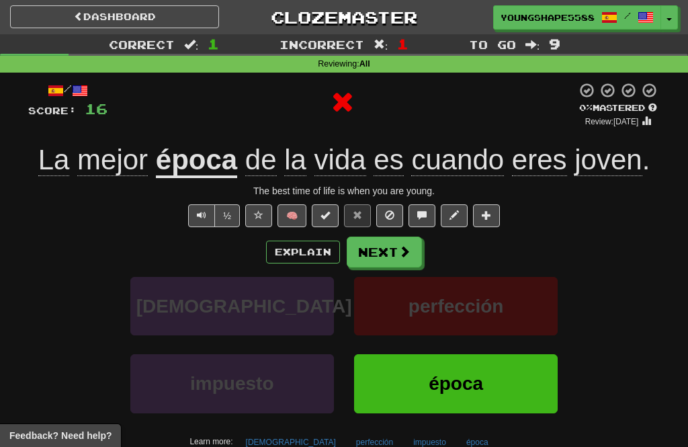
click at [396, 257] on button "Next" at bounding box center [384, 252] width 75 height 31
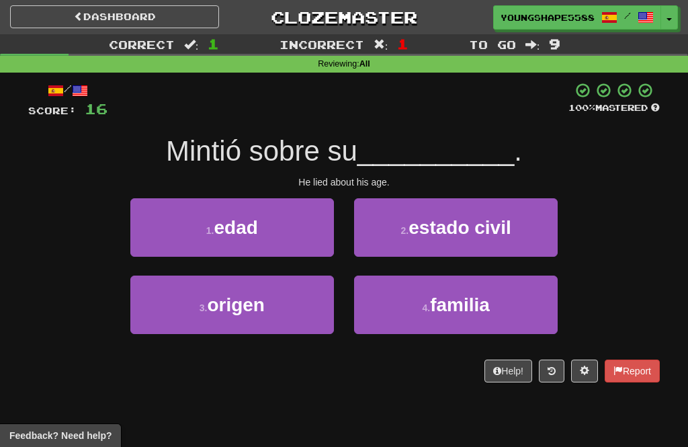
click at [271, 245] on button "1 . edad" at bounding box center [232, 227] width 204 height 58
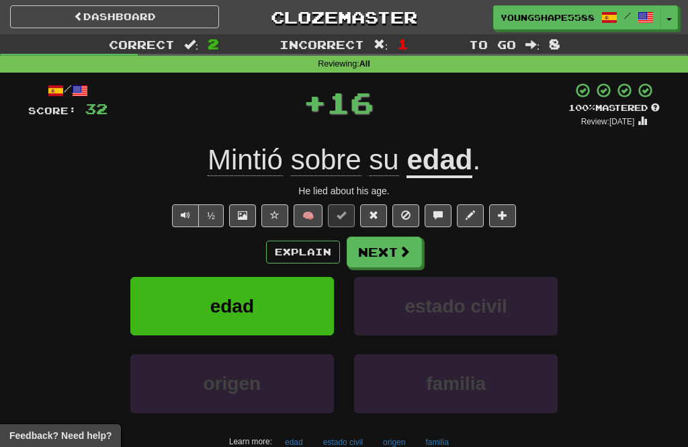
click at [385, 264] on button "Next" at bounding box center [384, 252] width 75 height 31
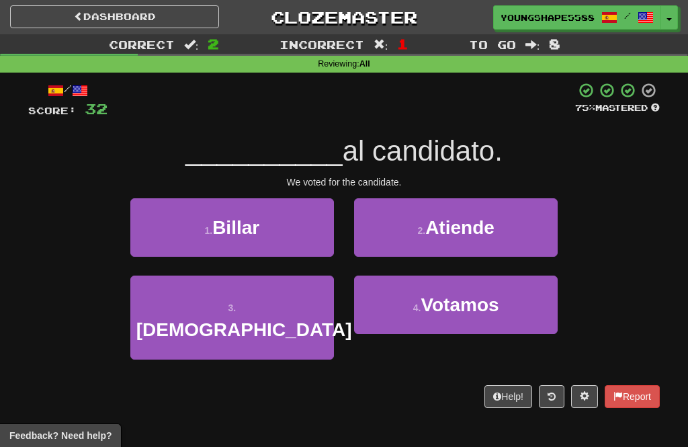
click at [494, 311] on span "Votamos" at bounding box center [460, 304] width 78 height 21
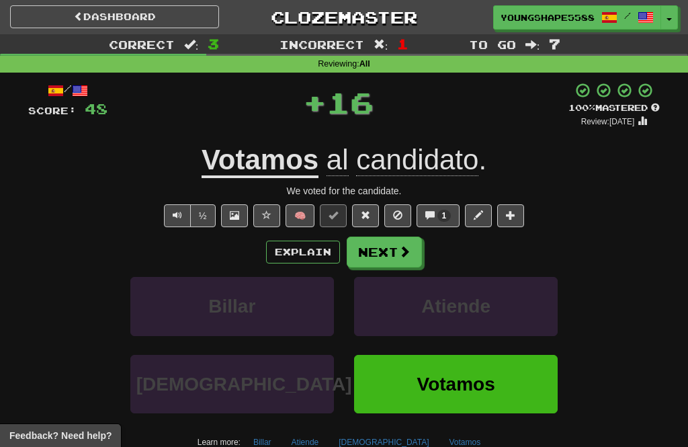
click at [389, 253] on button "Next" at bounding box center [384, 252] width 75 height 31
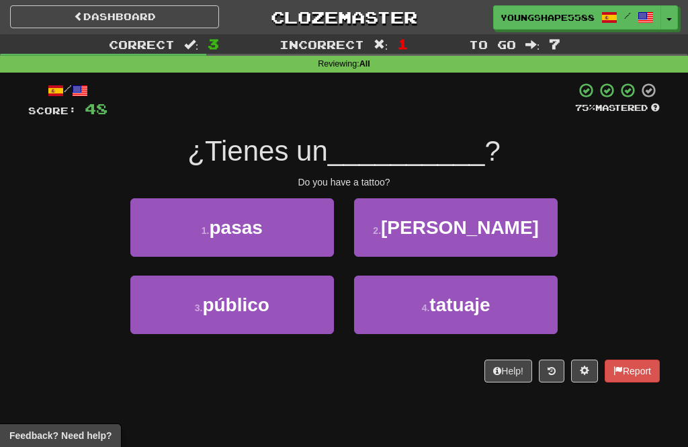
click at [434, 312] on span "tatuaje" at bounding box center [460, 304] width 61 height 21
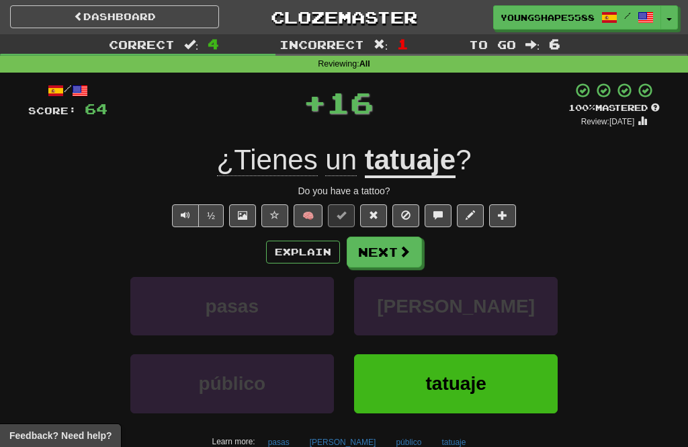
click at [383, 254] on button "Next" at bounding box center [384, 252] width 75 height 31
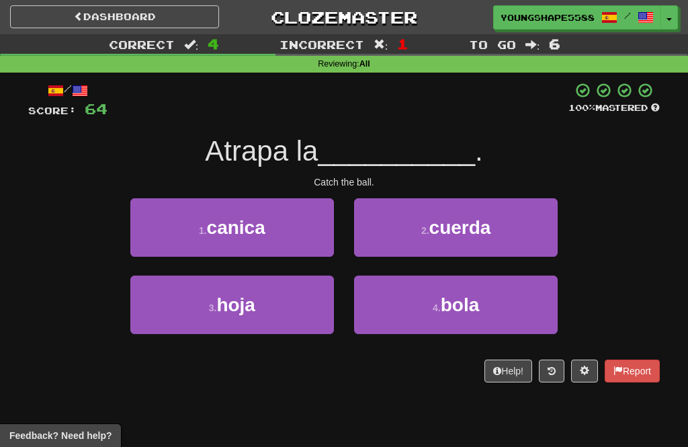
click at [442, 308] on span "bola" at bounding box center [460, 304] width 39 height 21
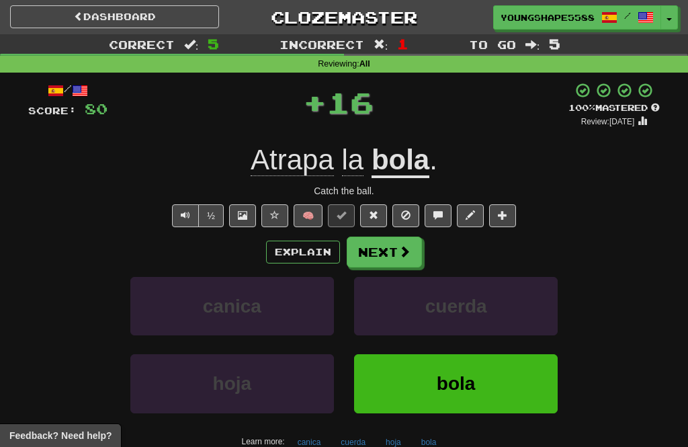
click at [392, 251] on button "Next" at bounding box center [384, 252] width 75 height 31
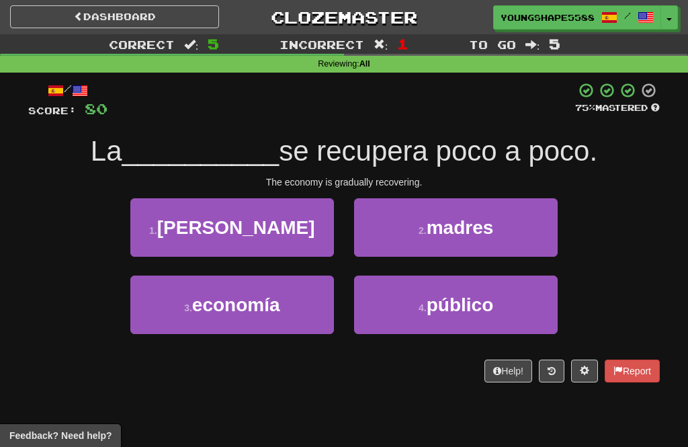
click at [287, 312] on button "3 . economía" at bounding box center [232, 305] width 204 height 58
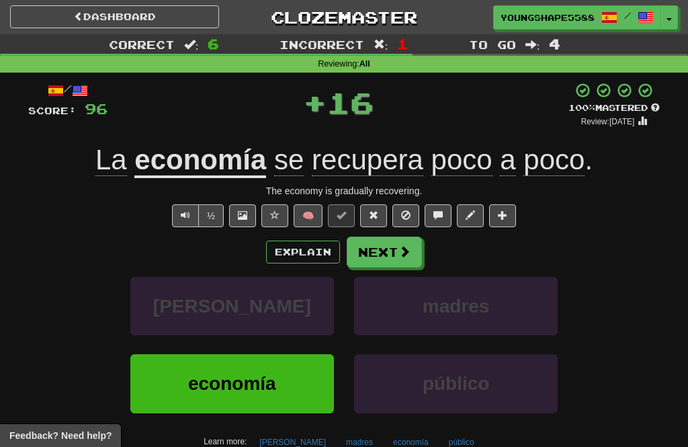
click at [385, 254] on button "Next" at bounding box center [384, 252] width 75 height 31
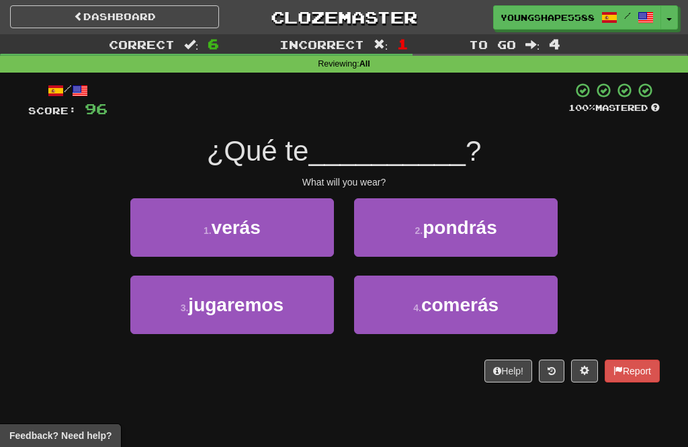
click at [299, 241] on button "1 . verás" at bounding box center [232, 227] width 204 height 58
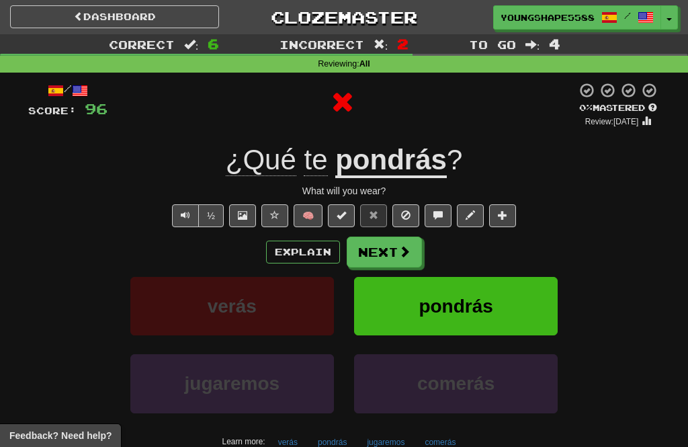
click at [407, 256] on span at bounding box center [405, 251] width 12 height 12
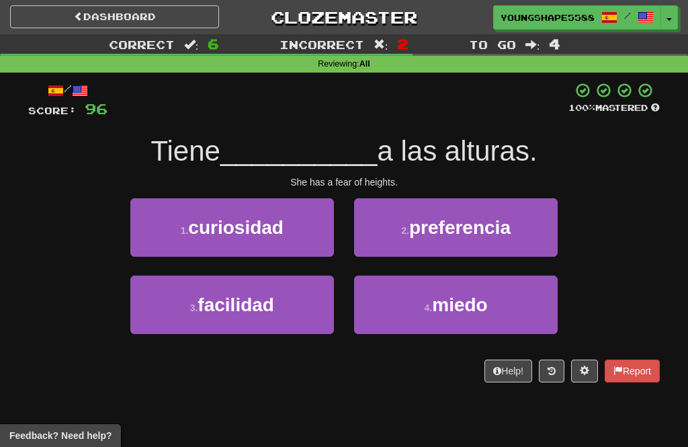
click at [439, 307] on span "miedo" at bounding box center [459, 304] width 55 height 21
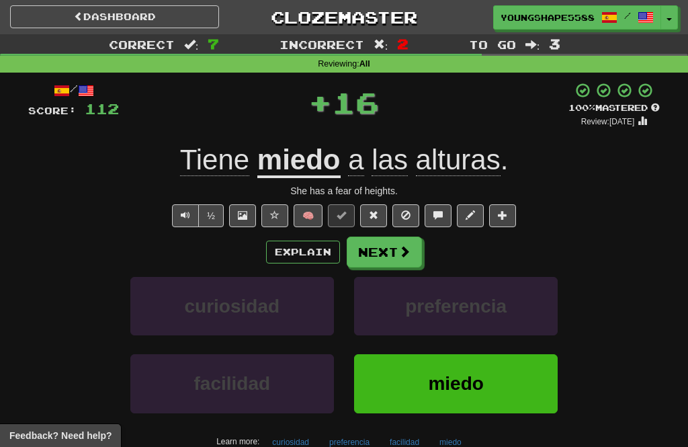
click at [386, 260] on button "Next" at bounding box center [384, 252] width 75 height 31
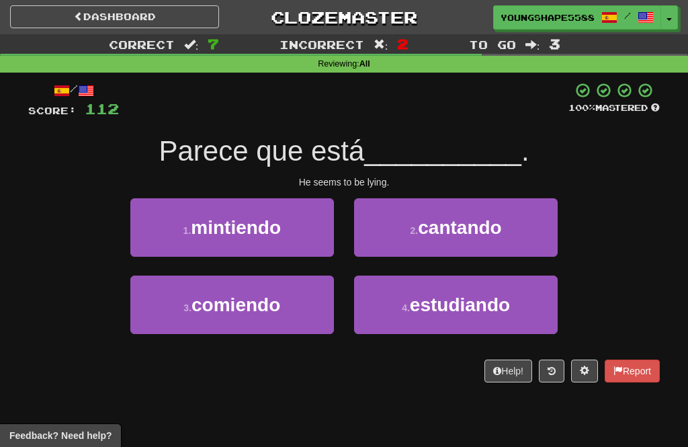
click at [289, 244] on button "1 . mintiendo" at bounding box center [232, 227] width 204 height 58
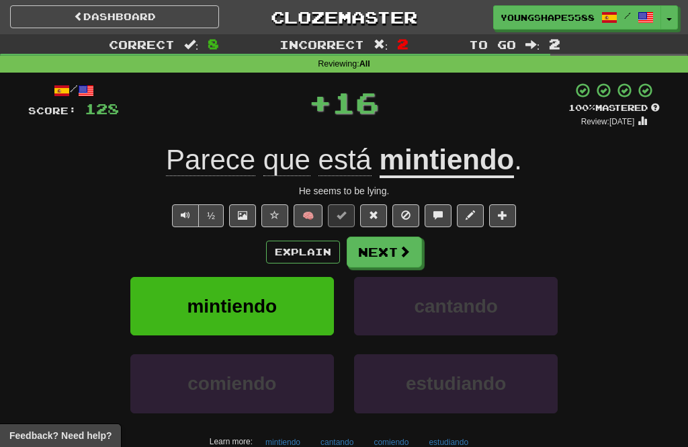
click at [403, 257] on button "Next" at bounding box center [384, 252] width 75 height 31
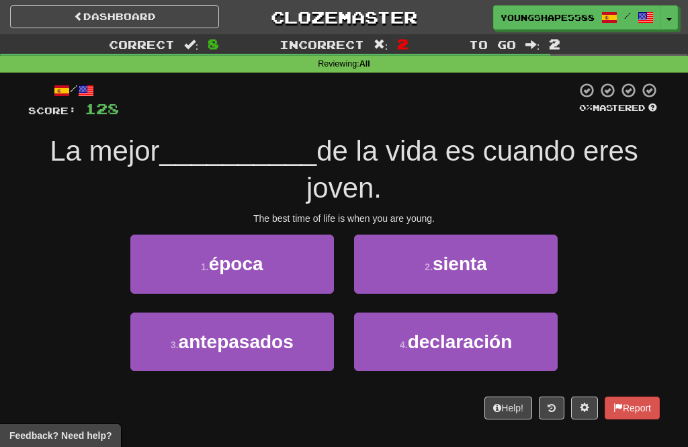
click at [284, 274] on button "1 . época" at bounding box center [232, 264] width 204 height 58
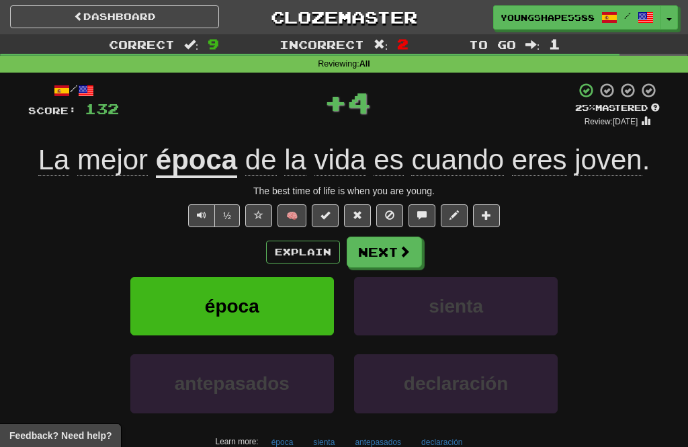
click at [411, 252] on button "Next" at bounding box center [384, 252] width 75 height 31
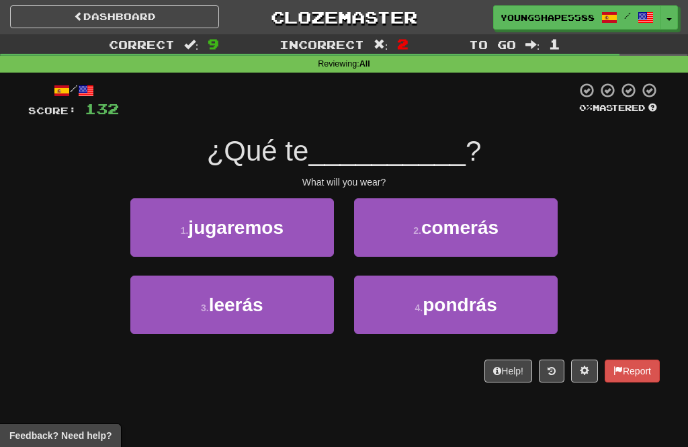
click at [481, 315] on button "4 . pondrás" at bounding box center [456, 305] width 204 height 58
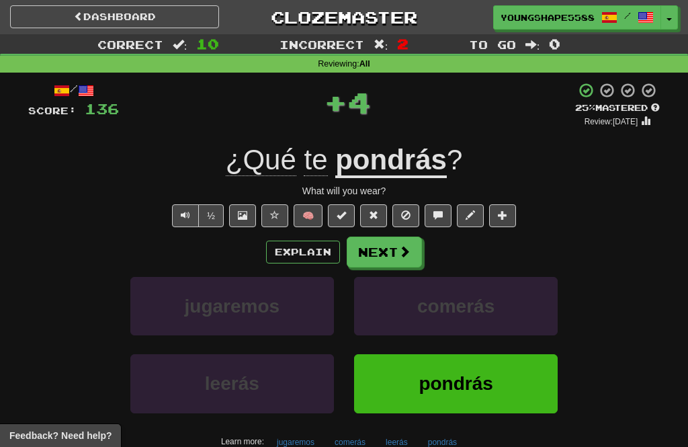
click at [393, 249] on button "Next" at bounding box center [384, 252] width 75 height 31
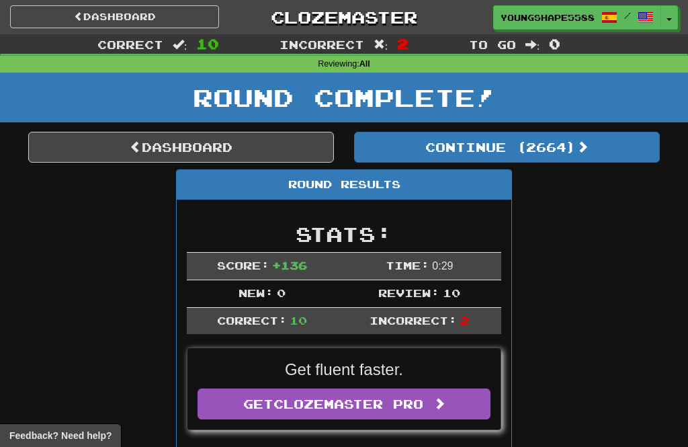
click at [486, 156] on button "Continue ( 2664 )" at bounding box center [507, 147] width 306 height 31
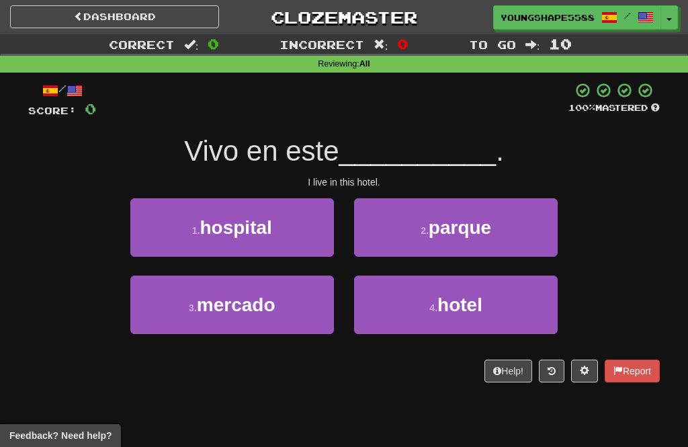
click at [448, 306] on span "hotel" at bounding box center [460, 304] width 45 height 21
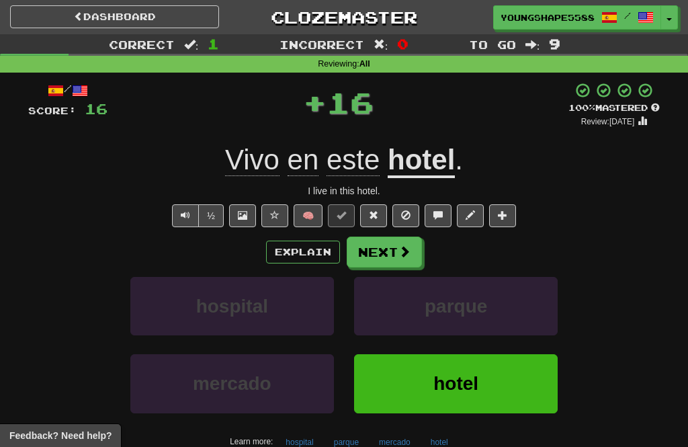
click at [379, 254] on button "Next" at bounding box center [384, 252] width 75 height 31
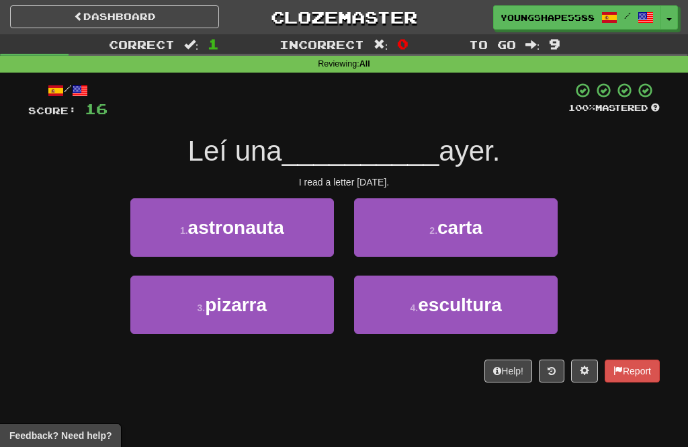
click at [483, 223] on span "carta" at bounding box center [460, 227] width 45 height 21
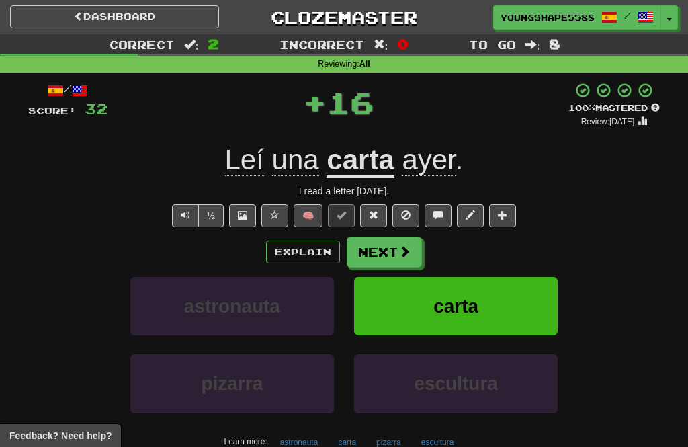
click at [382, 253] on button "Next" at bounding box center [384, 252] width 75 height 31
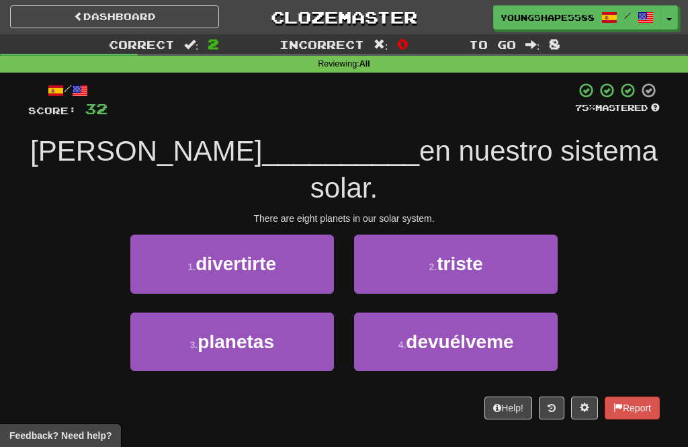
click at [256, 331] on span "planetas" at bounding box center [236, 341] width 77 height 21
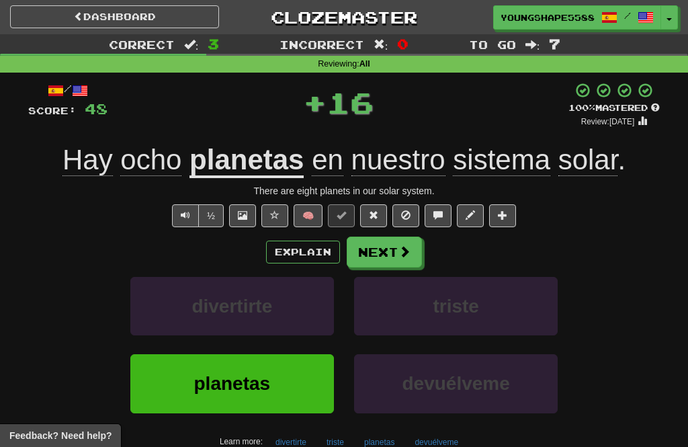
click at [388, 249] on button "Next" at bounding box center [384, 252] width 75 height 31
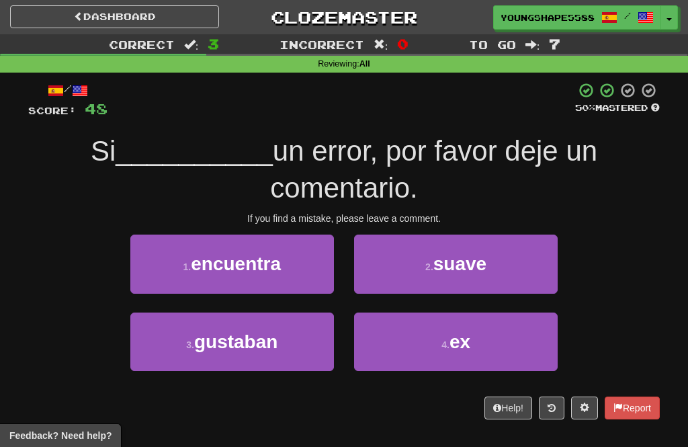
click at [302, 268] on button "1 . encuentra" at bounding box center [232, 264] width 204 height 58
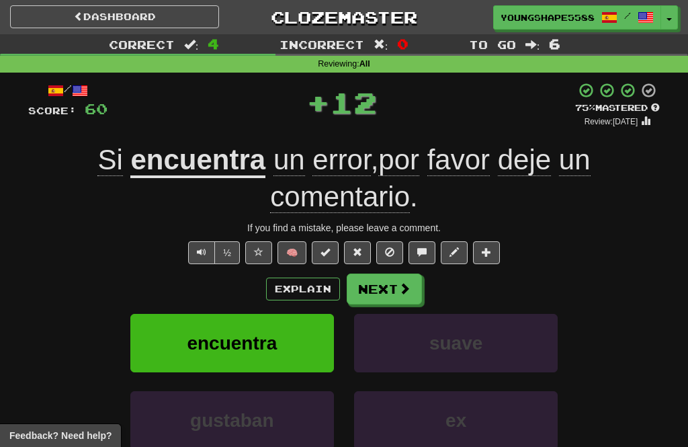
click at [381, 300] on button "Next" at bounding box center [384, 289] width 75 height 31
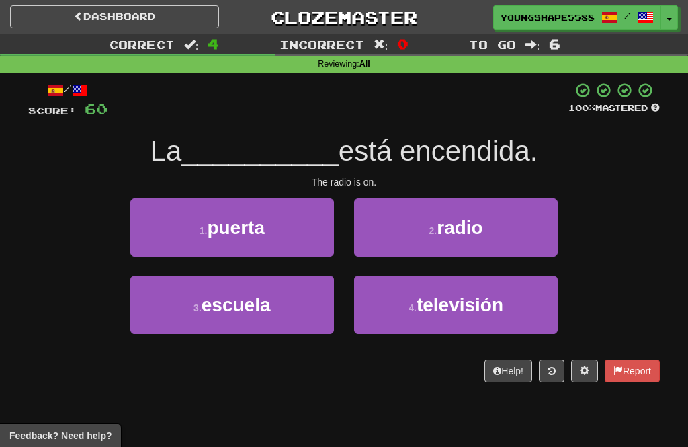
click at [473, 230] on span "radio" at bounding box center [460, 227] width 46 height 21
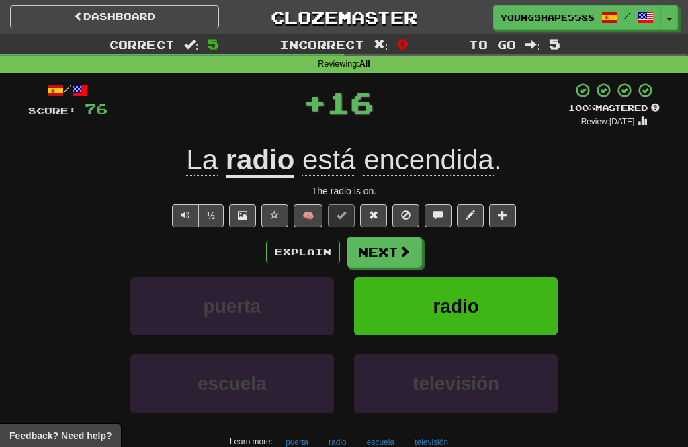
click at [388, 249] on button "Next" at bounding box center [384, 252] width 75 height 31
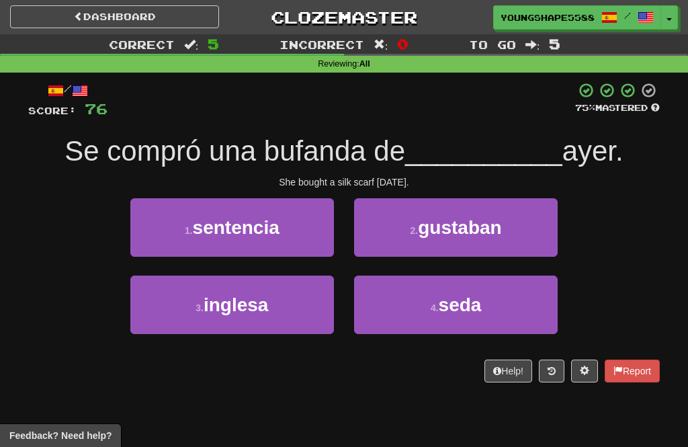
click at [457, 290] on button "4 . seda" at bounding box center [456, 305] width 204 height 58
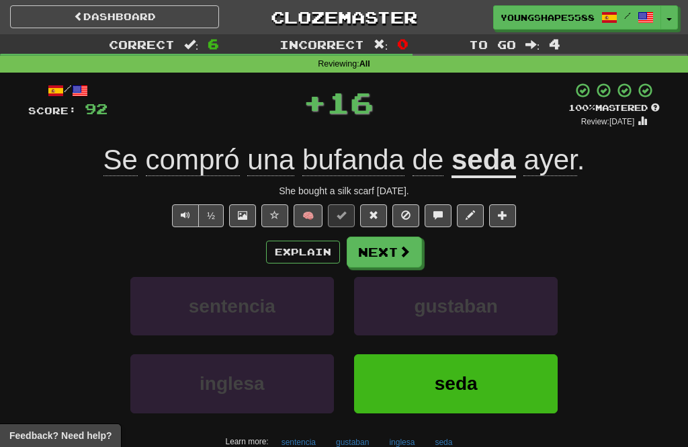
click at [409, 248] on span at bounding box center [405, 251] width 12 height 12
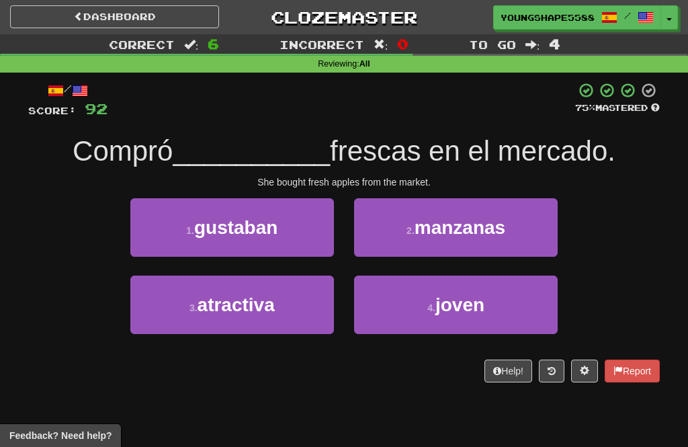
click at [500, 237] on span "manzanas" at bounding box center [460, 227] width 91 height 21
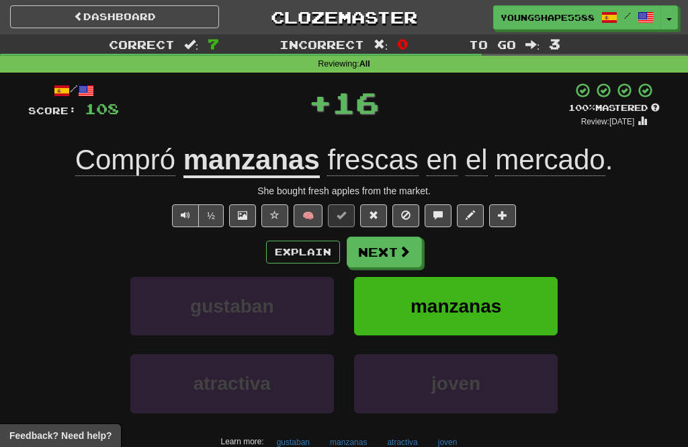
click at [390, 254] on button "Next" at bounding box center [384, 252] width 75 height 31
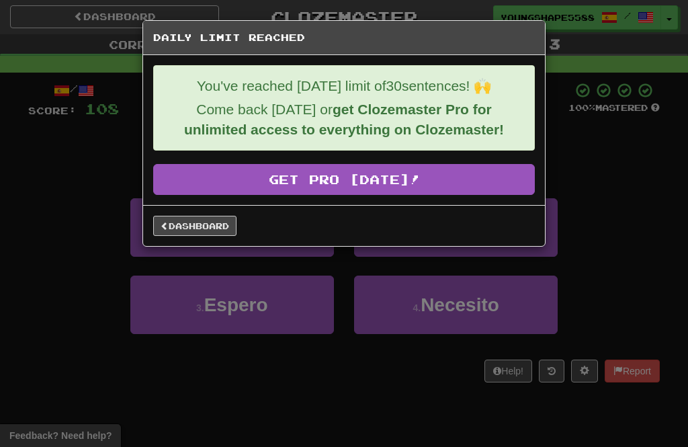
click at [208, 236] on link "Dashboard" at bounding box center [194, 226] width 83 height 20
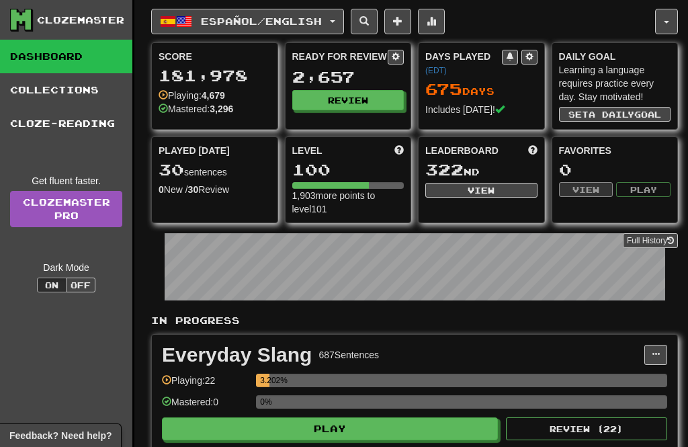
click at [668, 25] on button "button" at bounding box center [667, 22] width 23 height 26
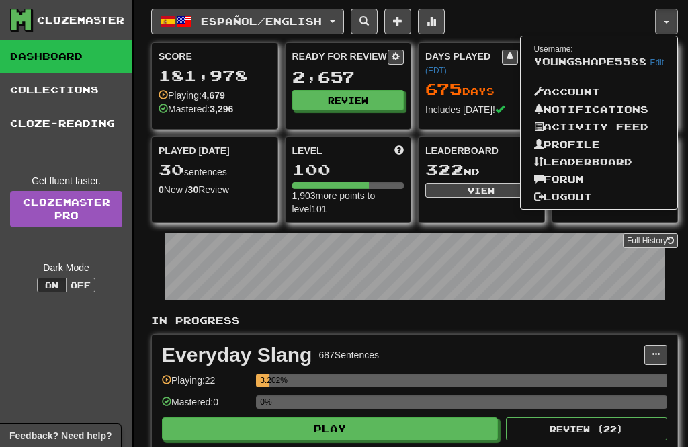
click at [582, 202] on link "Logout" at bounding box center [599, 196] width 157 height 17
